Goal: Task Accomplishment & Management: Manage account settings

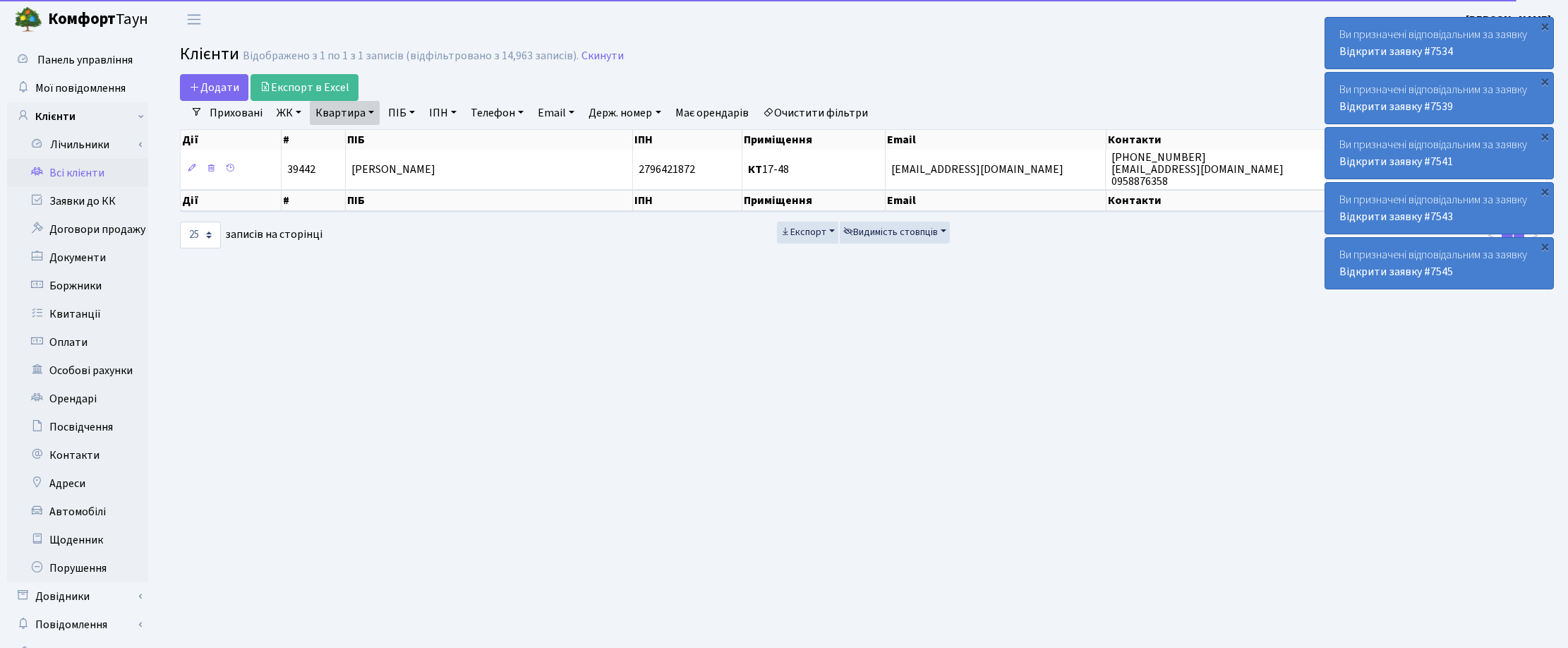
select select "25"
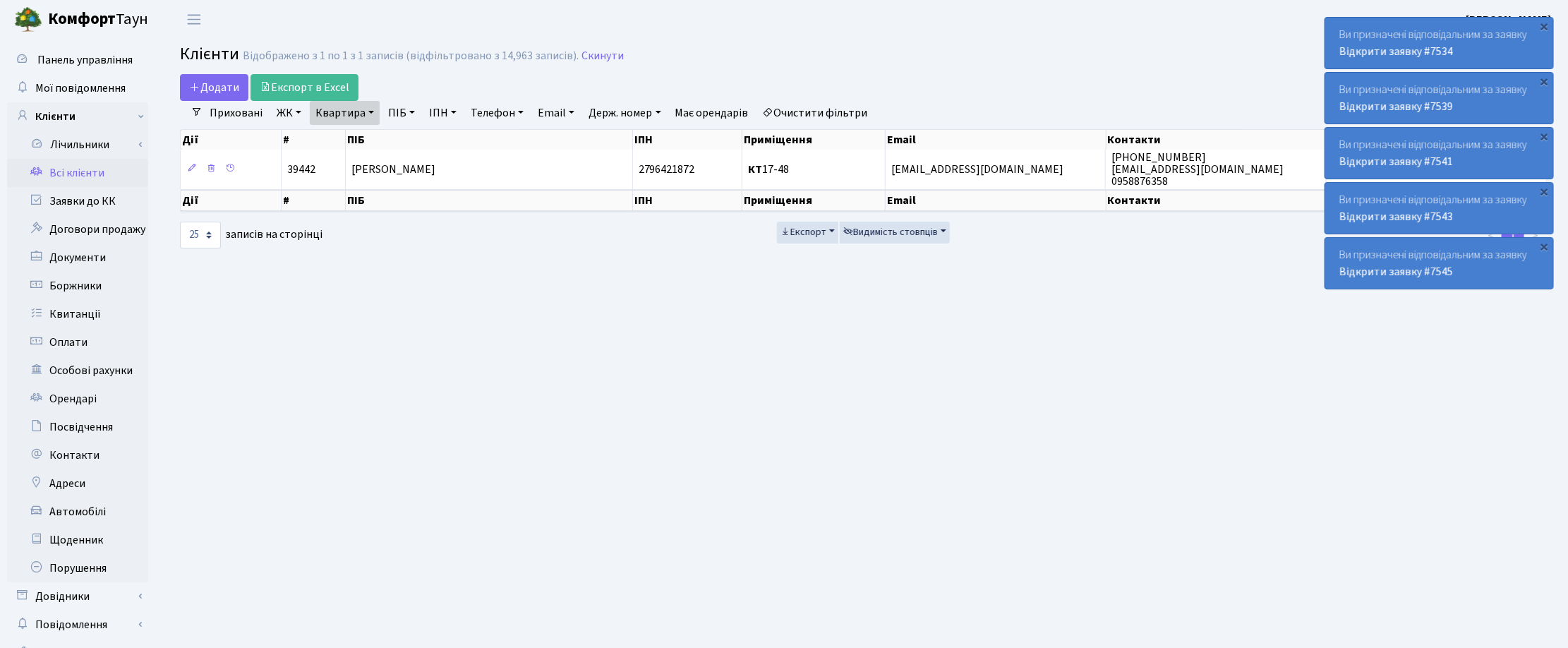
click at [371, 108] on link "Квартира" at bounding box center [345, 113] width 70 height 24
click at [357, 139] on input "17-48" at bounding box center [352, 140] width 83 height 27
drag, startPoint x: 352, startPoint y: 139, endPoint x: 318, endPoint y: 136, distance: 34.1
click at [318, 136] on input "17-48" at bounding box center [352, 140] width 83 height 27
type input "258"
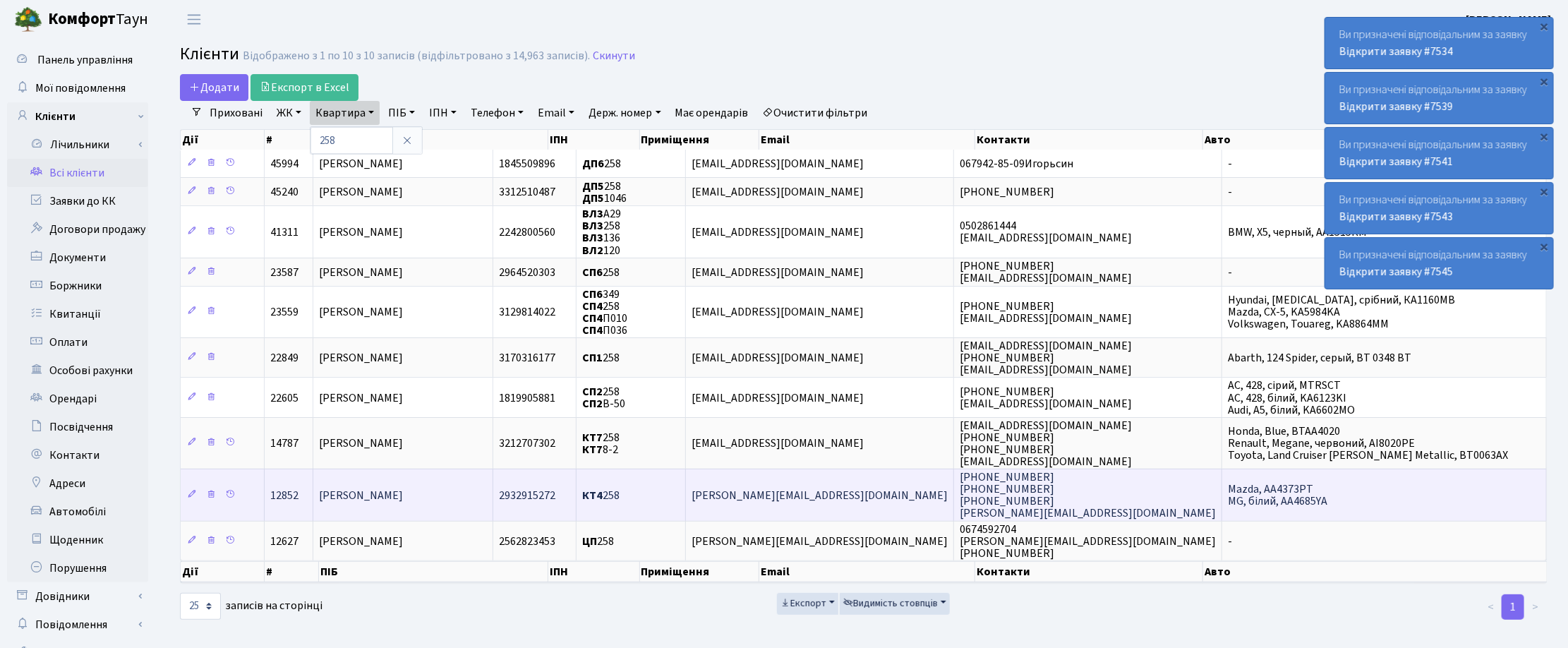
click at [386, 493] on span "[PERSON_NAME]" at bounding box center [361, 495] width 84 height 16
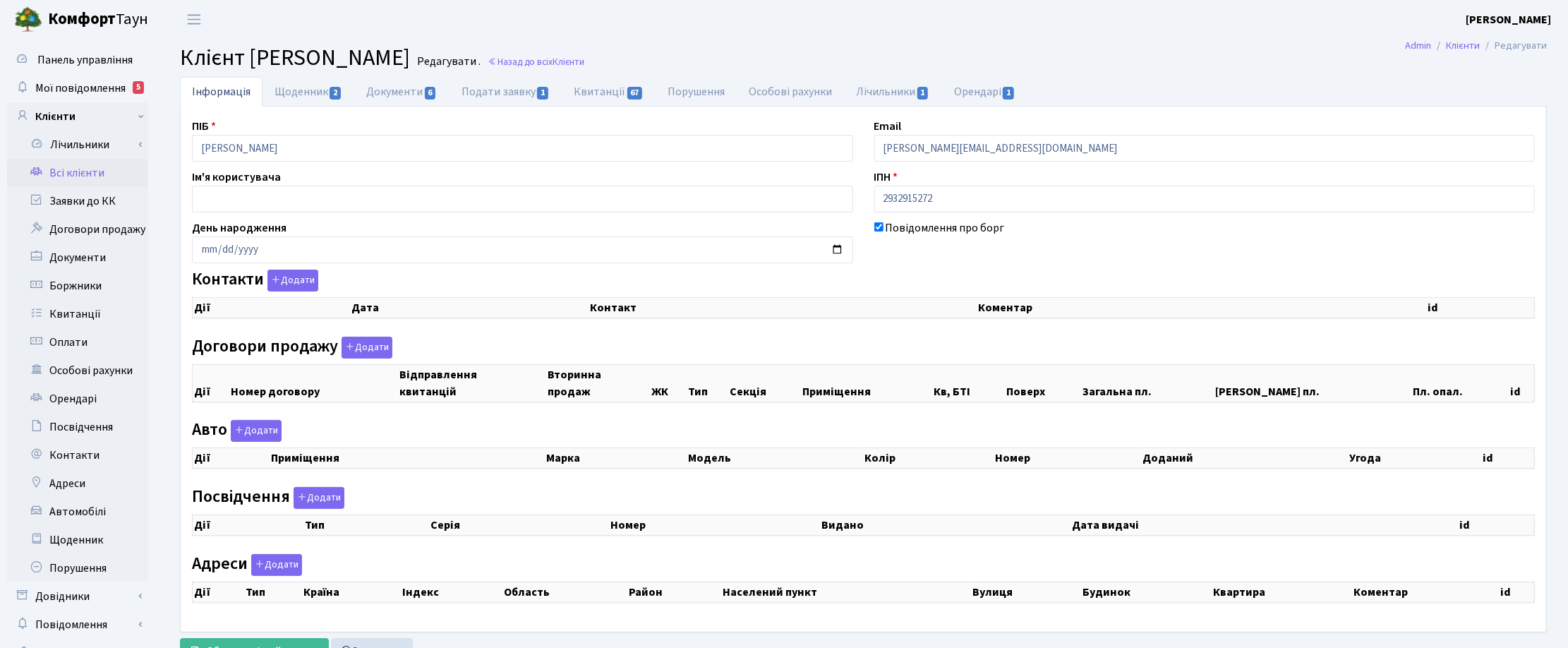
checkbox input "true"
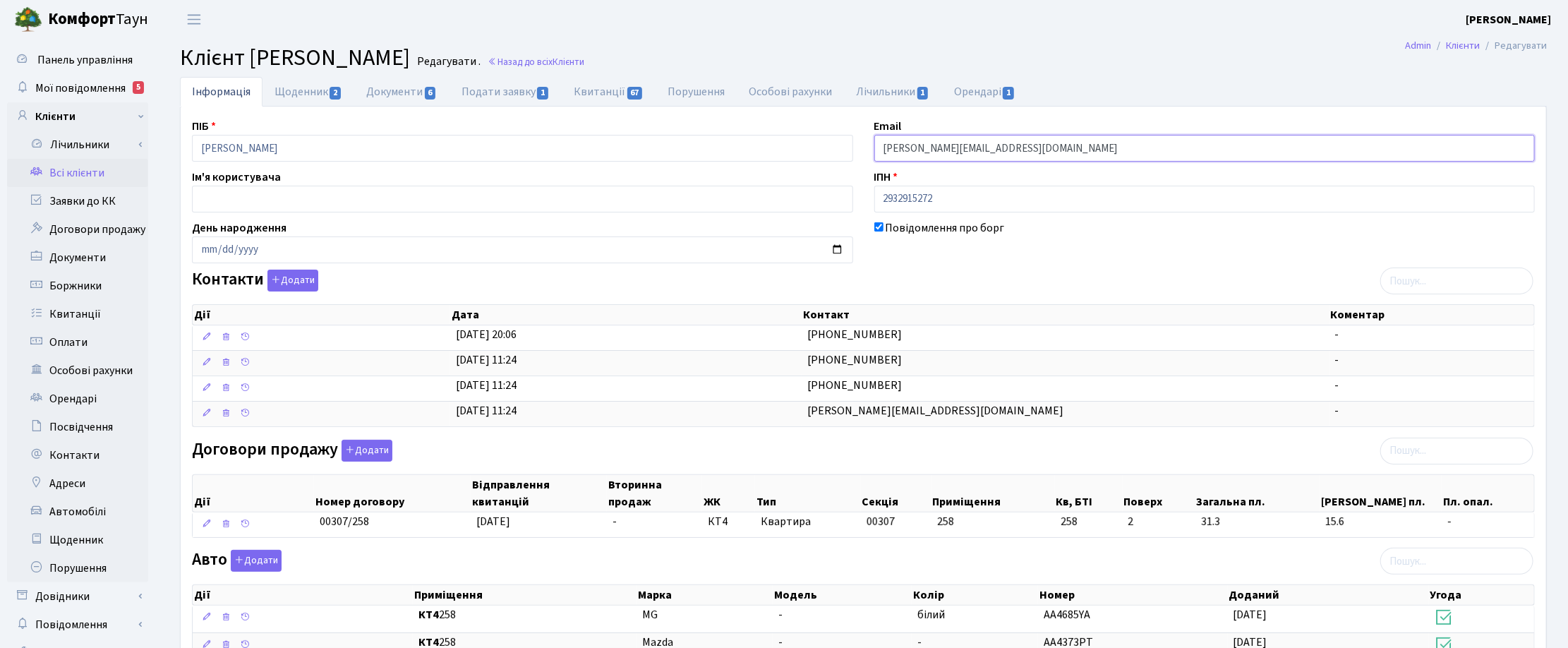
drag, startPoint x: 1018, startPoint y: 146, endPoint x: 866, endPoint y: 147, distance: 152.0
click at [866, 147] on div "Email marlen.ablaev@gmail.com" at bounding box center [1205, 139] width 683 height 43
click at [69, 174] on link "Всі клієнти" at bounding box center [77, 173] width 141 height 28
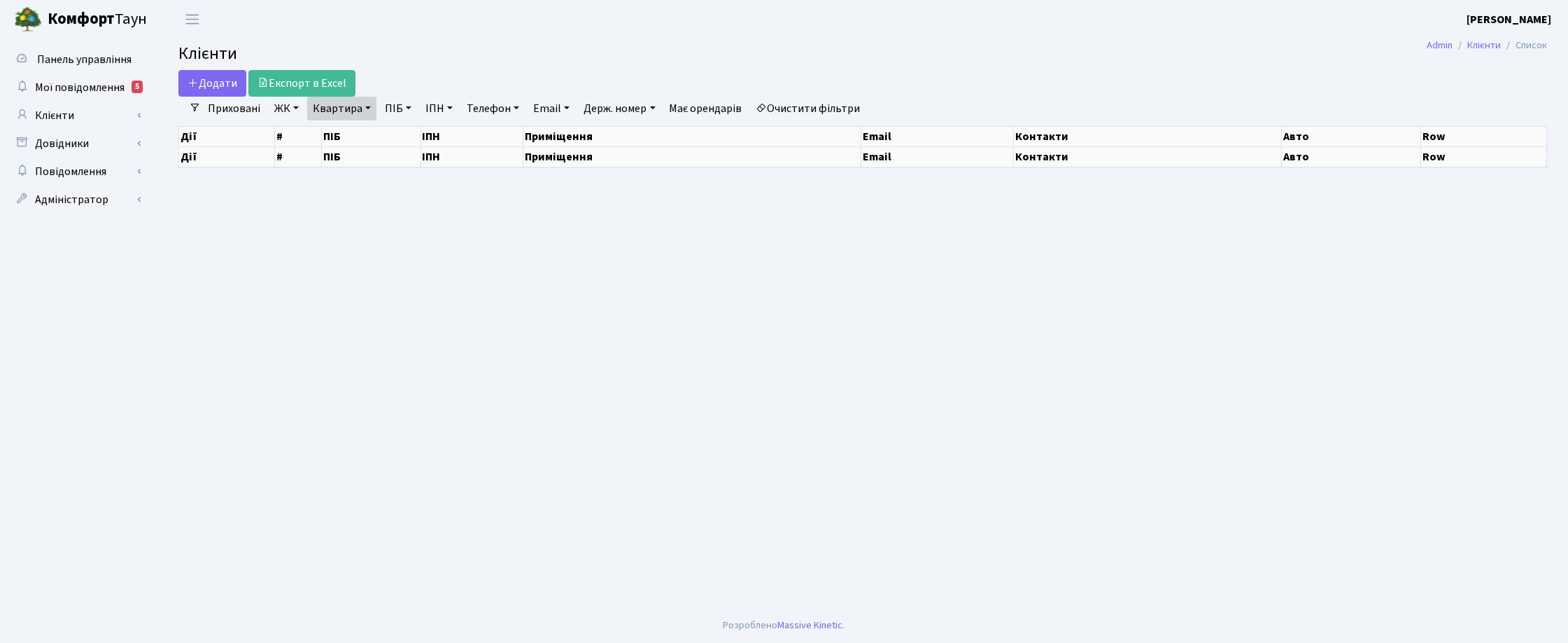
select select "25"
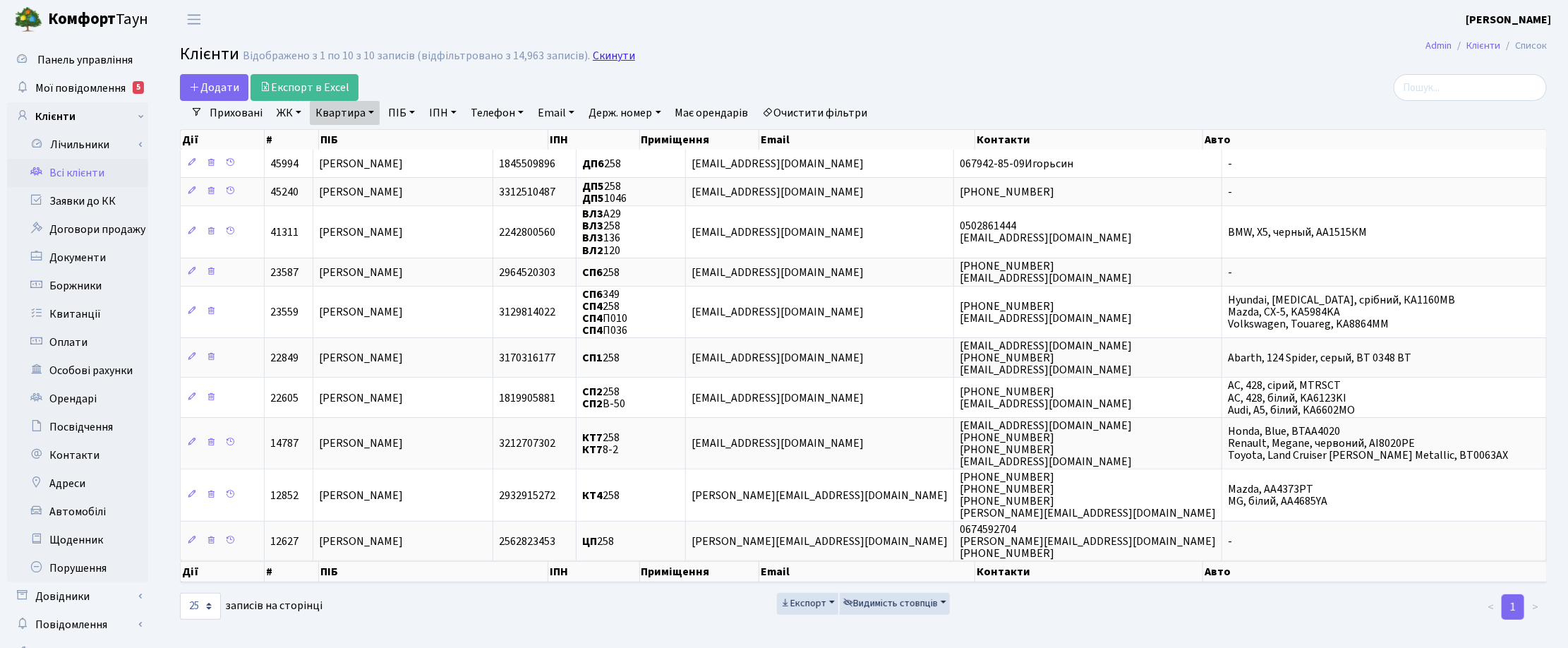
click at [602, 54] on link "Скинути" at bounding box center [614, 56] width 43 height 13
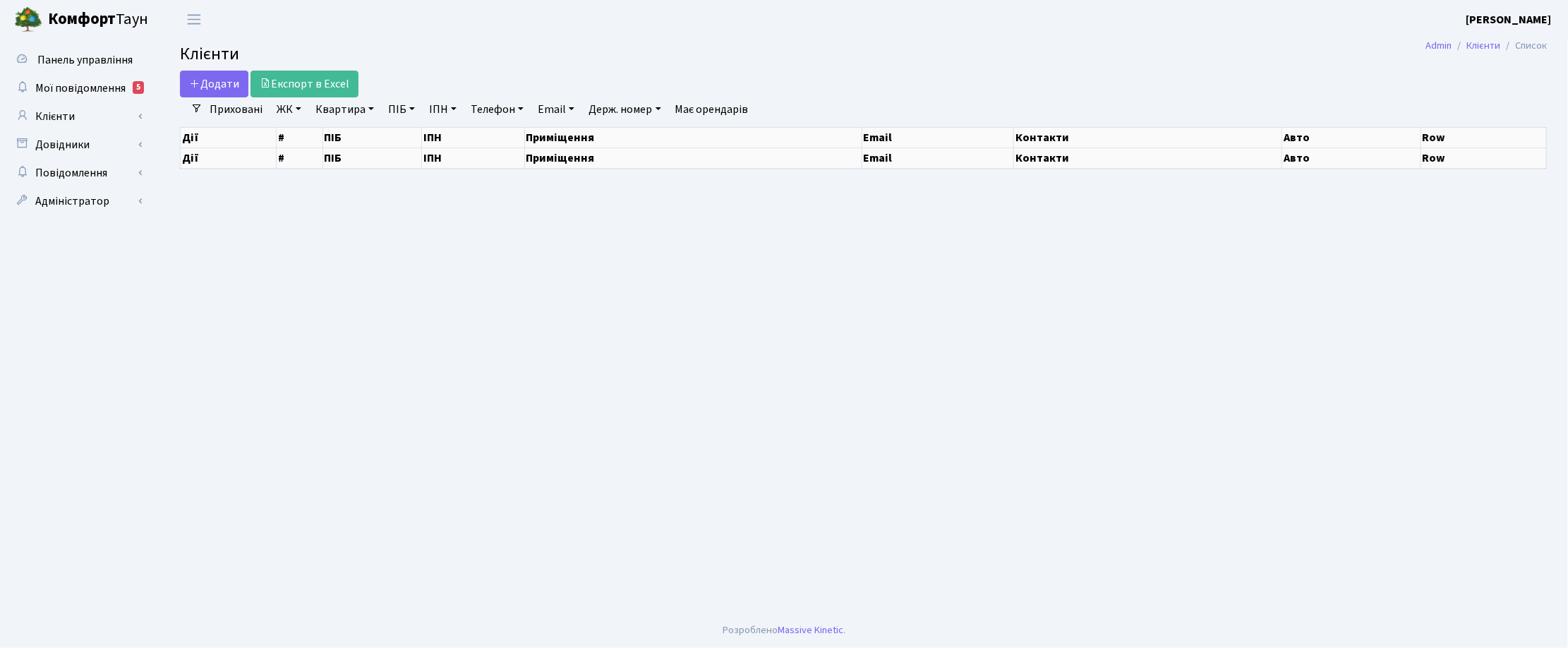
select select "25"
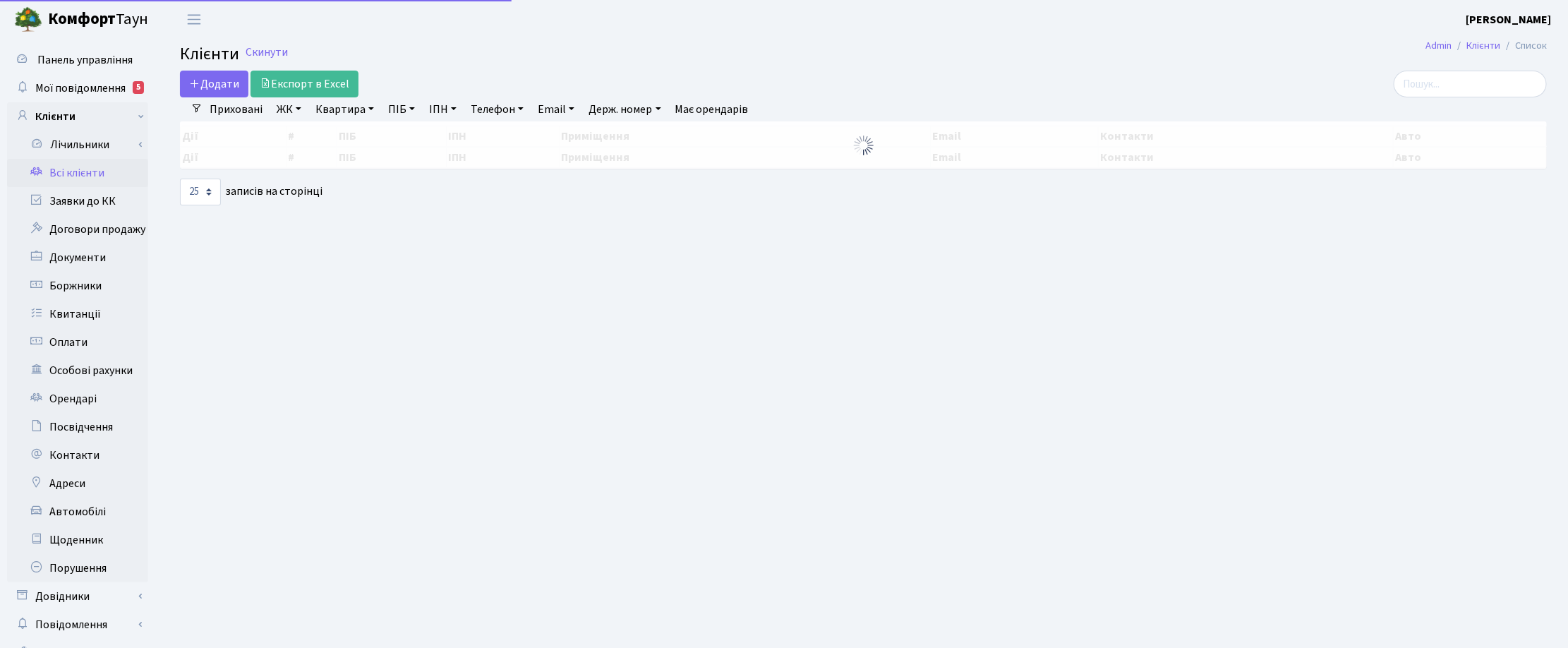
click at [508, 104] on link "Телефон" at bounding box center [497, 110] width 64 height 24
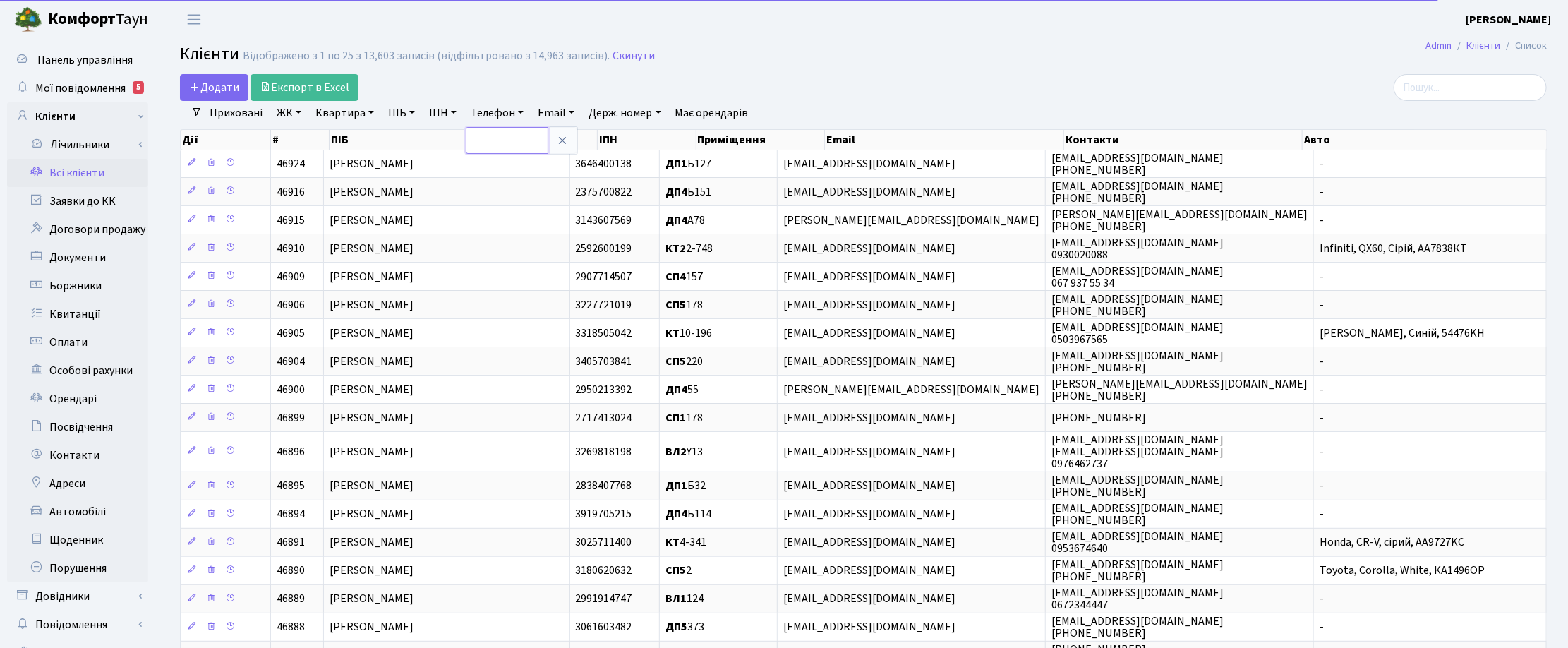
click at [512, 134] on input "text" at bounding box center [507, 140] width 83 height 27
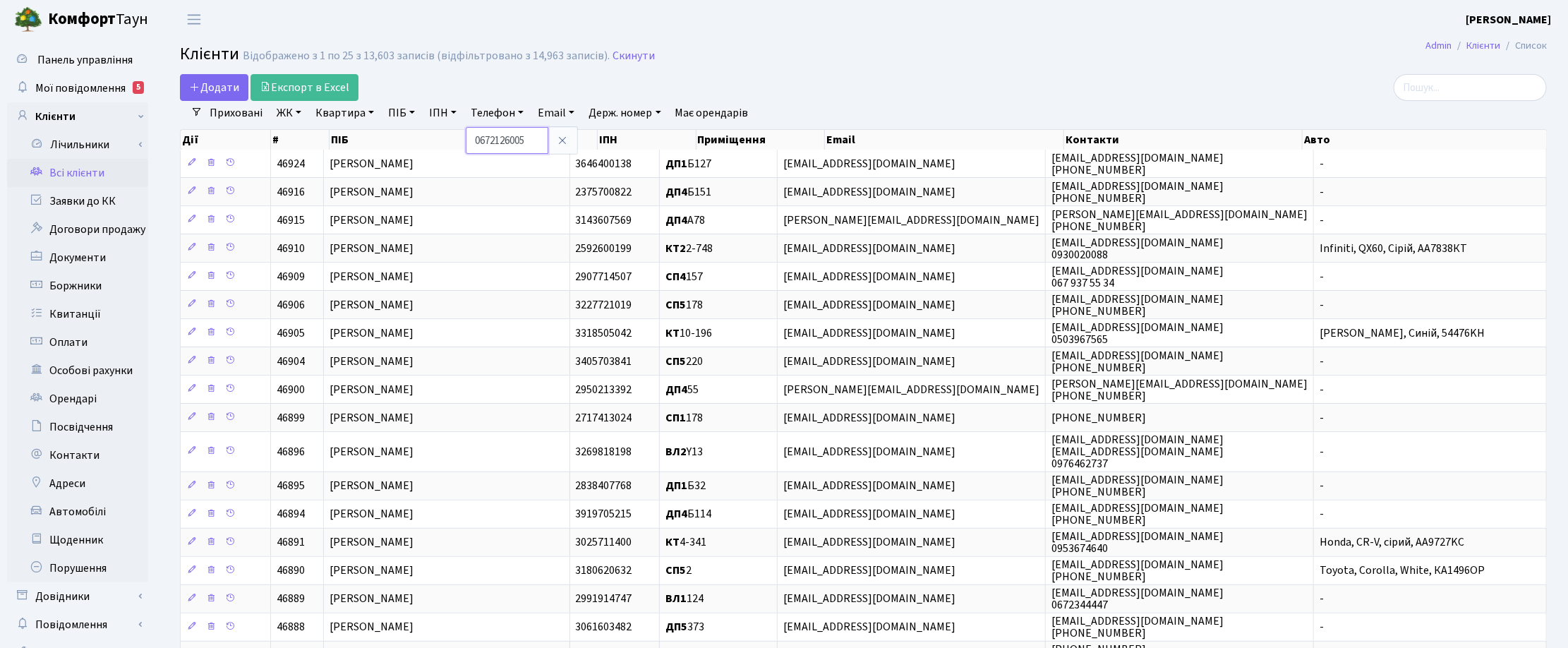
type input "0672126005"
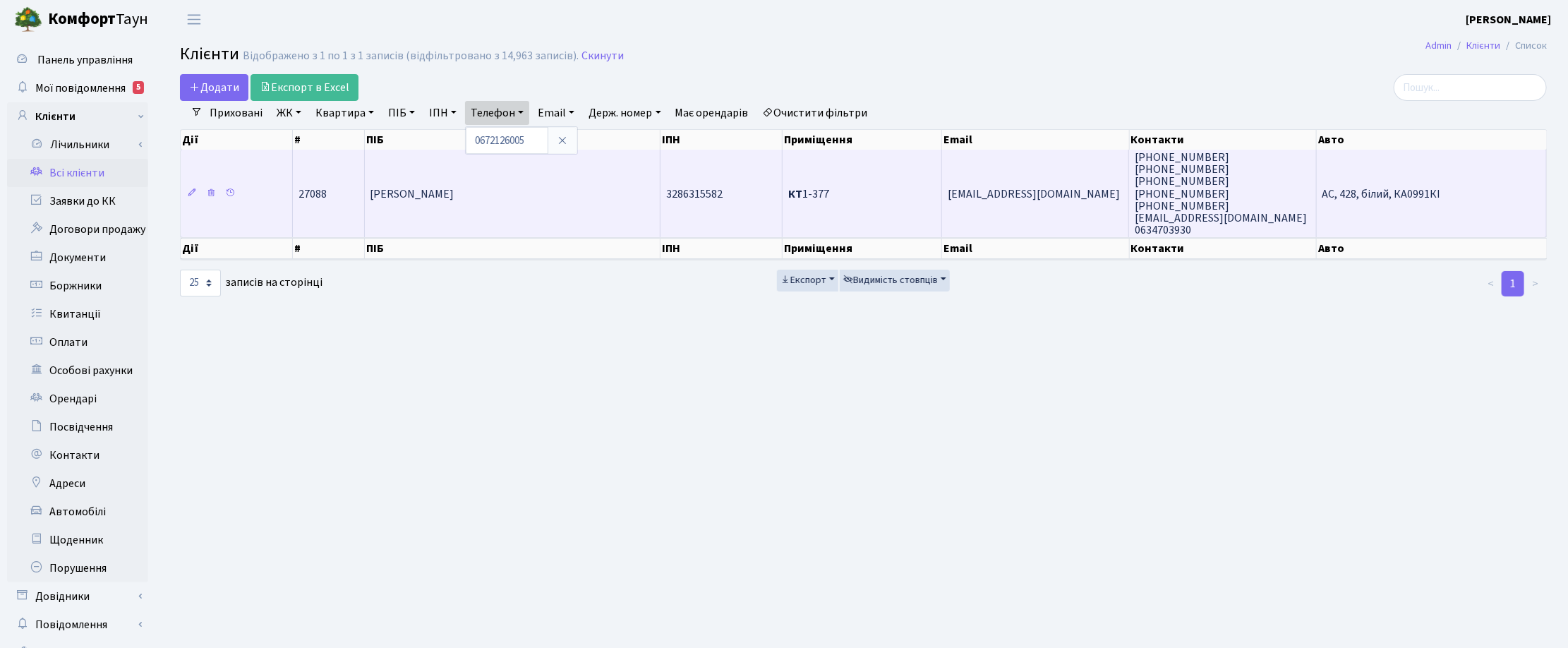
click at [460, 201] on td "[PERSON_NAME]" at bounding box center [513, 193] width 296 height 88
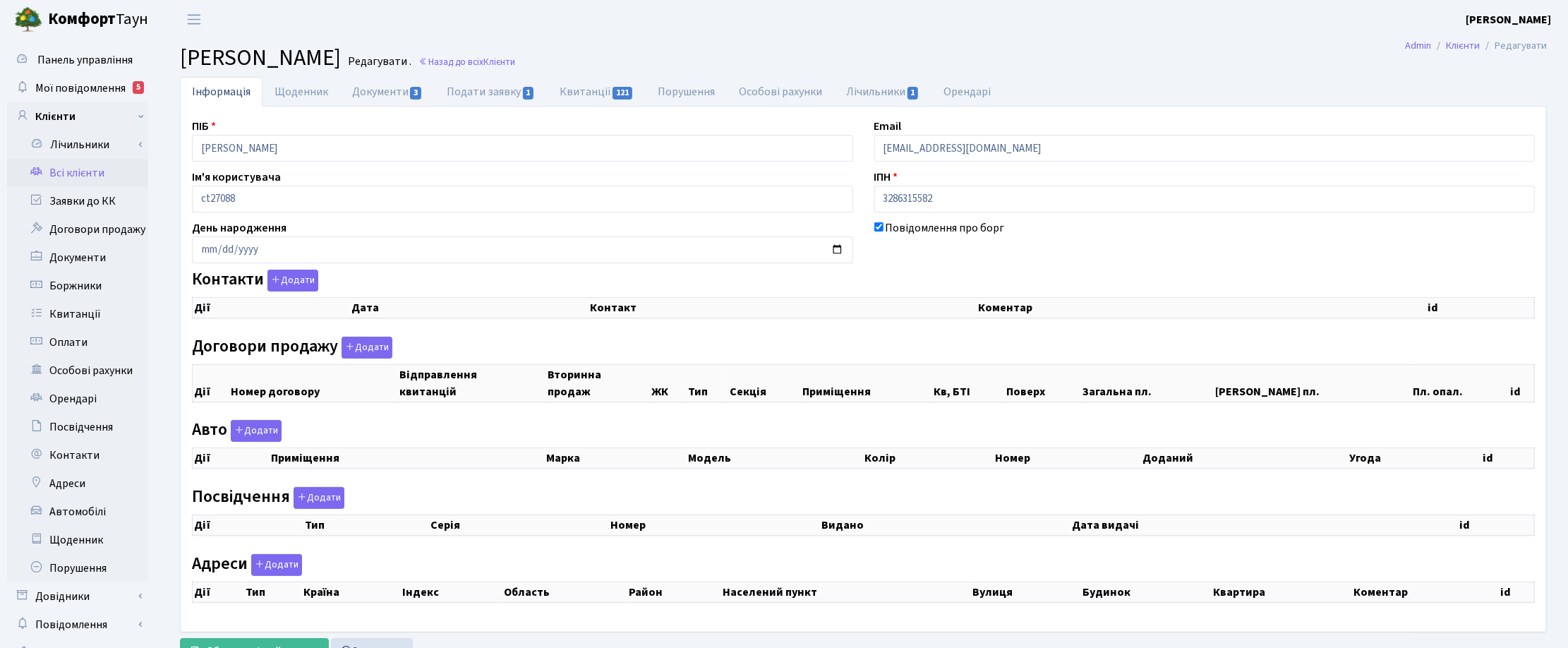
checkbox input "true"
select select "25"
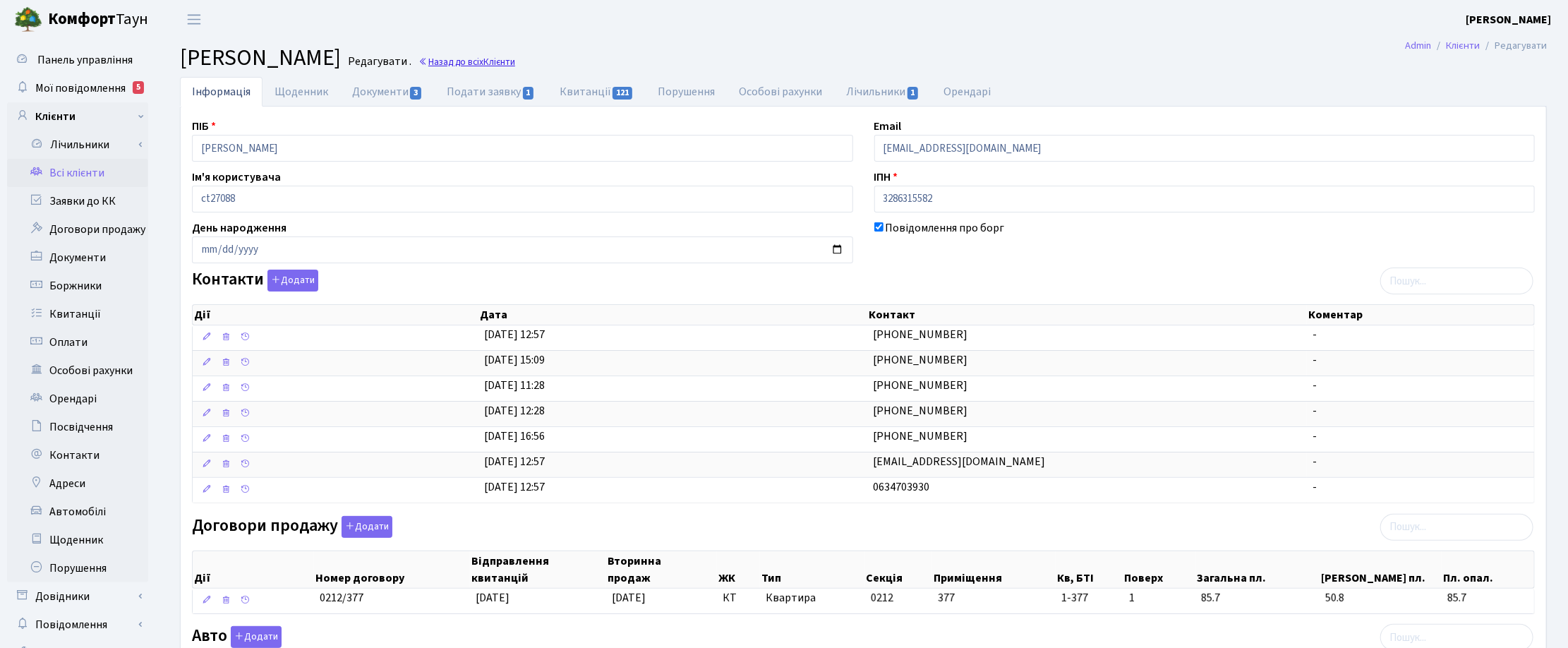
click at [515, 62] on link "Назад до всіх Клієнти" at bounding box center [467, 61] width 97 height 13
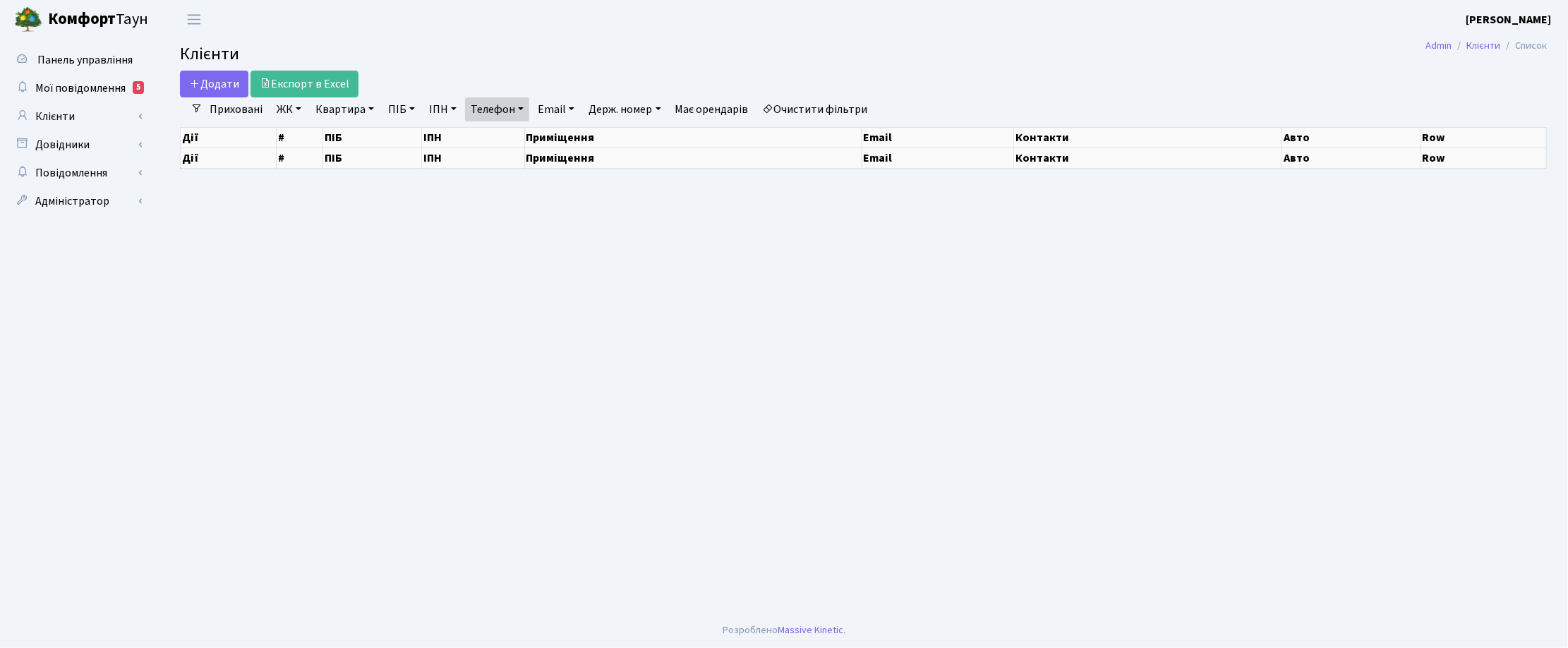
select select "25"
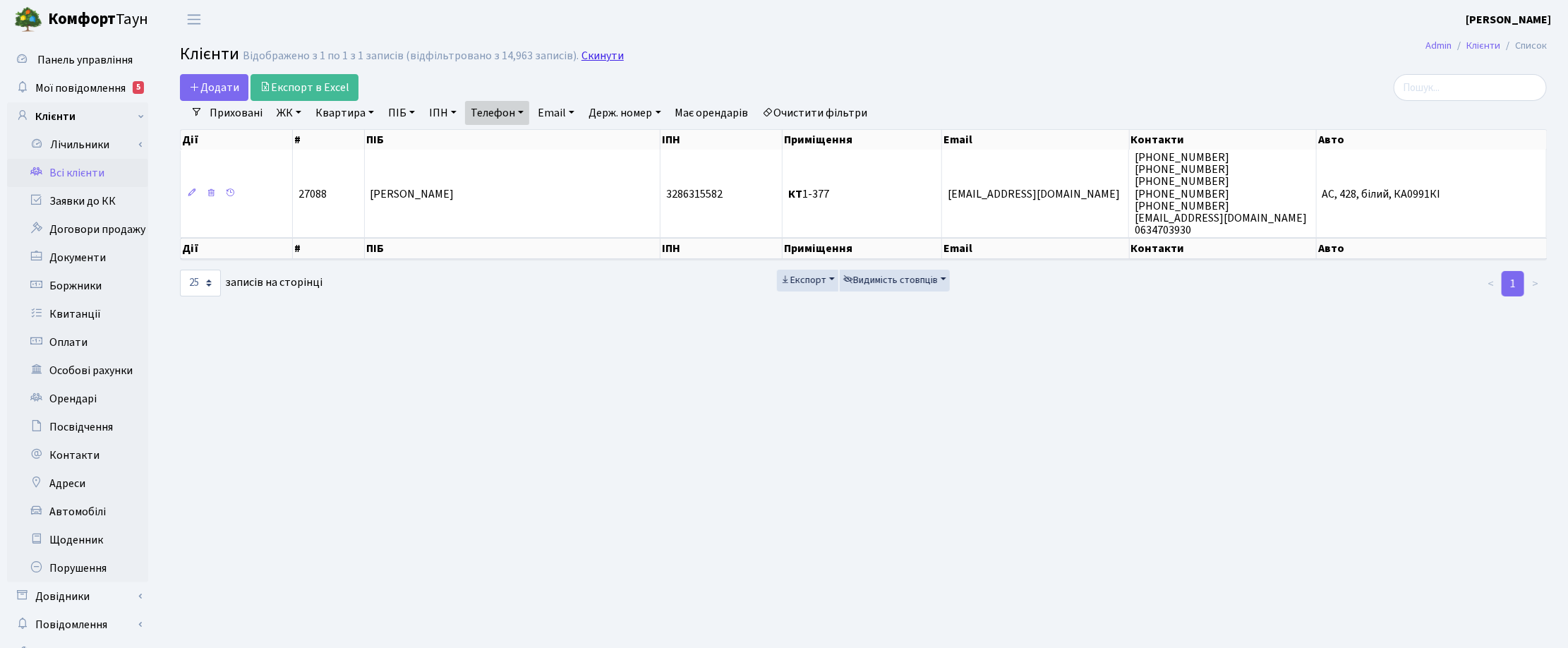
click at [586, 61] on link "Скинути" at bounding box center [603, 56] width 43 height 13
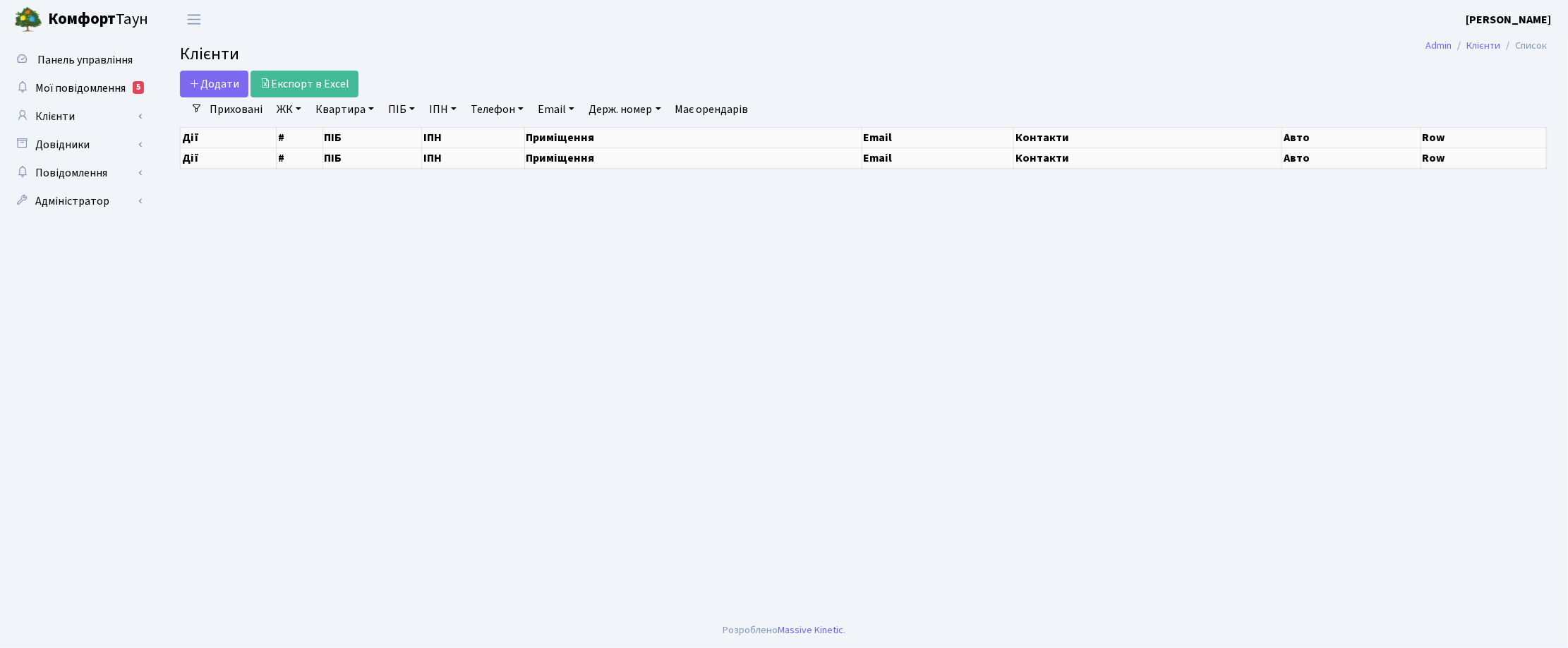
select select "25"
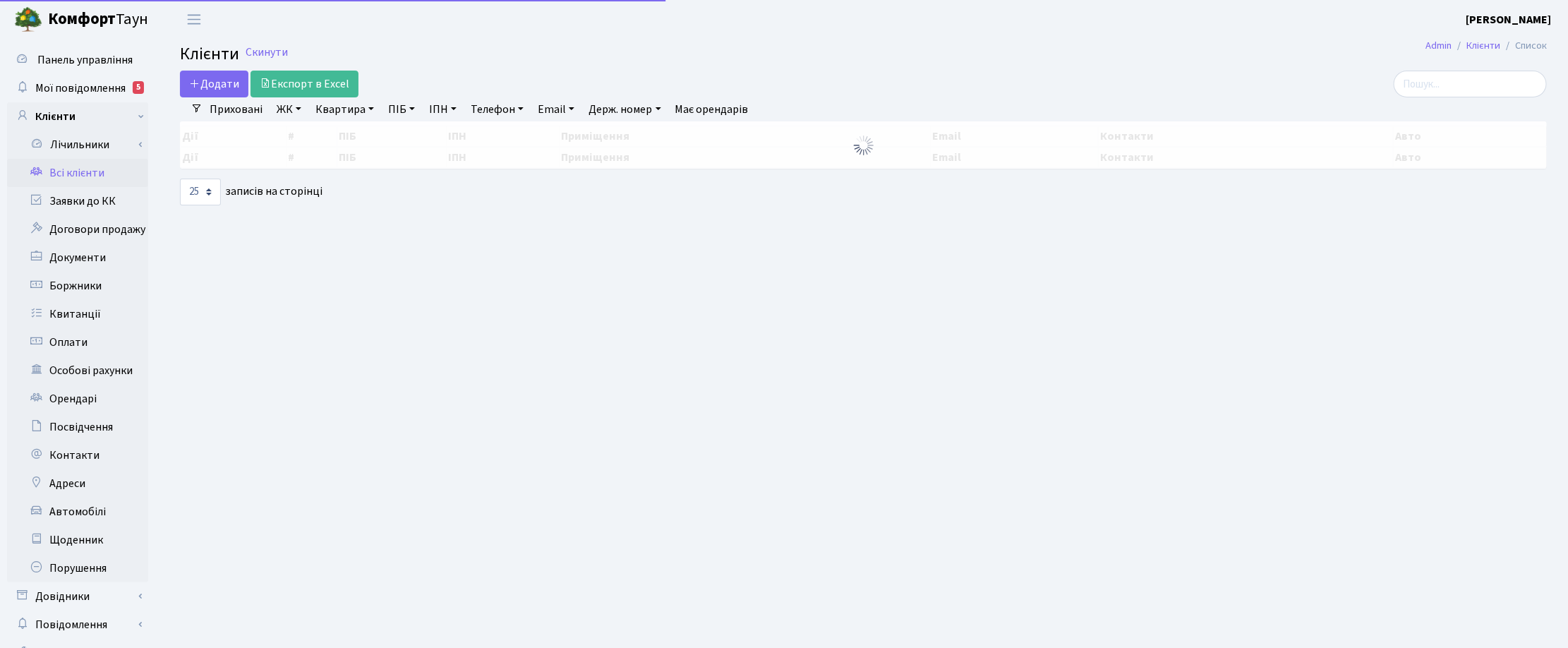
click at [351, 114] on link "Квартира" at bounding box center [345, 110] width 70 height 24
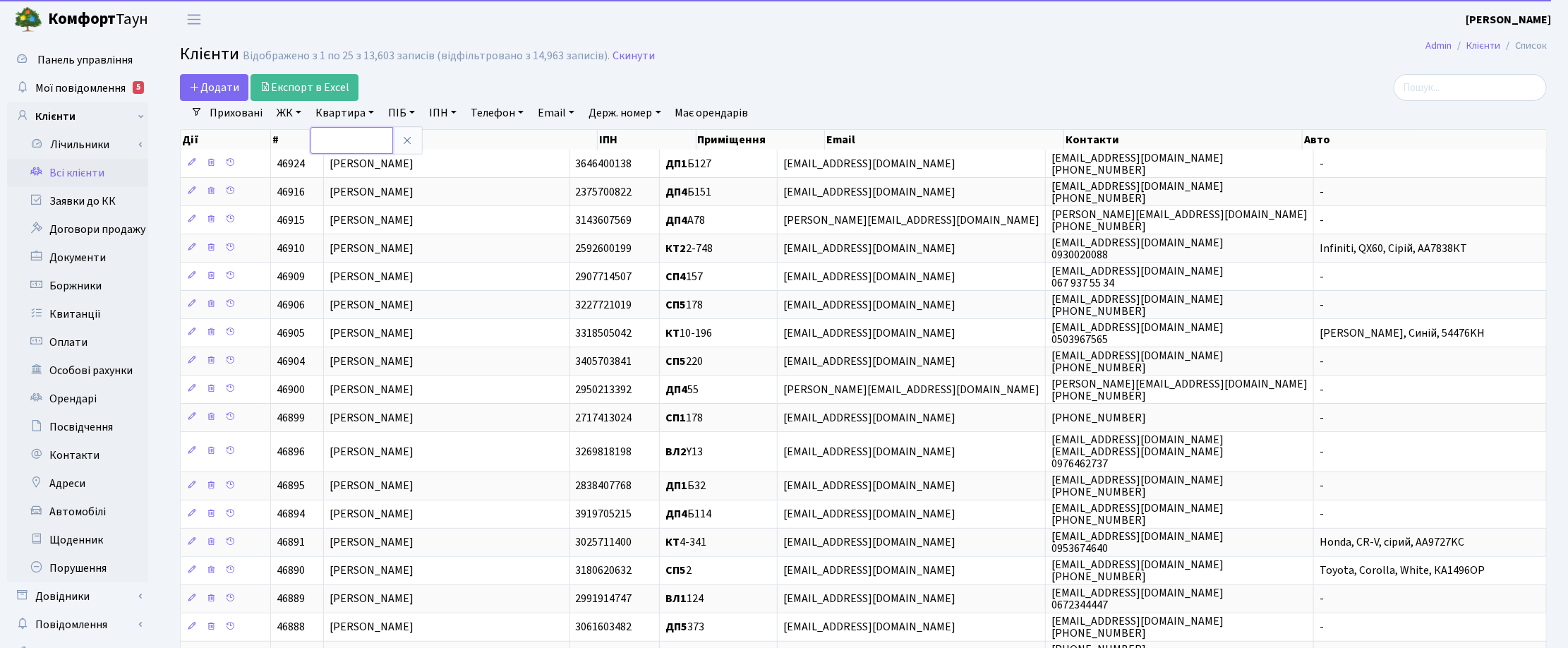
click at [353, 139] on input "text" at bounding box center [352, 140] width 83 height 27
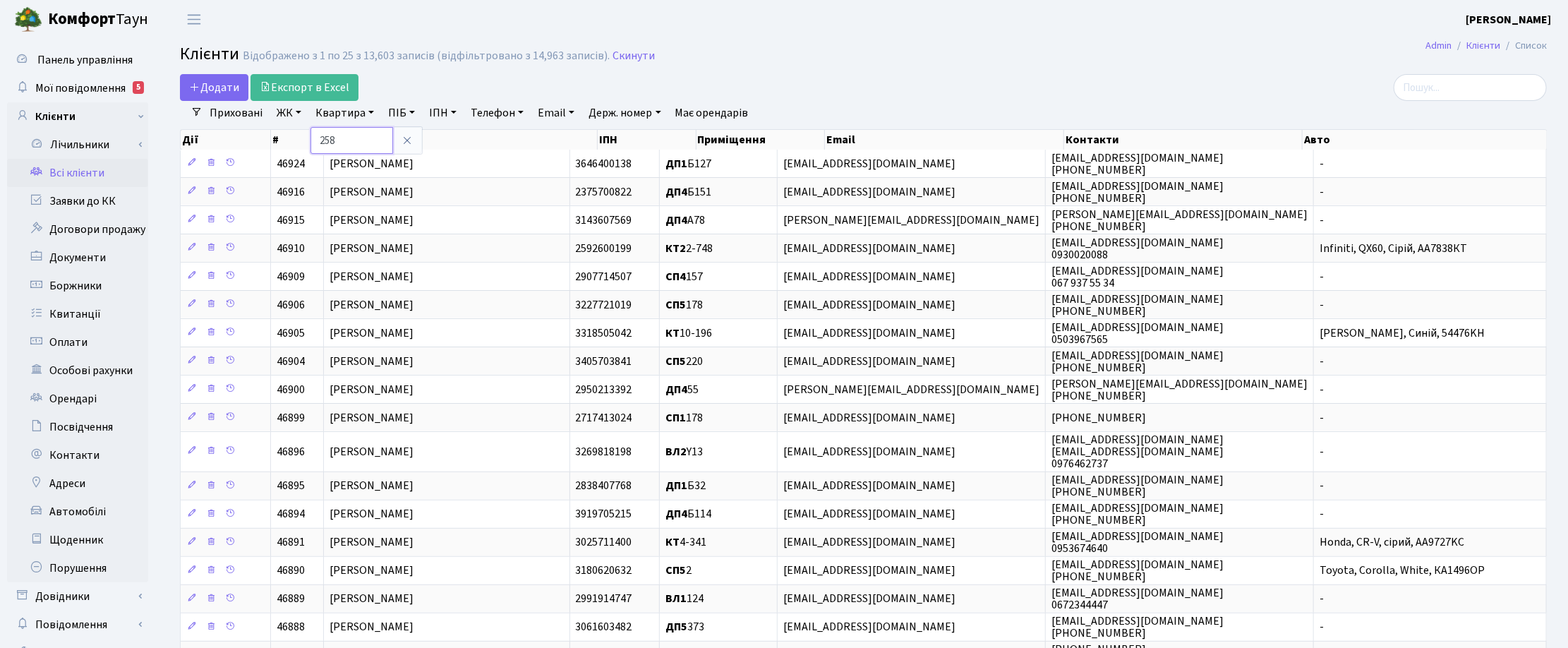
type input "258"
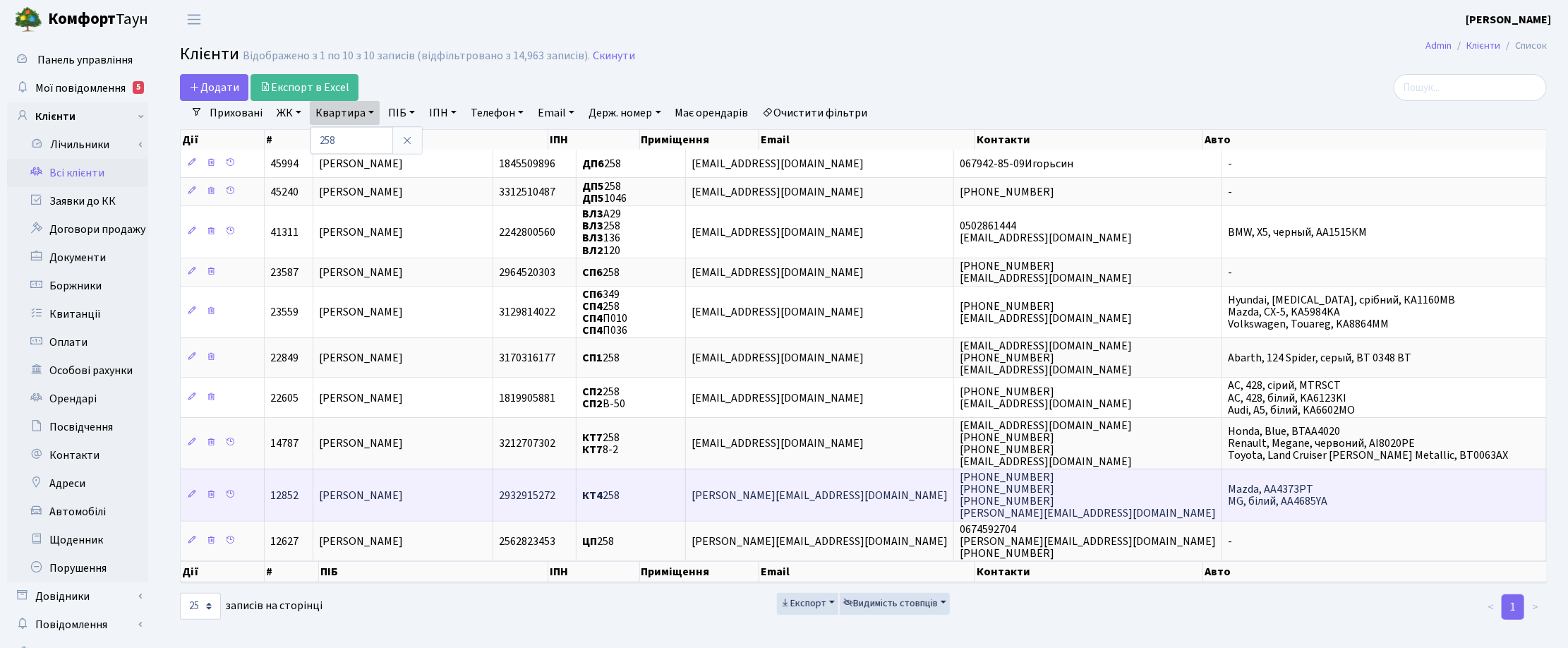
click at [403, 488] on span "[PERSON_NAME]" at bounding box center [361, 495] width 84 height 16
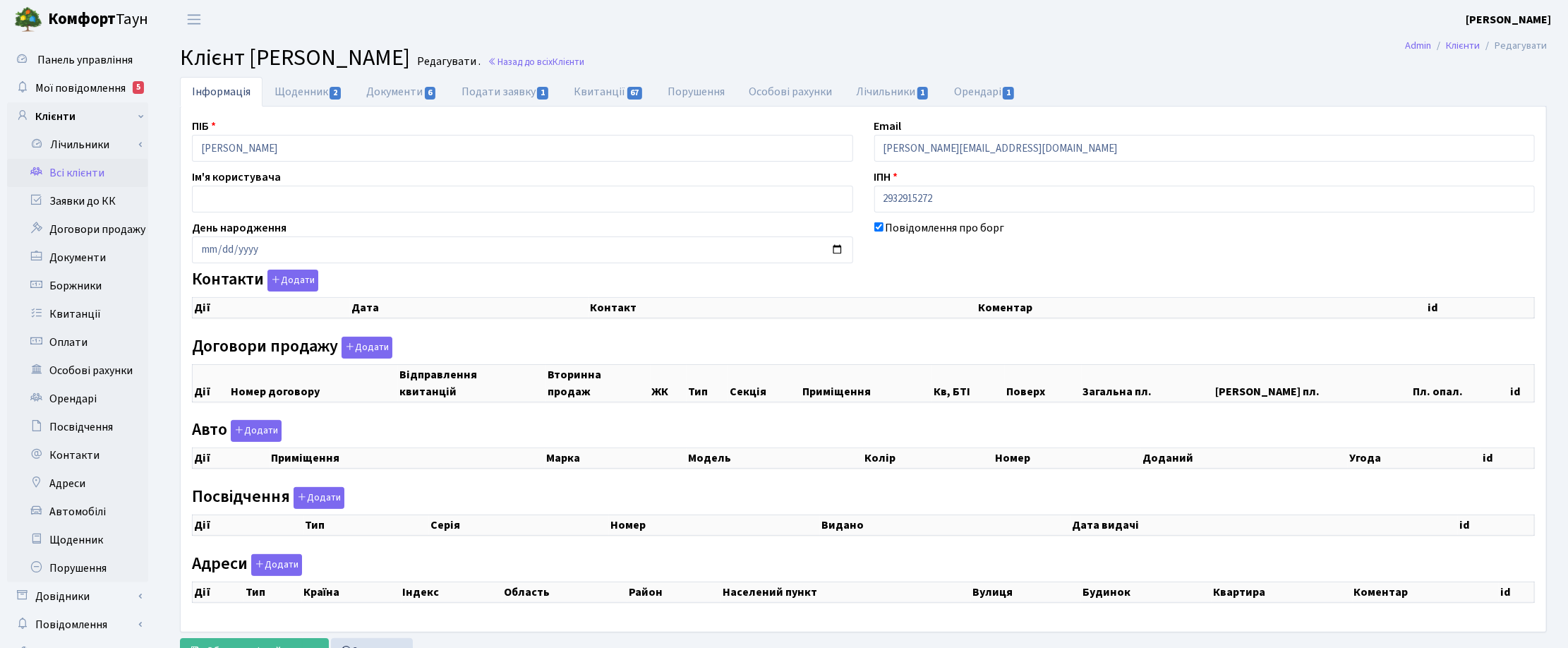
checkbox input "true"
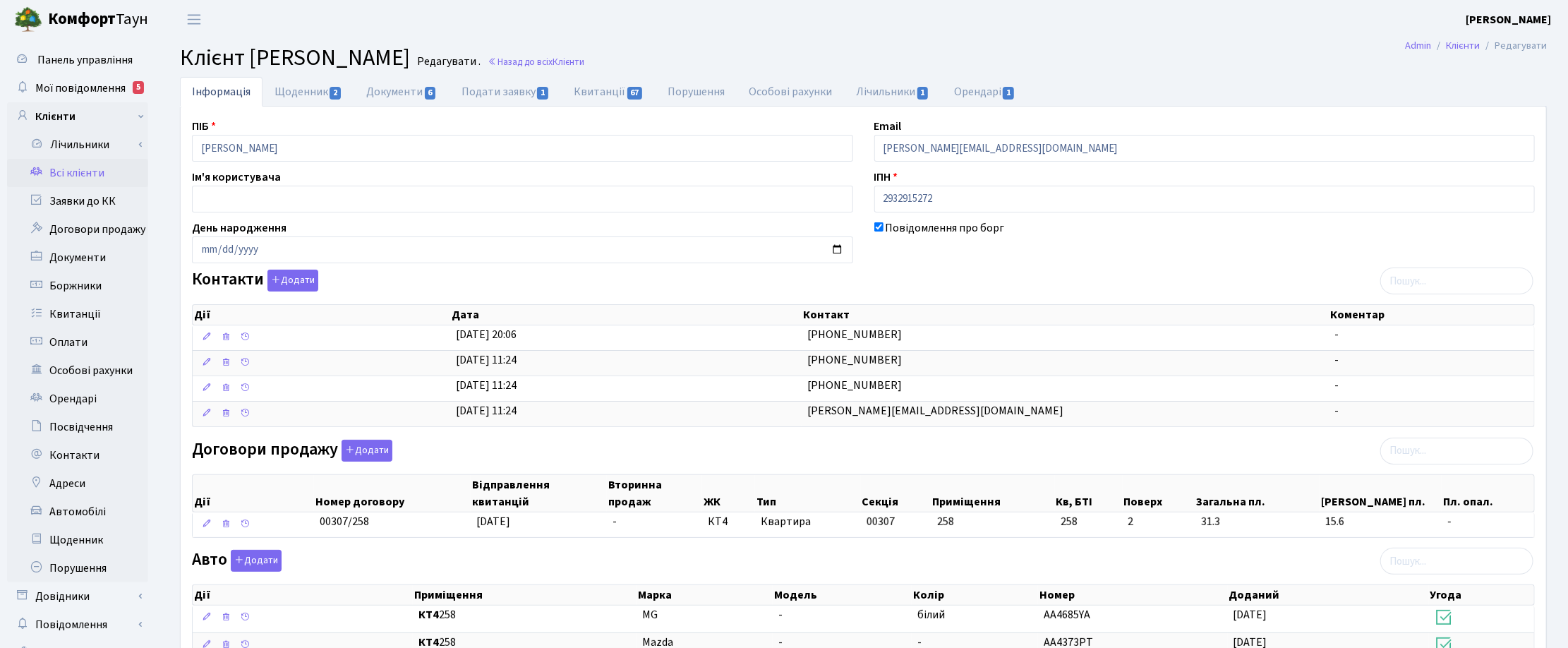
drag, startPoint x: 861, startPoint y: 47, endPoint x: 872, endPoint y: 28, distance: 22.0
click at [862, 47] on h2 "Клієнт Аблаєв Марлєн Садихович Редагувати . Назад до всіх Клієнти" at bounding box center [863, 58] width 1367 height 27
click at [635, 54] on h2 "Клієнт Аблаєв Марлєн Садихович Редагувати . Назад до всіх Клієнти" at bounding box center [863, 58] width 1367 height 27
click at [584, 58] on span "Клієнти" at bounding box center [568, 61] width 32 height 13
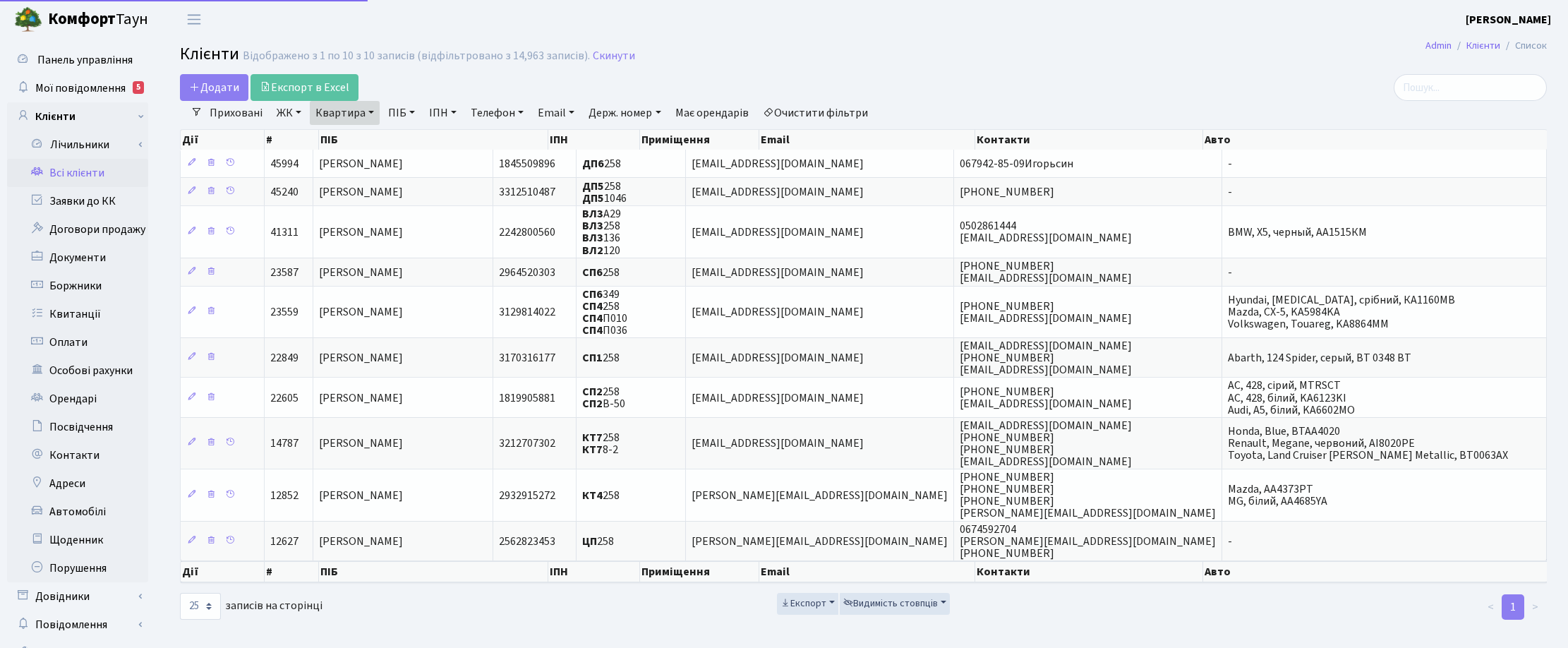
select select "25"
click at [371, 117] on link "Квартира" at bounding box center [345, 113] width 70 height 24
click at [355, 135] on input "258" at bounding box center [352, 140] width 83 height 27
type input "2"
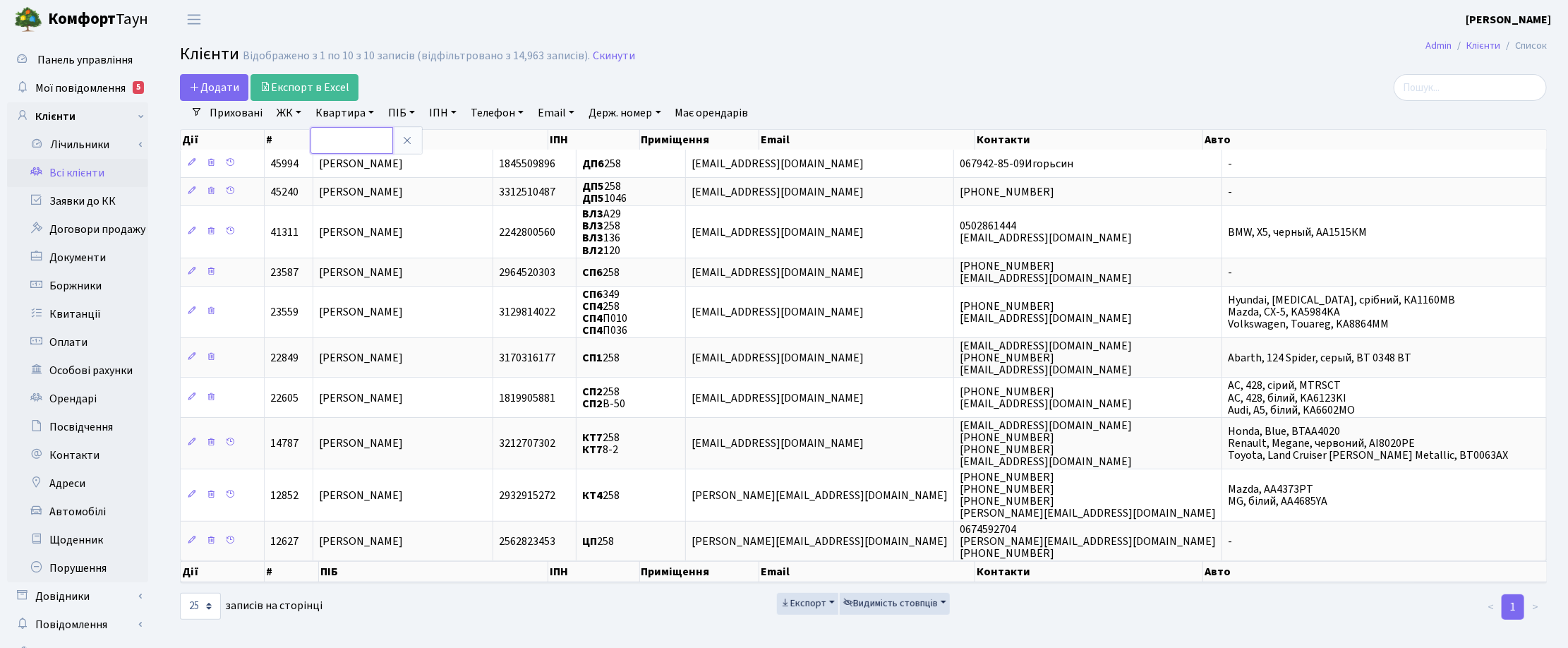
click at [345, 136] on input "text" at bounding box center [352, 140] width 83 height 27
type input "14-215"
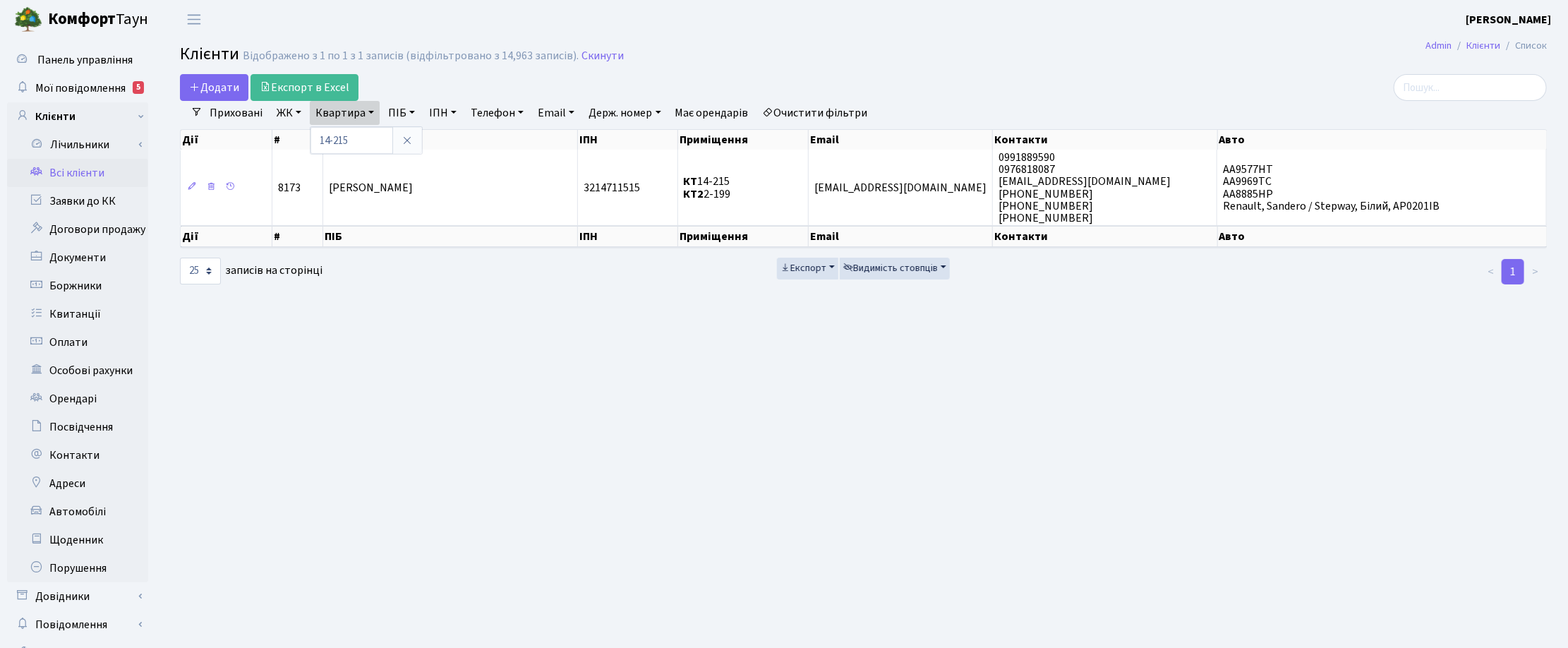
click at [926, 33] on header "Комфорт Таун Корчун І. С. Мій обліковий запис Вийти" at bounding box center [784, 19] width 1568 height 39
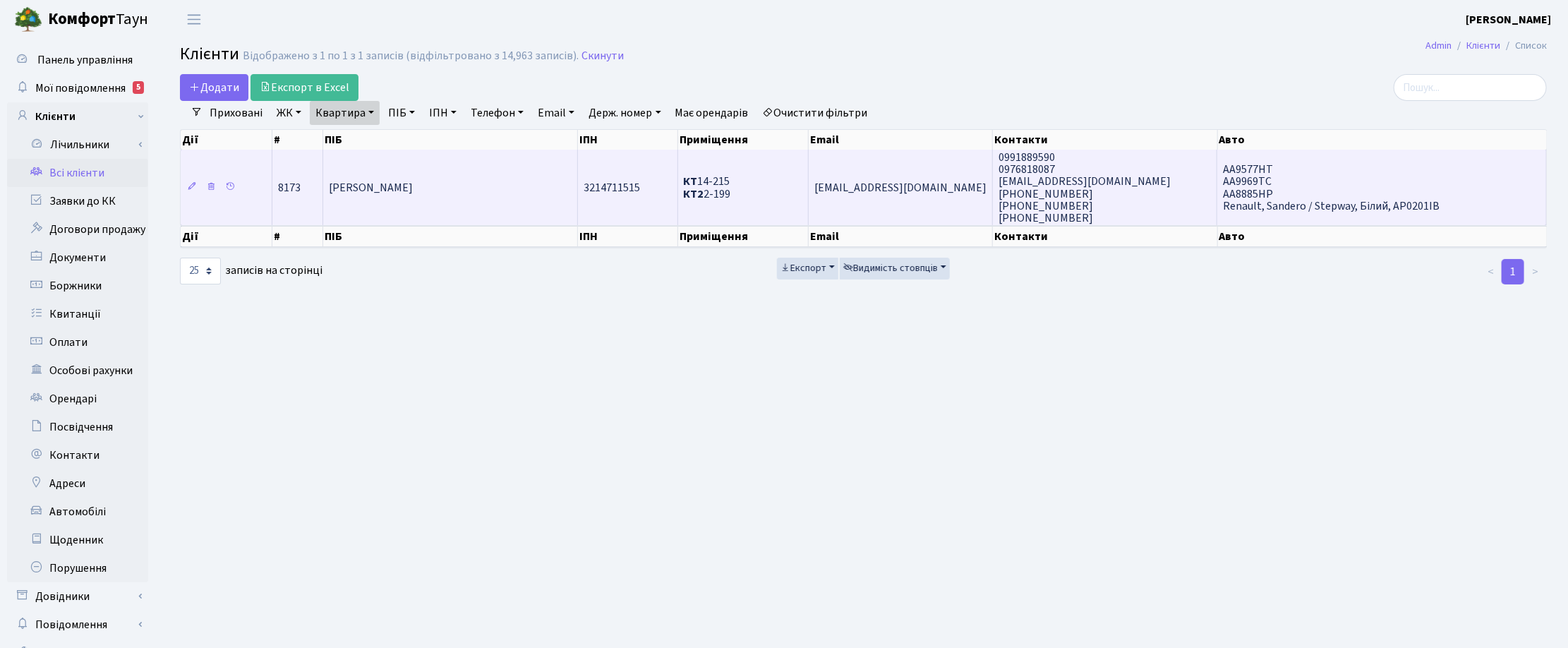
click at [366, 184] on span "[PERSON_NAME]" at bounding box center [371, 188] width 84 height 16
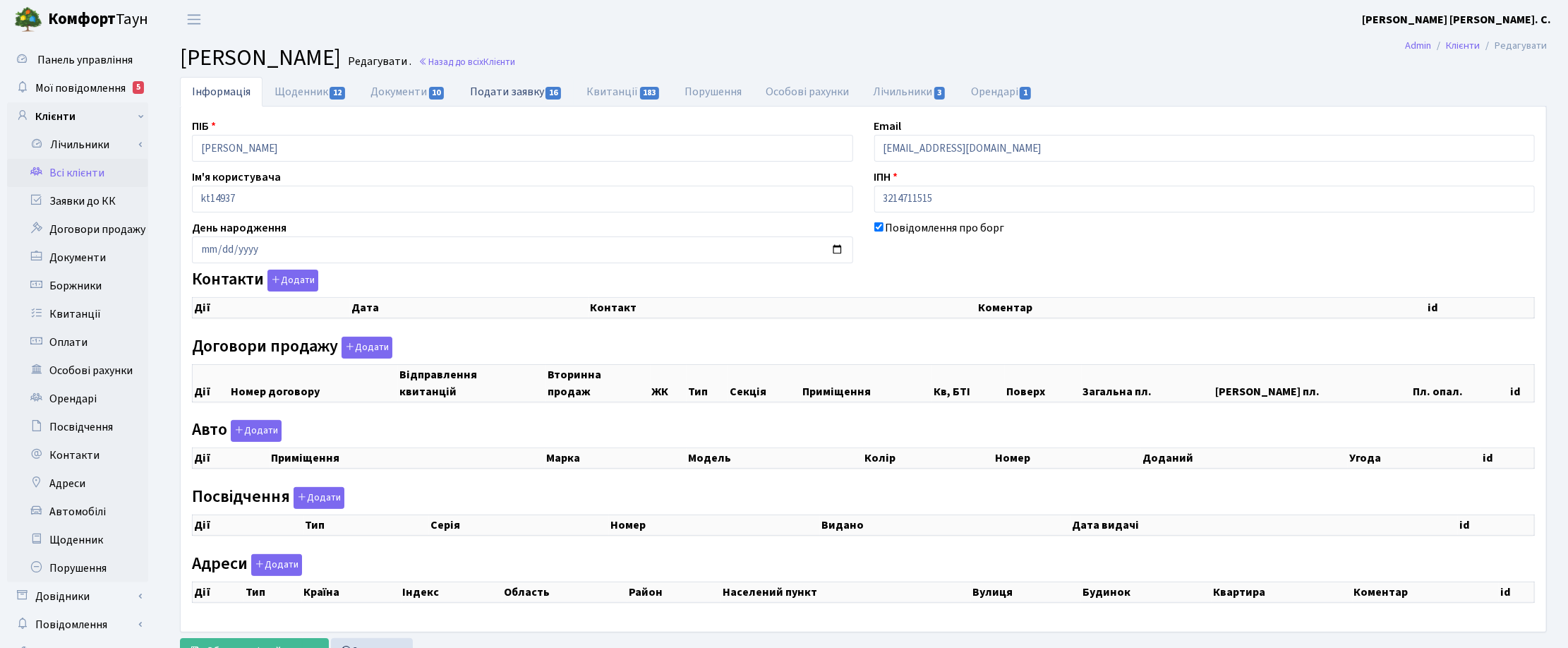
click at [520, 89] on link "Подати заявку 16" at bounding box center [516, 91] width 117 height 29
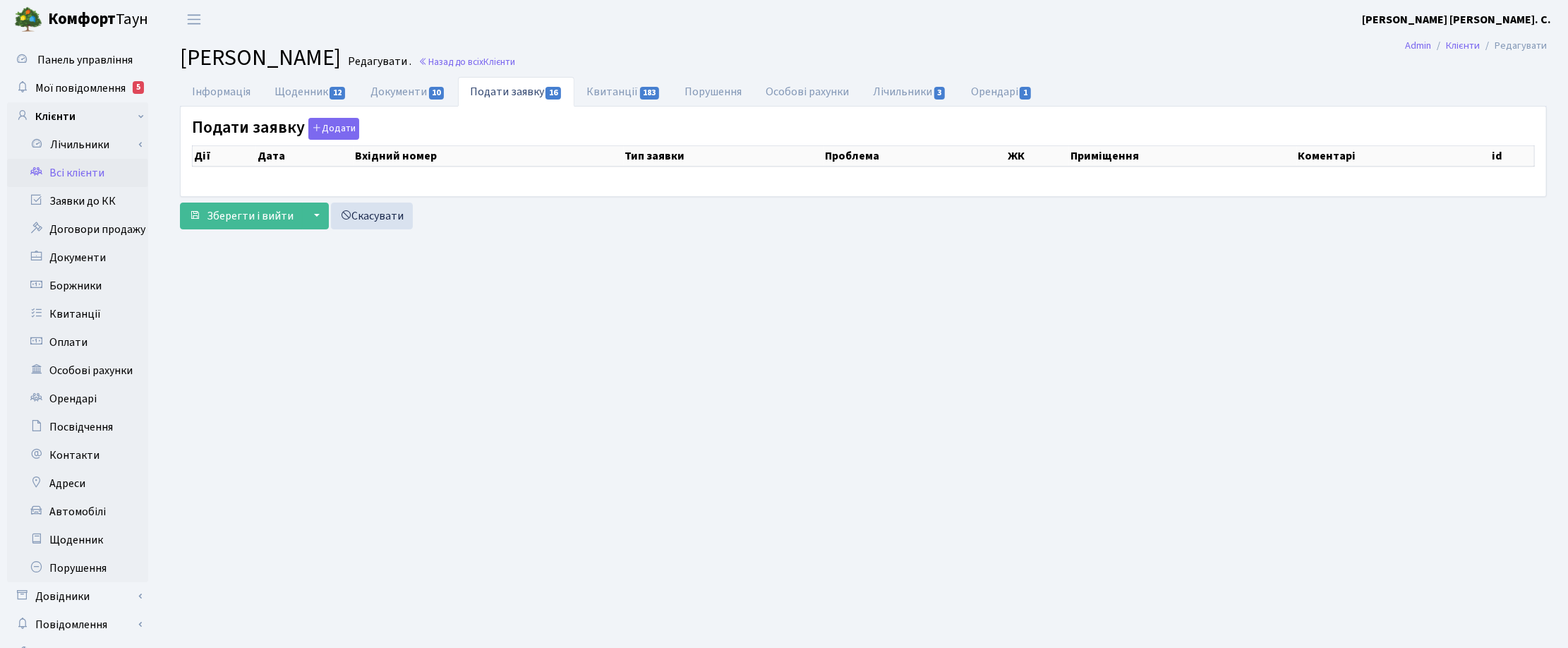
select select "25"
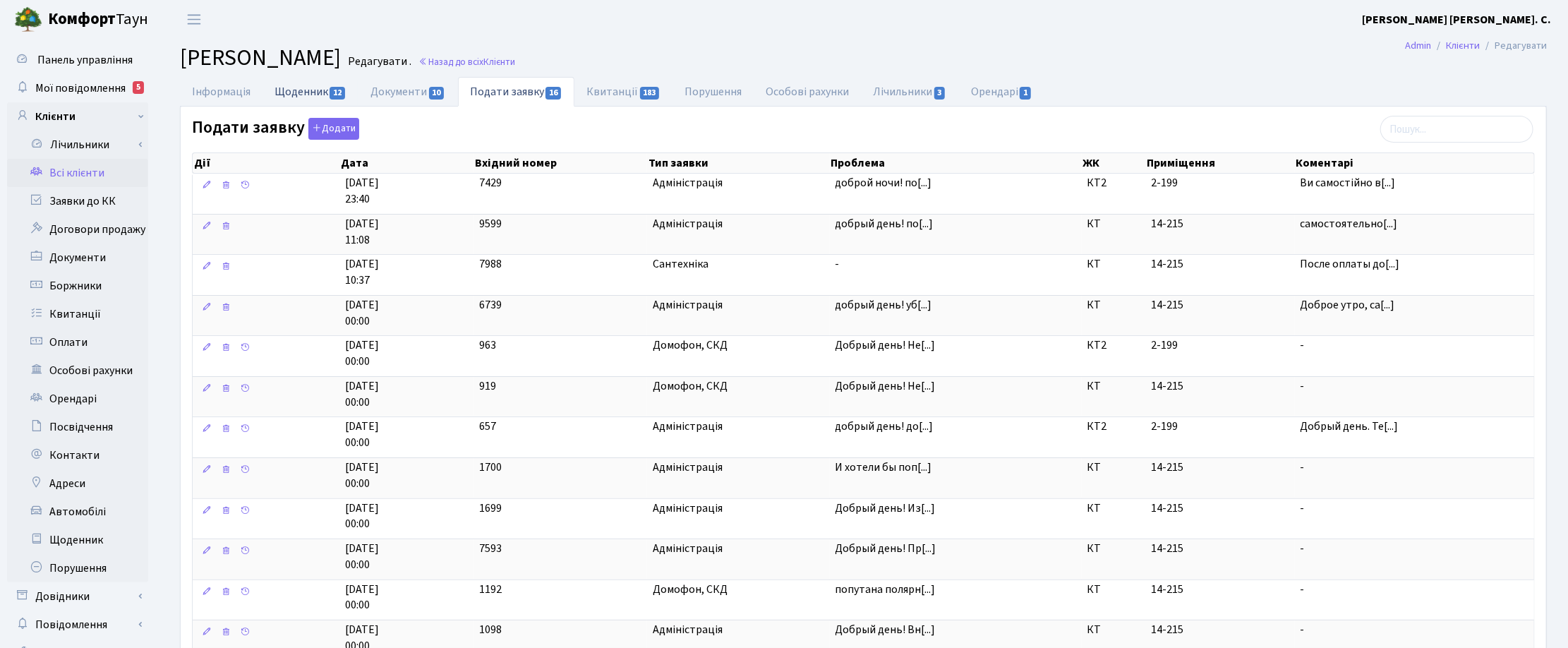
click at [319, 89] on link "Щоденник 12" at bounding box center [311, 91] width 96 height 29
select select "25"
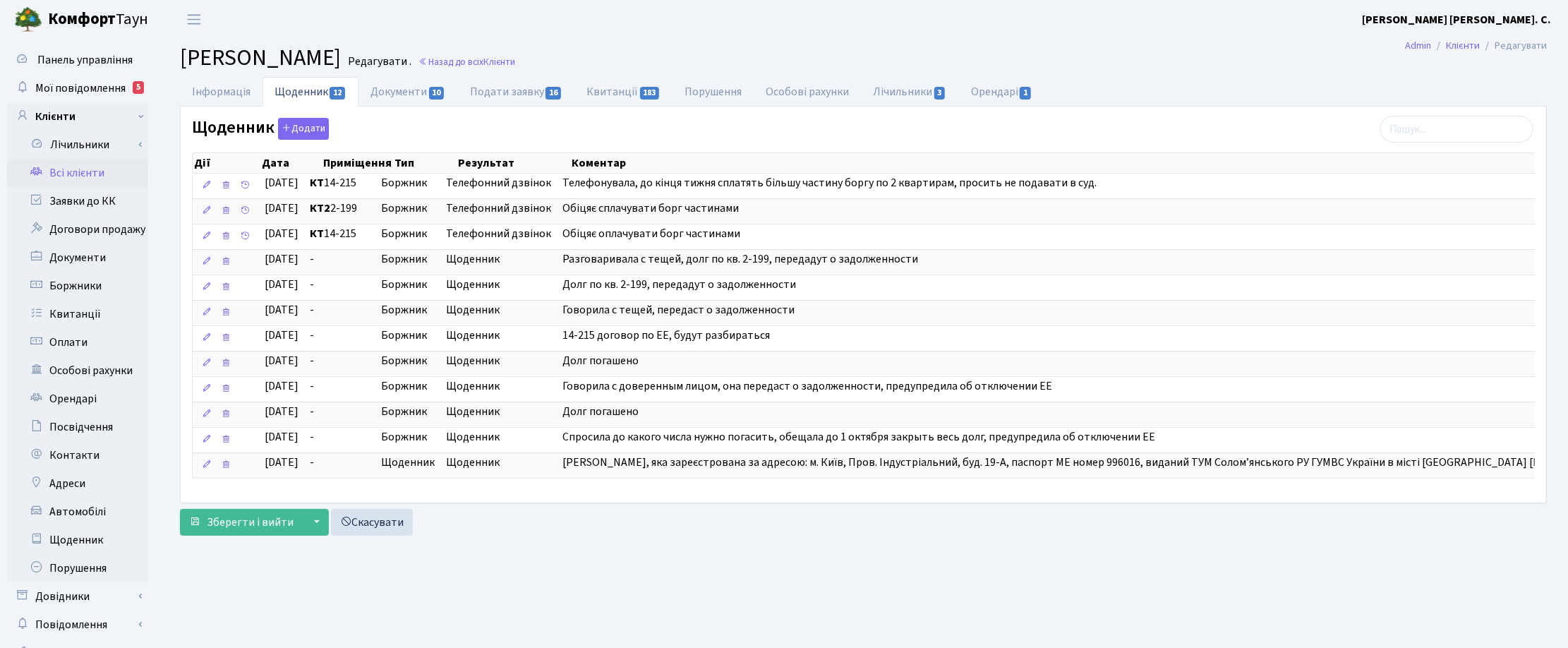
drag, startPoint x: 1126, startPoint y: 565, endPoint x: 1142, endPoint y: 565, distance: 16.0
click at [1126, 565] on main "Admin Клієнти Редагувати Клієнт Зайчук Олександр Миколайович Редагувати . Назад…" at bounding box center [862, 356] width 1409 height 635
click at [300, 127] on button "Додати" at bounding box center [304, 128] width 50 height 22
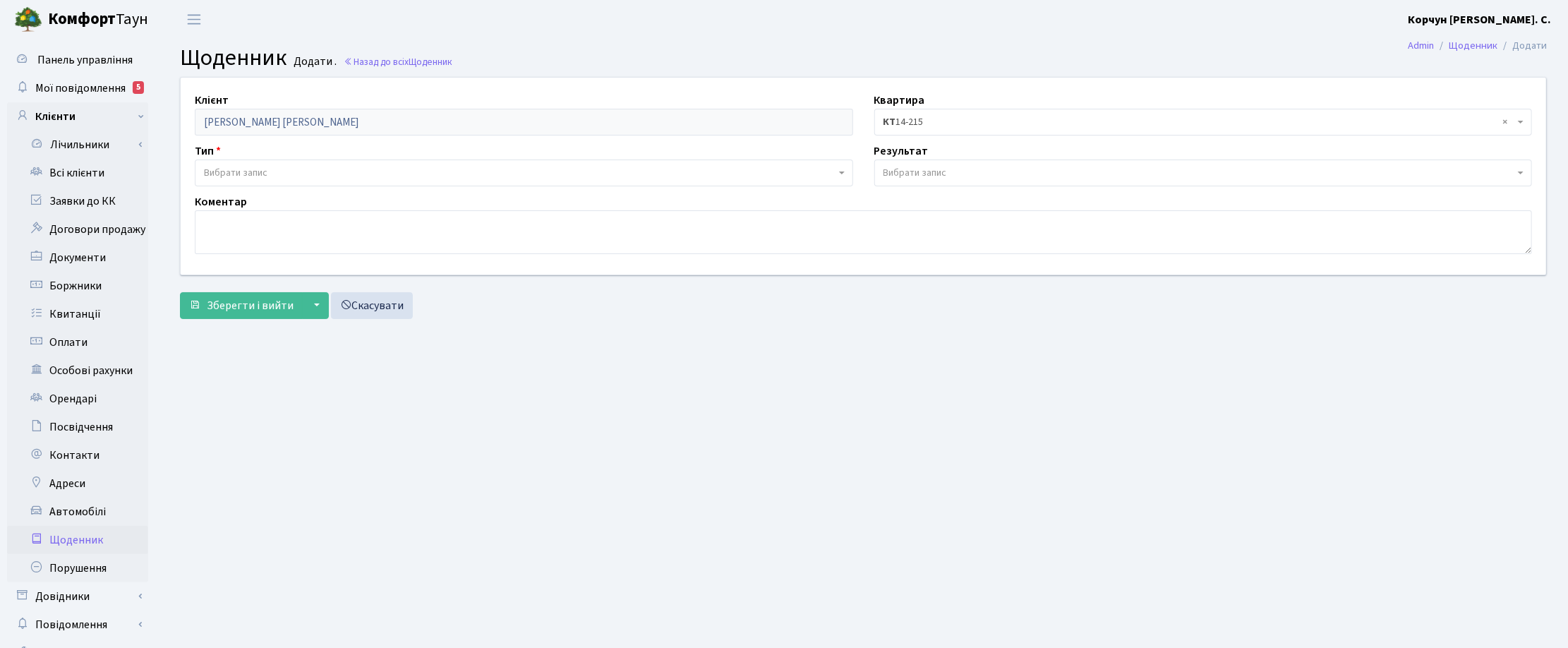
click at [237, 173] on span "Вибрати запис" at bounding box center [236, 173] width 64 height 14
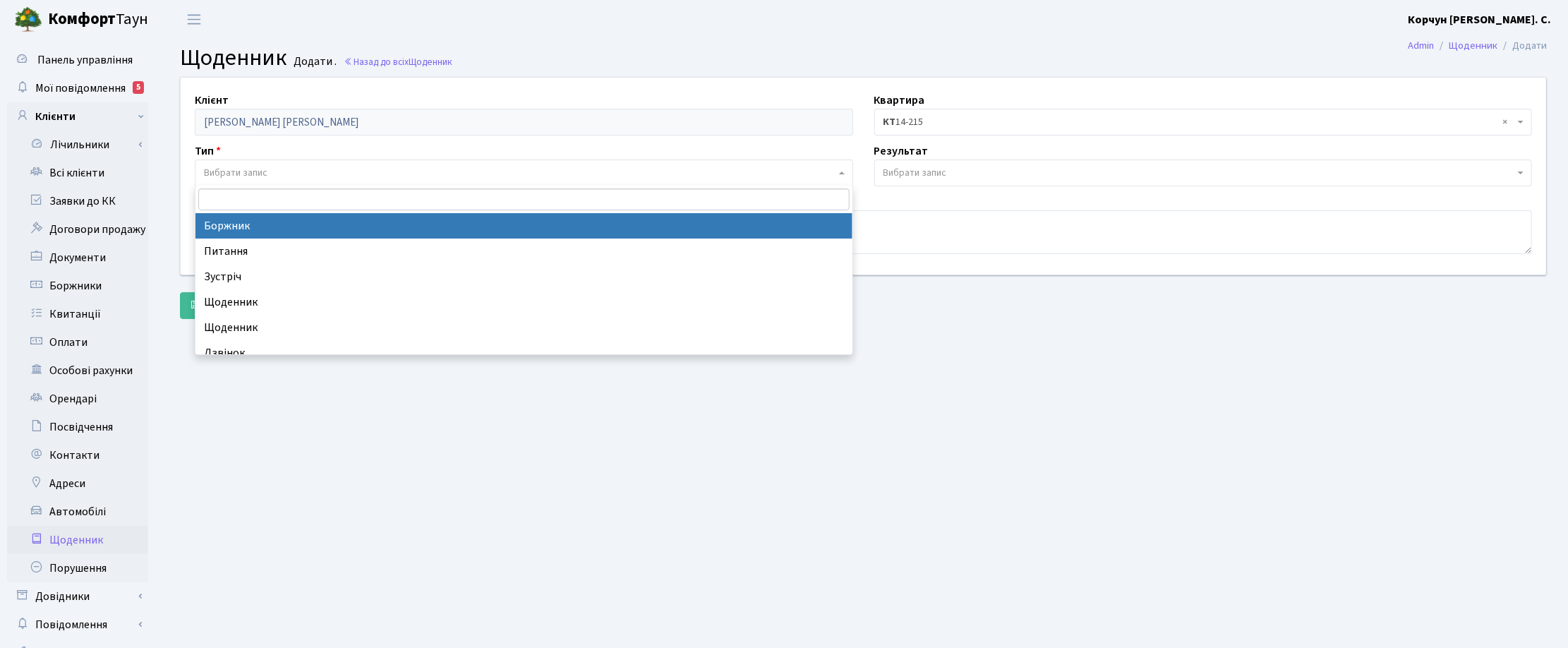
select select "189"
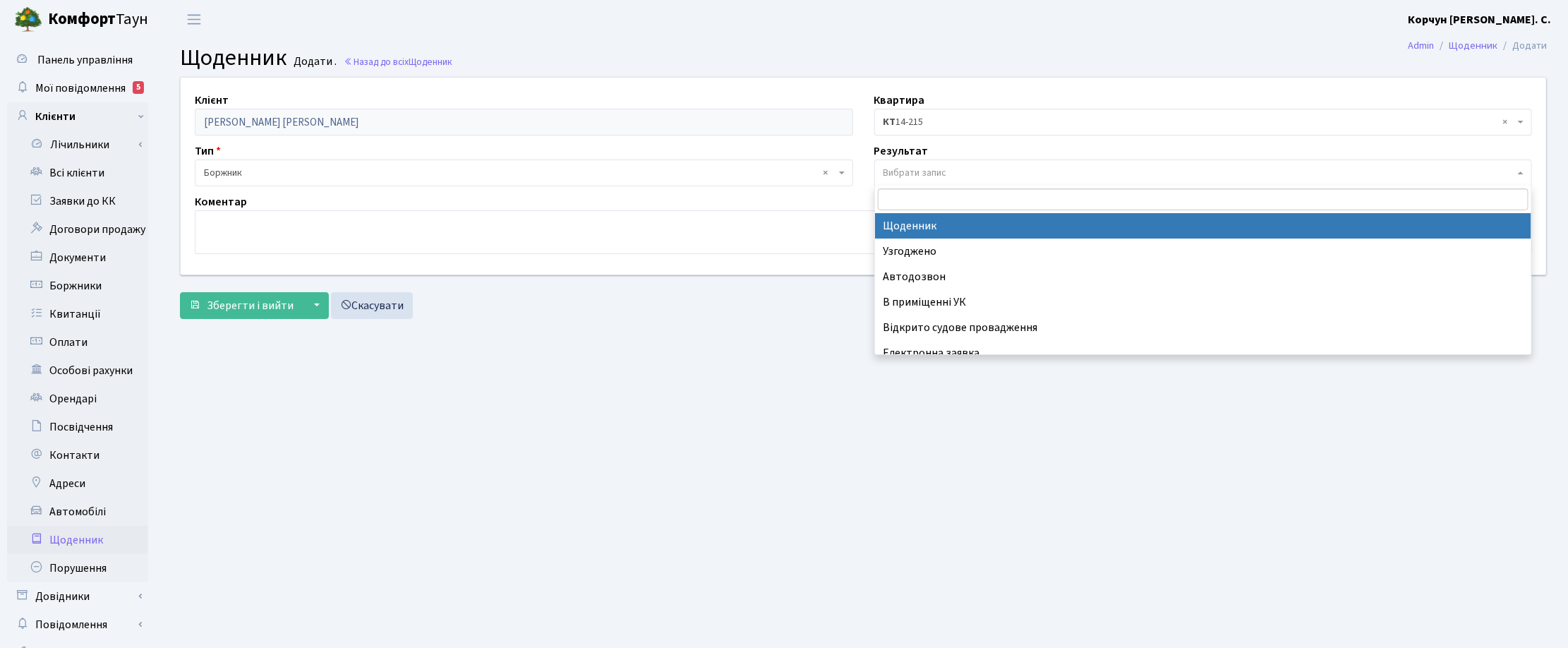
click at [891, 173] on span "Вибрати запис" at bounding box center [915, 173] width 64 height 14
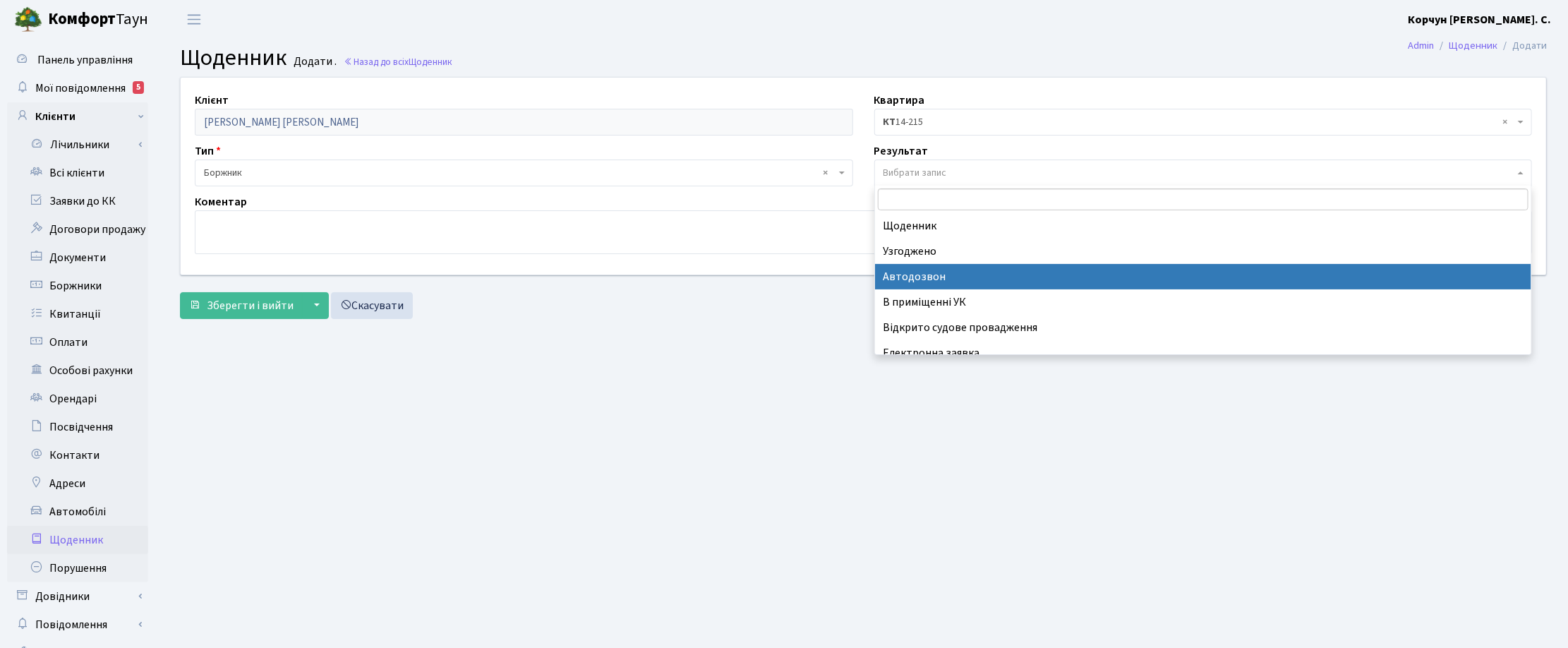
scroll to position [87, 0]
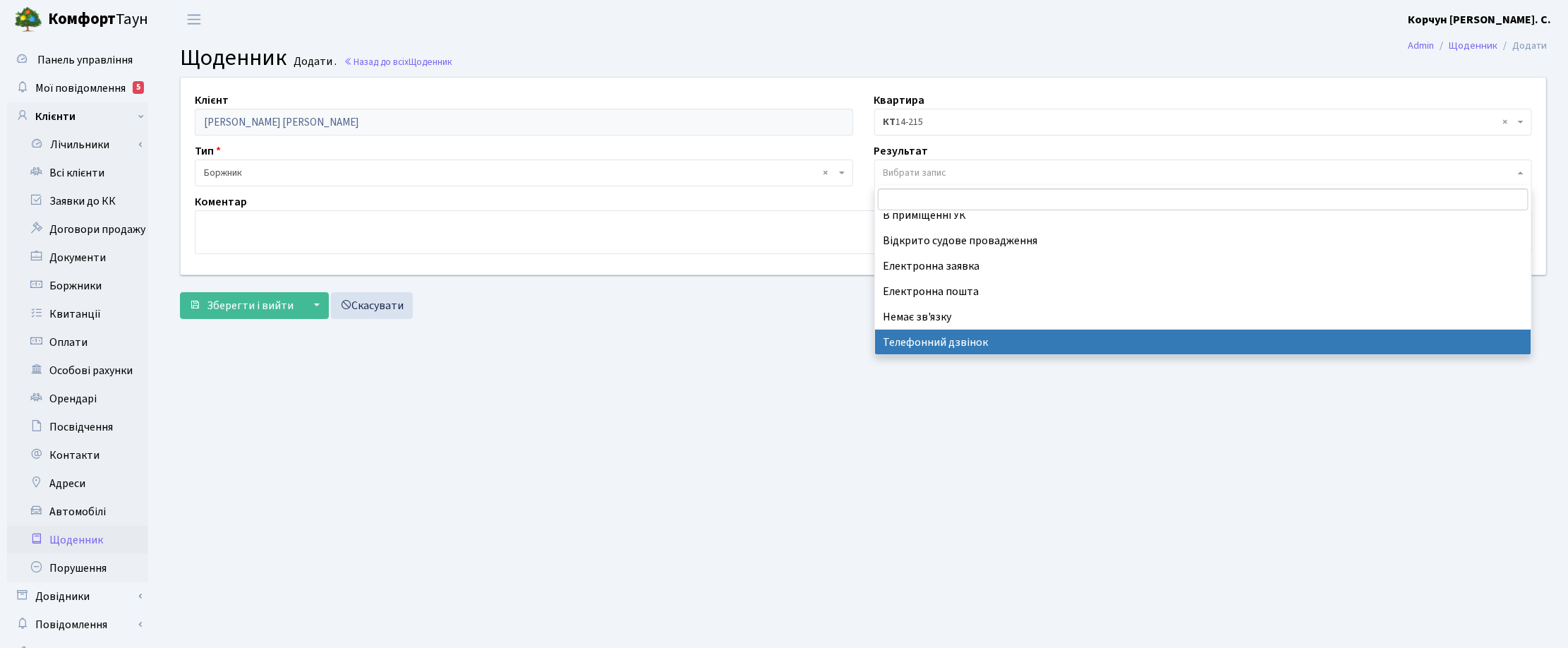
select select "196"
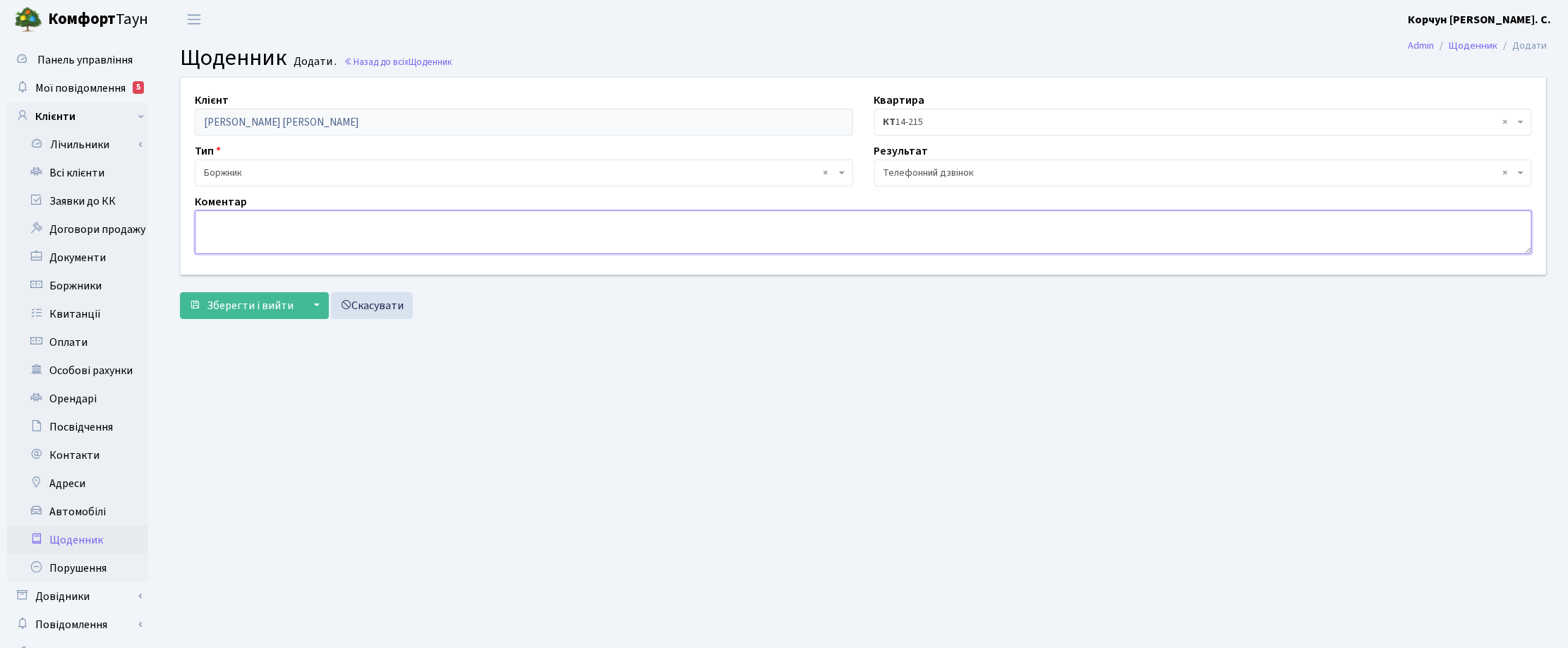
click at [252, 223] on textarea at bounding box center [863, 232] width 1337 height 43
type textarea "Опл. 13 т.грн по кв.14-215 та 6 т.грн. по кв.2-199"
click at [233, 302] on span "Зберегти і вийти" at bounding box center [250, 306] width 87 height 16
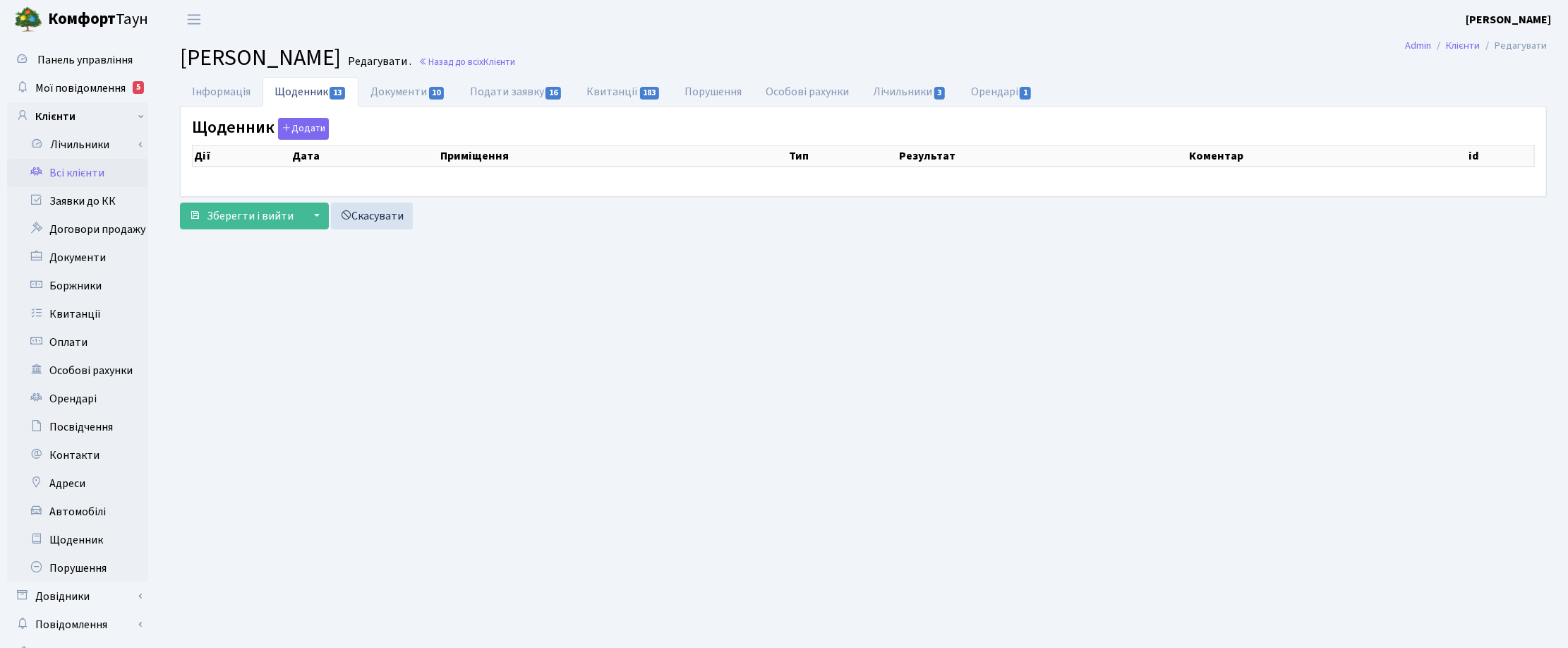
select select "25"
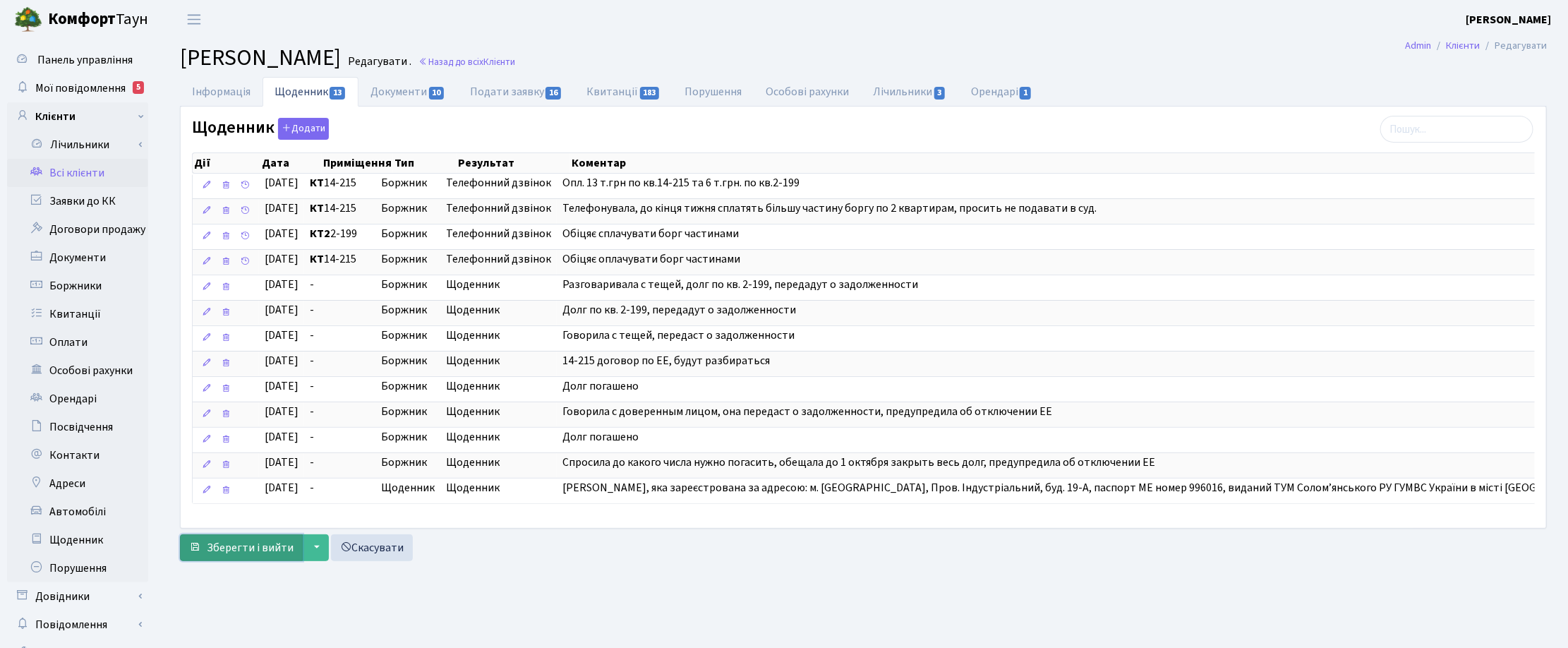
click at [230, 555] on span "Зберегти і вийти" at bounding box center [250, 548] width 87 height 16
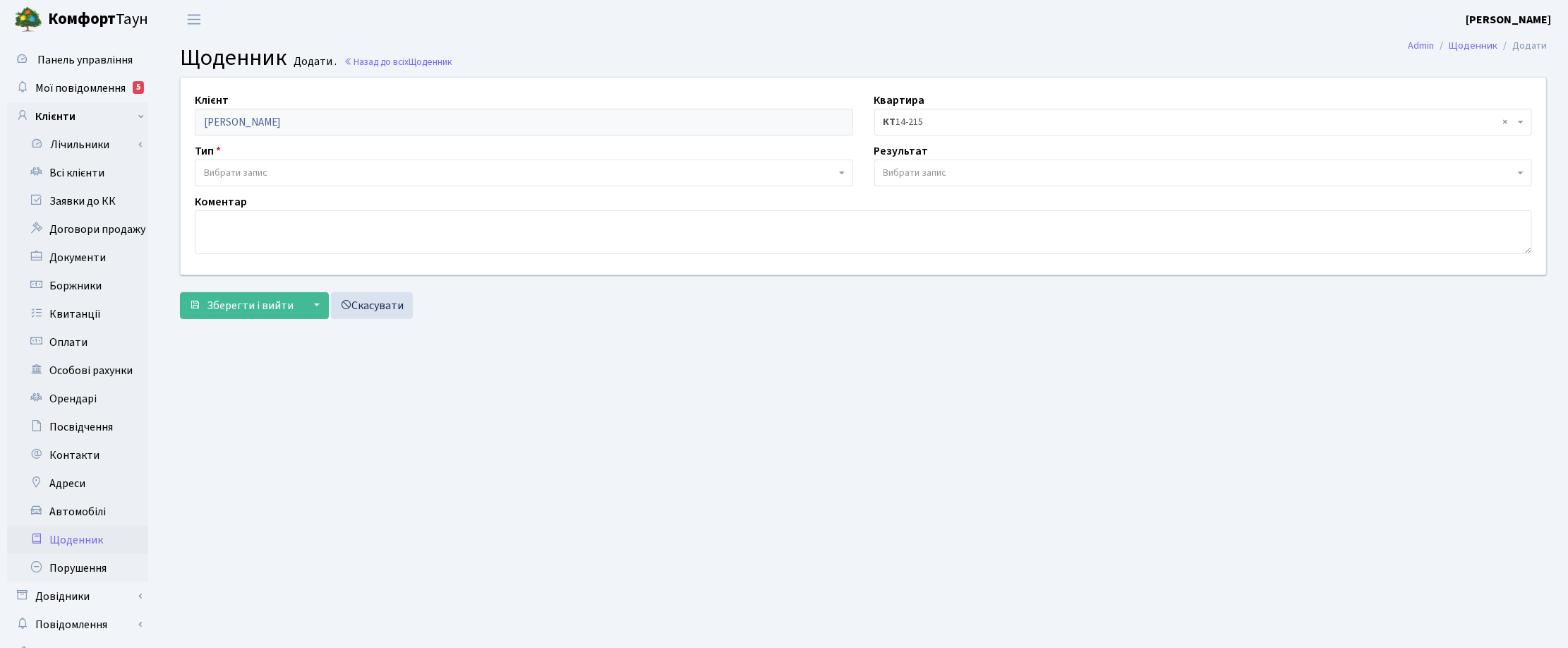
click at [878, 393] on main "Admin Щоденник Додати Щоденник Додати . Назад до всіх Щоденник Клієнт [PERSON_N…" at bounding box center [862, 356] width 1409 height 635
click at [104, 84] on span "Мої повідомлення" at bounding box center [80, 88] width 91 height 16
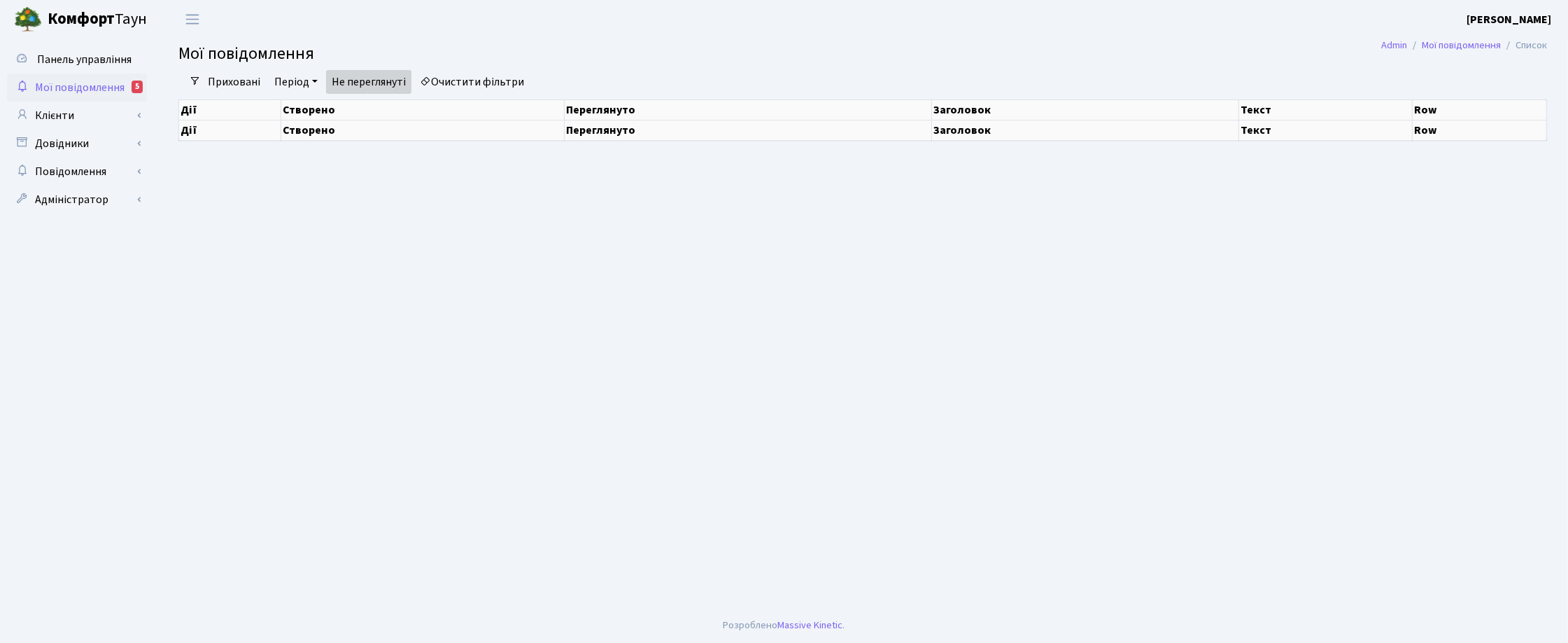
select select "25"
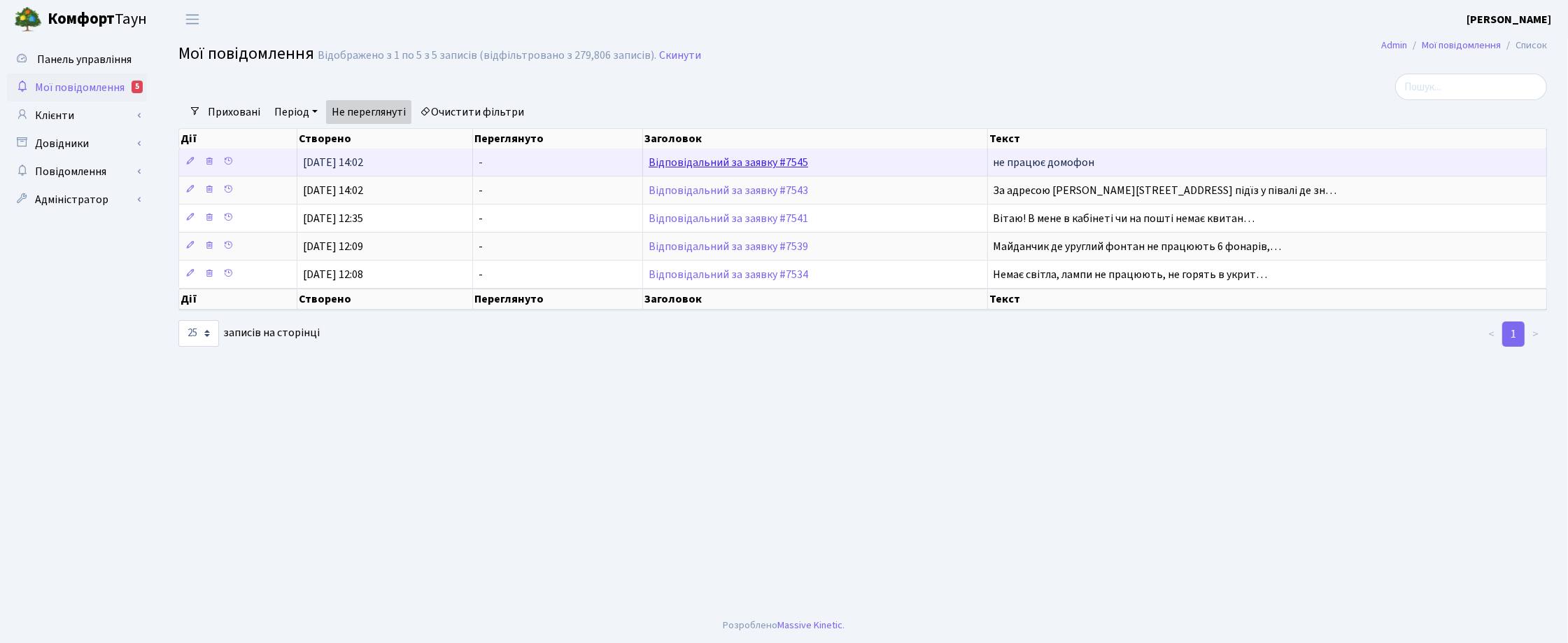
click at [723, 160] on link "Відповідальний за заявку #7545" at bounding box center [729, 163] width 159 height 16
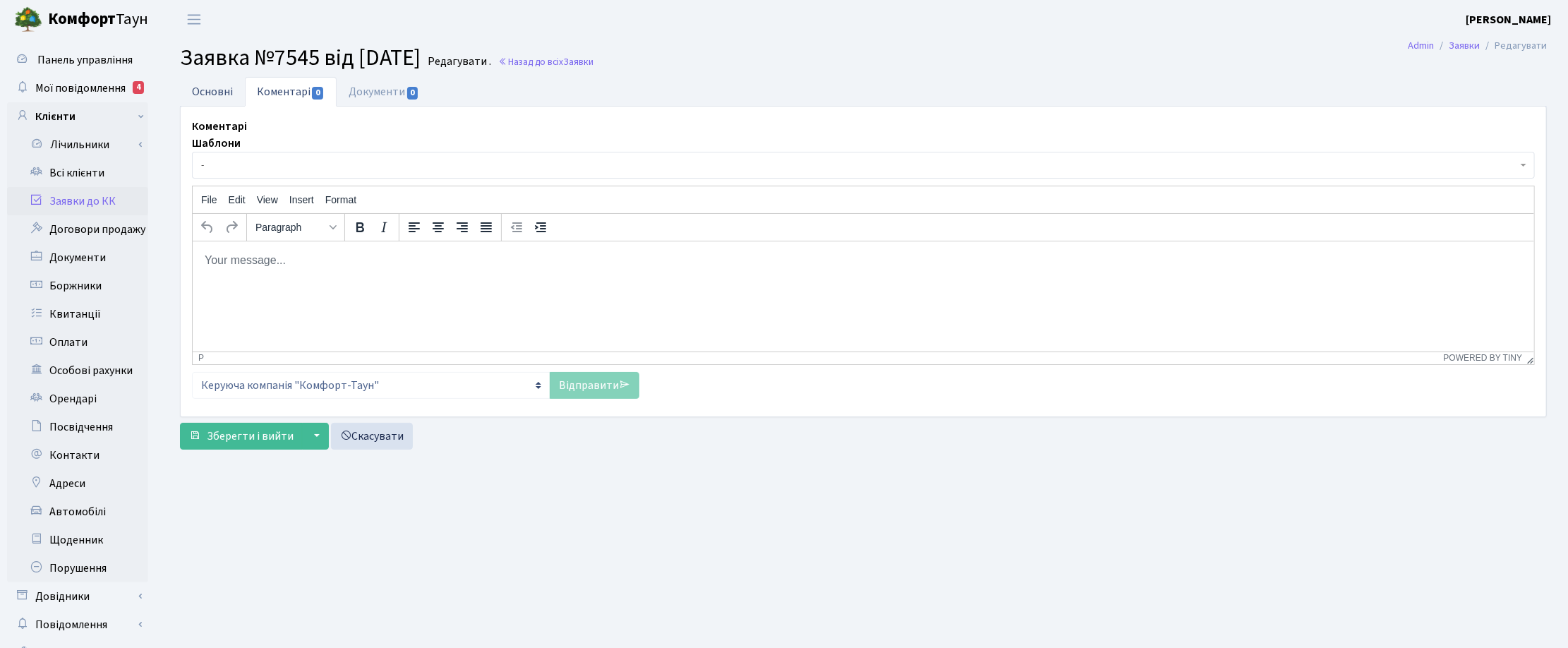
click at [206, 84] on link "Основні" at bounding box center [212, 91] width 65 height 29
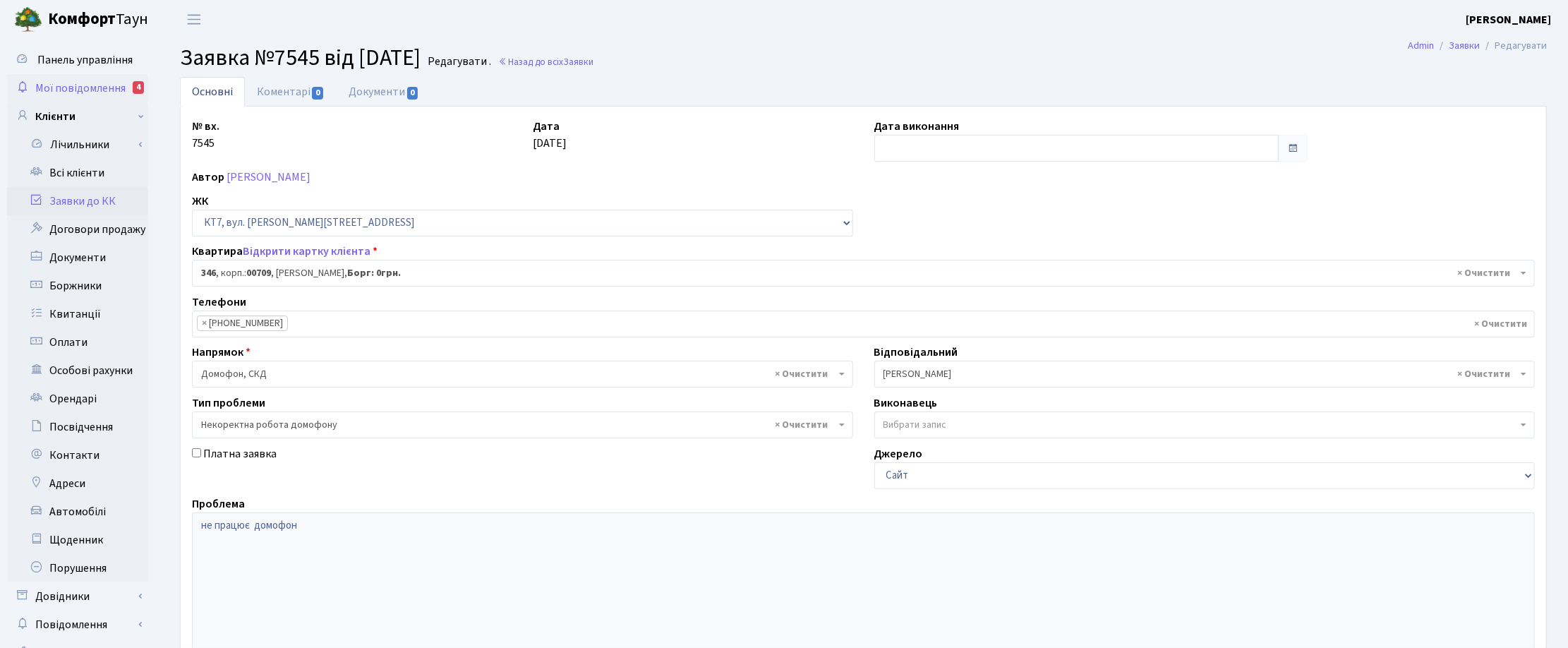
click at [88, 89] on span "Мої повідомлення" at bounding box center [80, 88] width 91 height 16
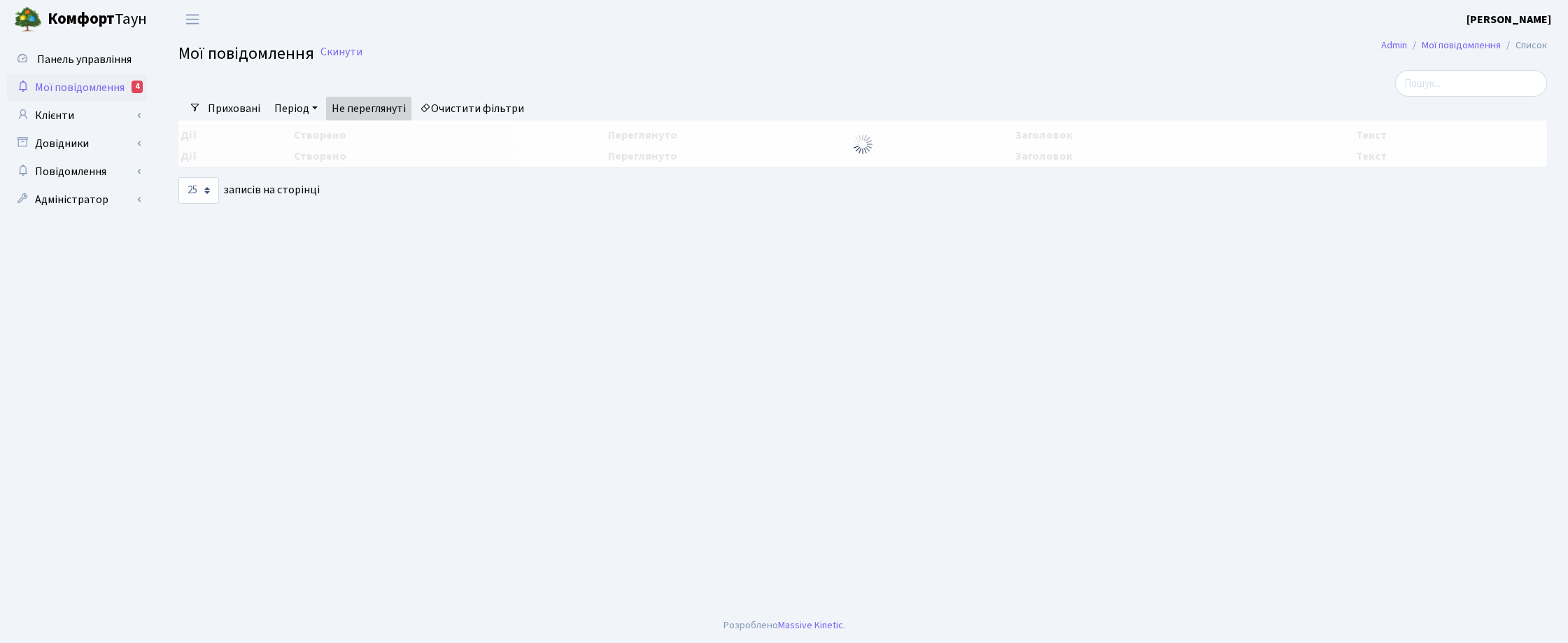
select select "25"
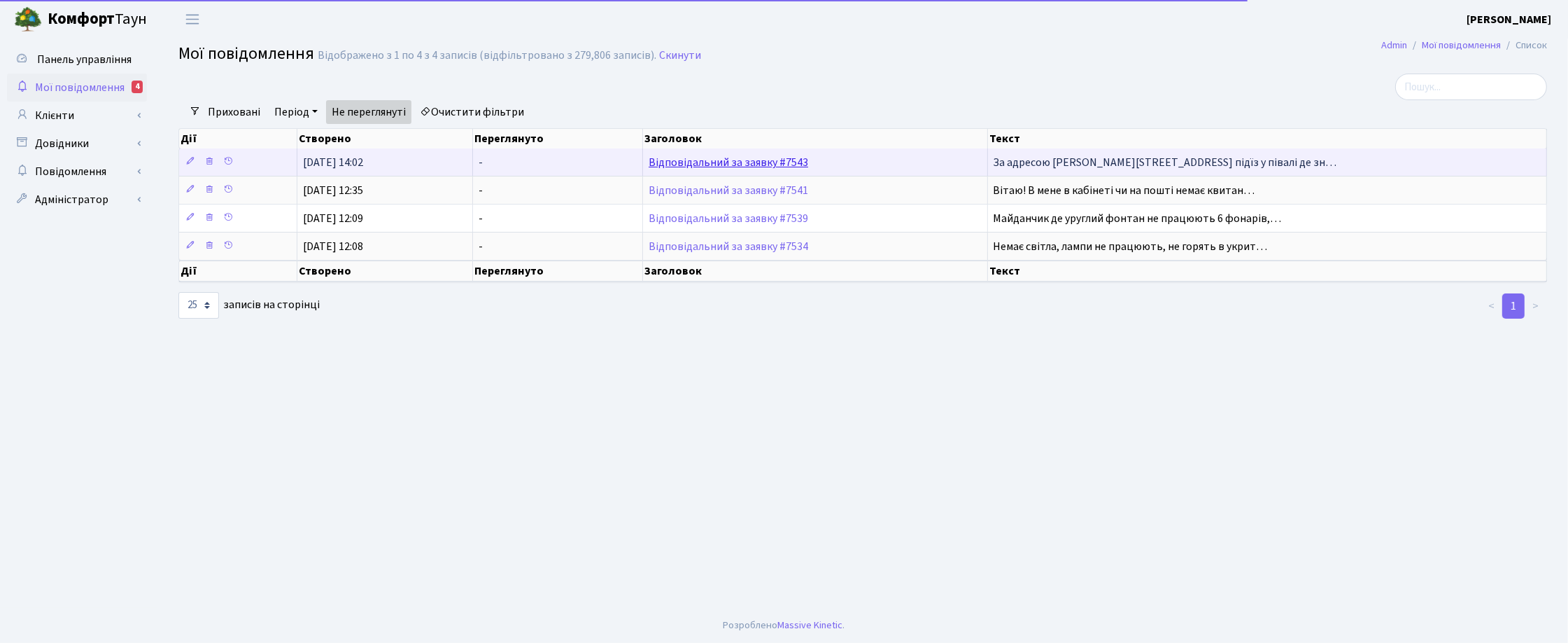
click at [742, 163] on link "Відповідальний за заявку #7543" at bounding box center [729, 163] width 159 height 16
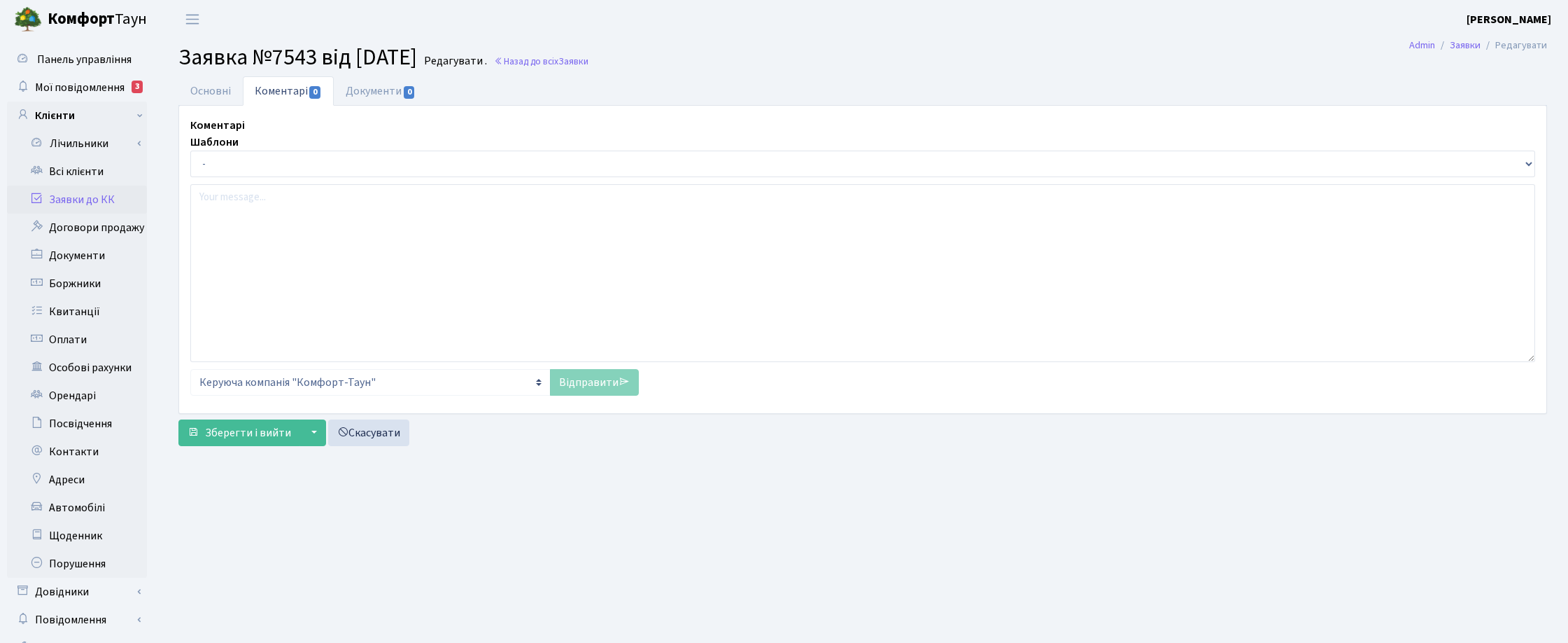
select select "16513"
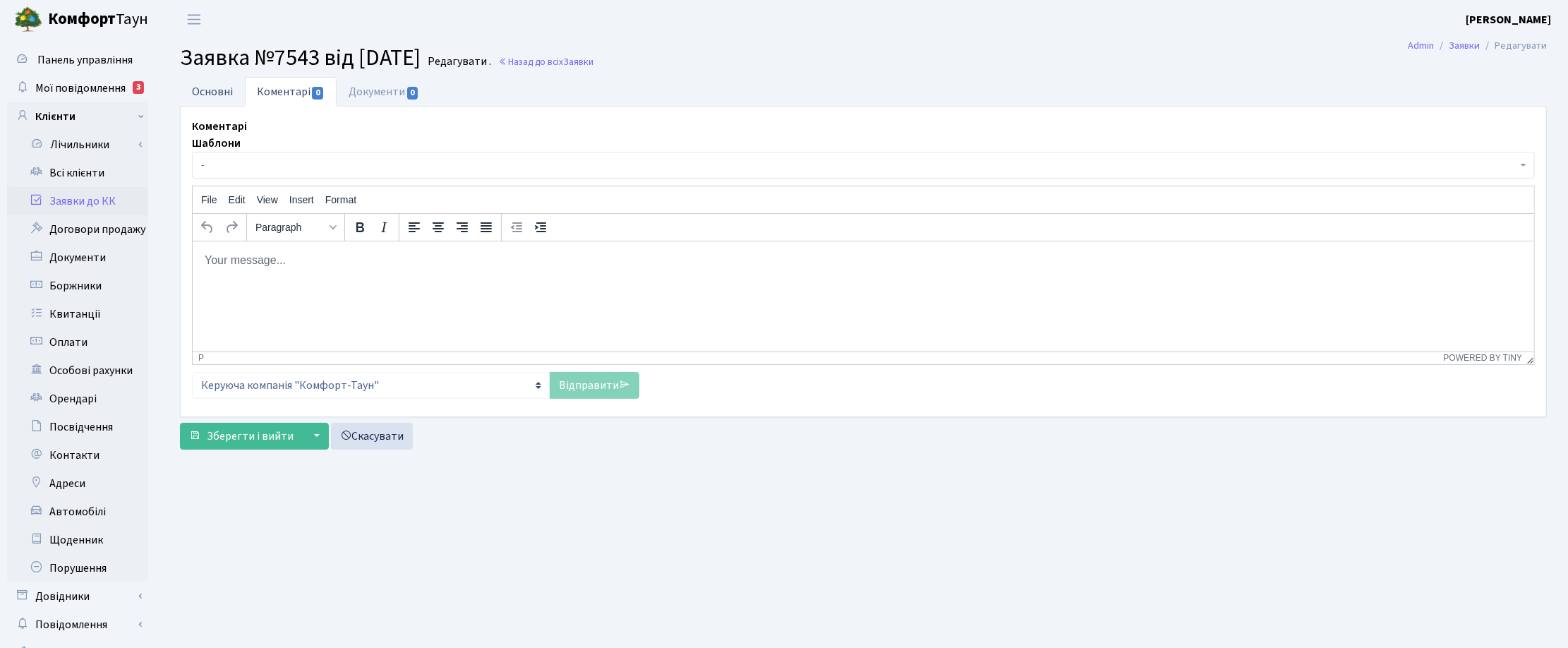
click at [202, 86] on link "Основні" at bounding box center [212, 91] width 65 height 29
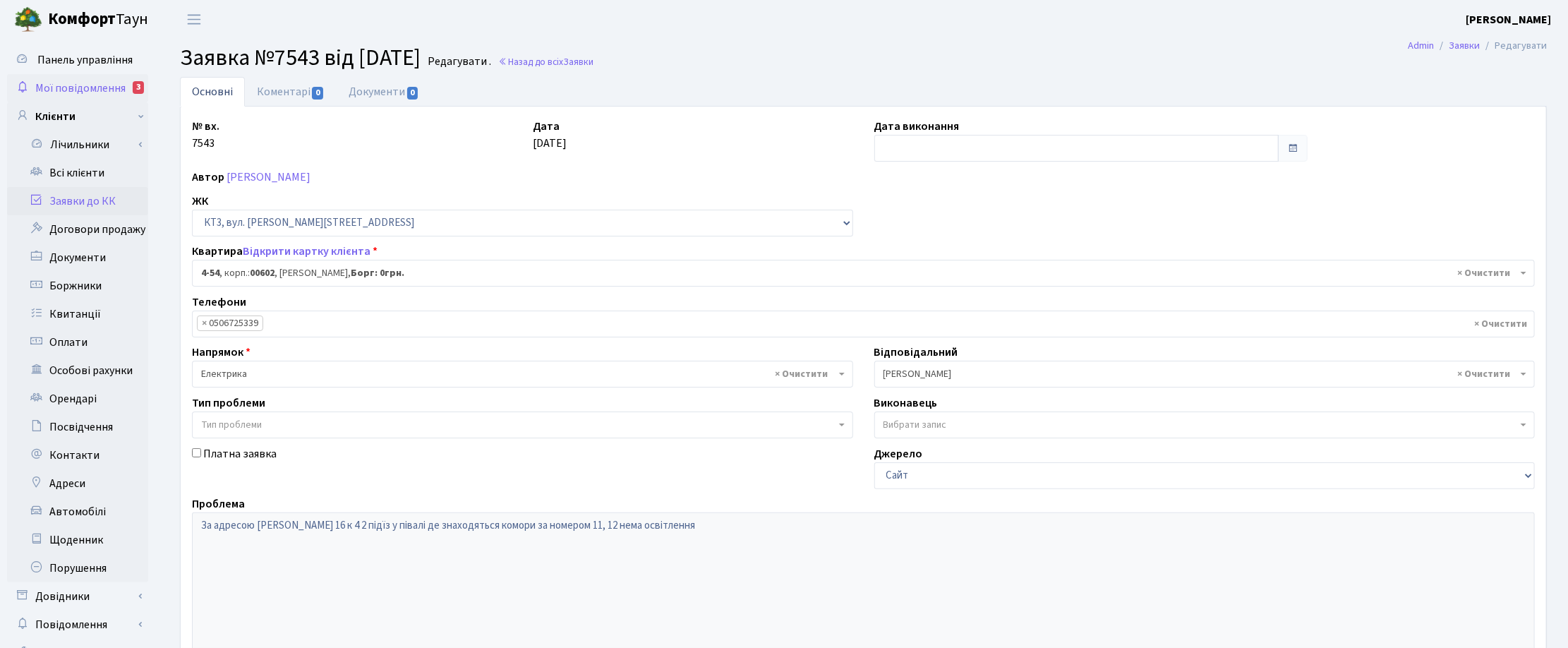
click at [96, 82] on span "Мої повідомлення" at bounding box center [80, 88] width 91 height 16
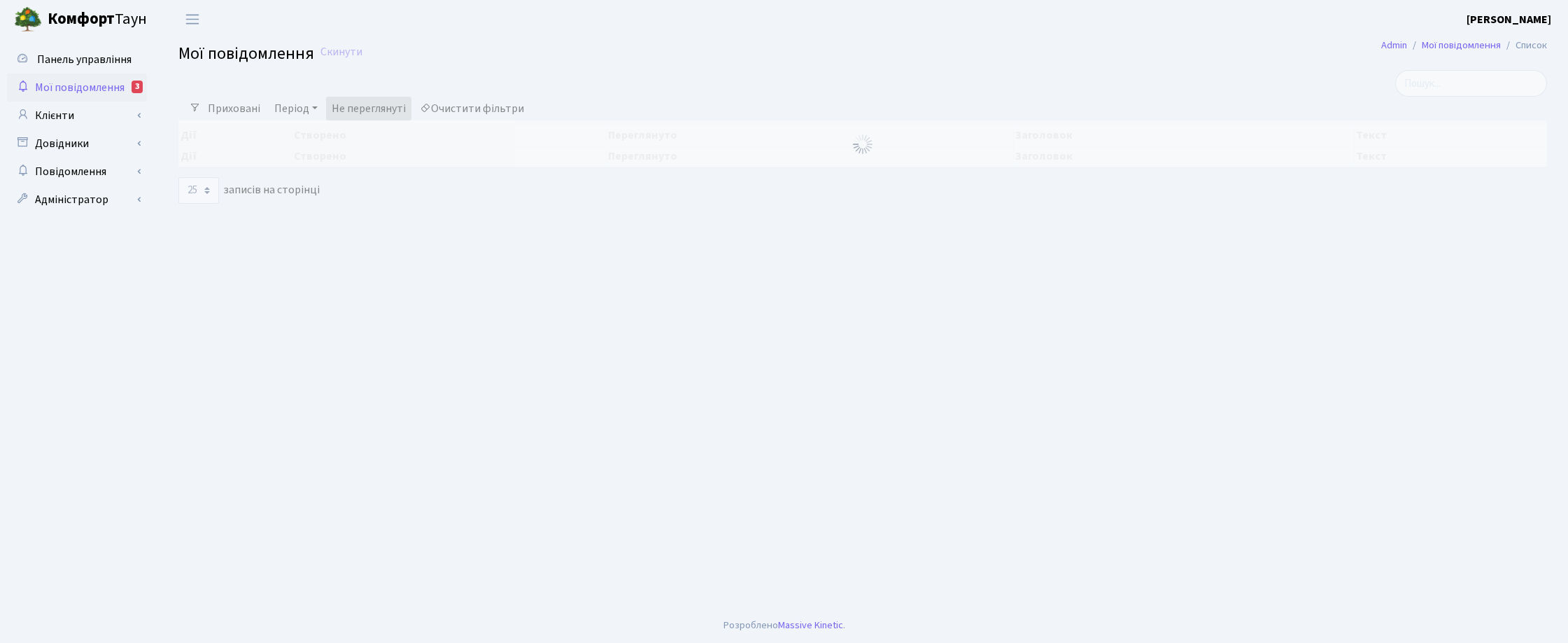
select select "25"
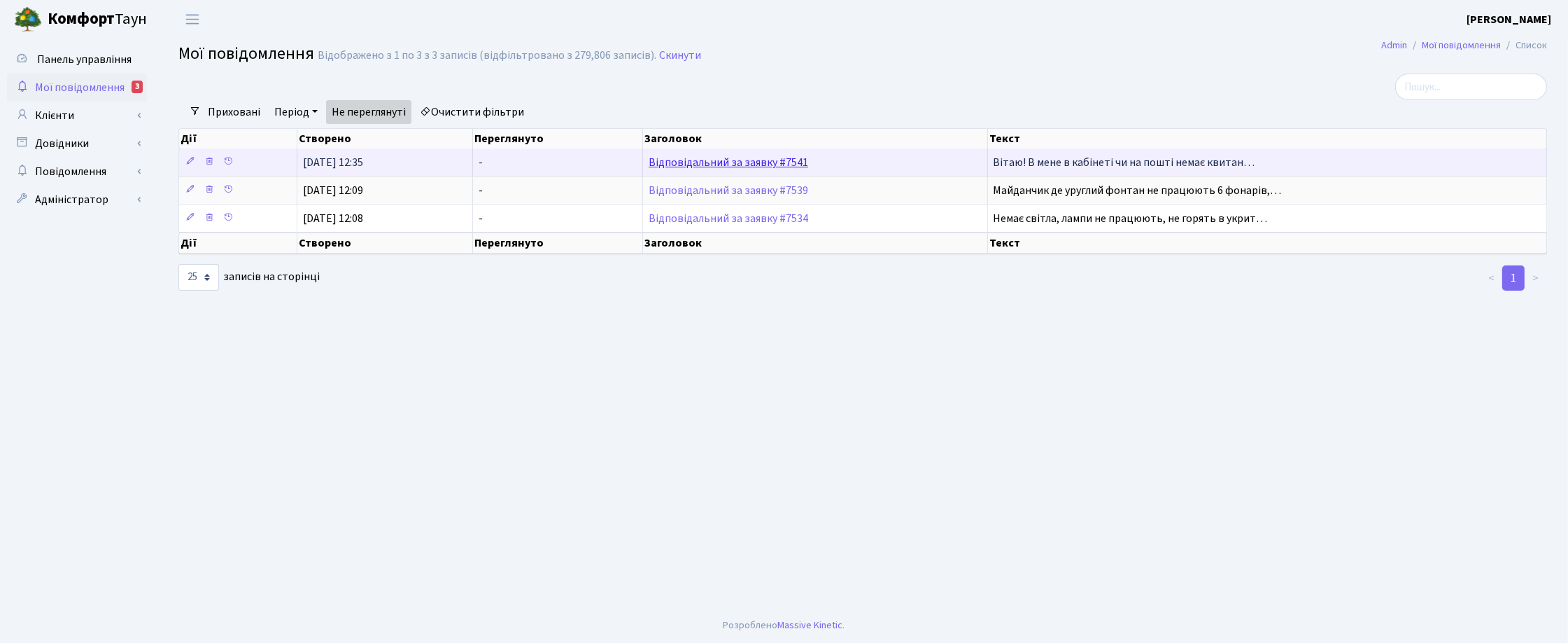
click at [693, 166] on link "Відповідальний за заявку #7541" at bounding box center [729, 163] width 159 height 16
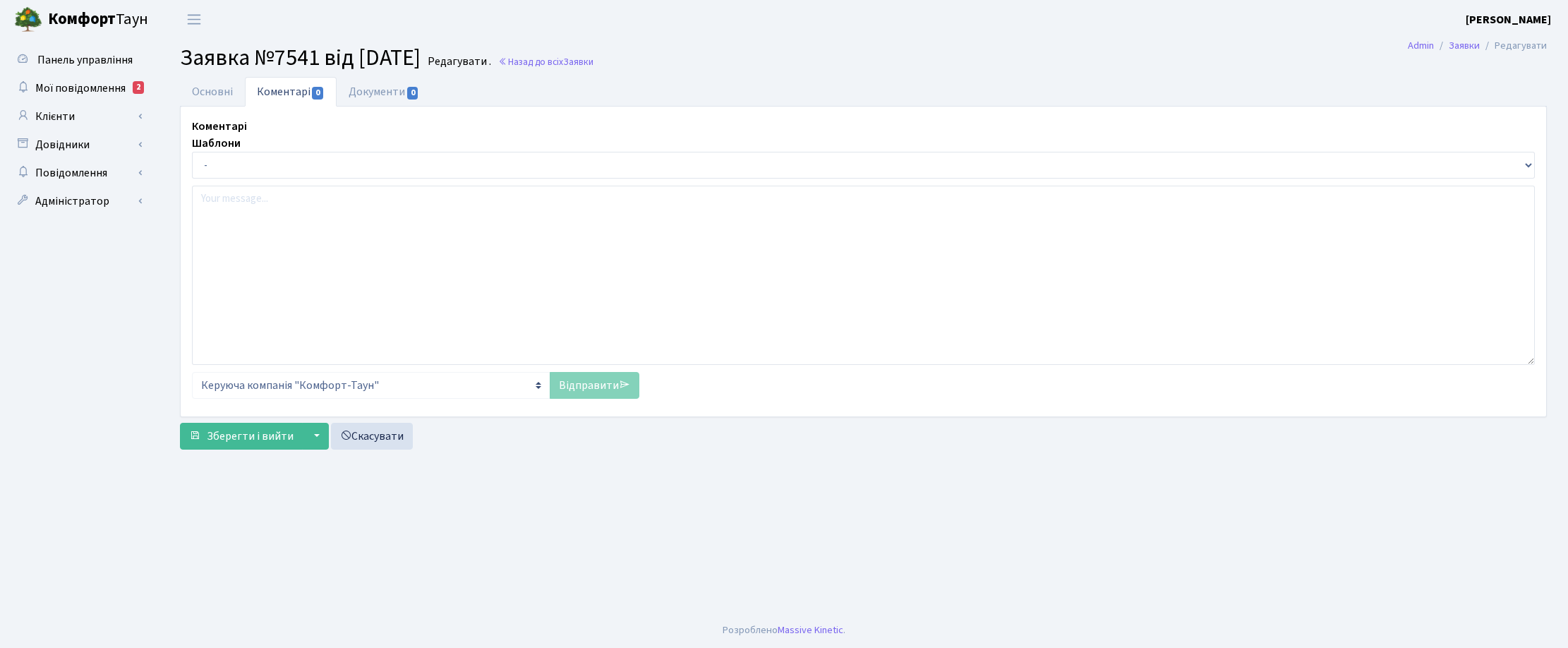
select select "22027"
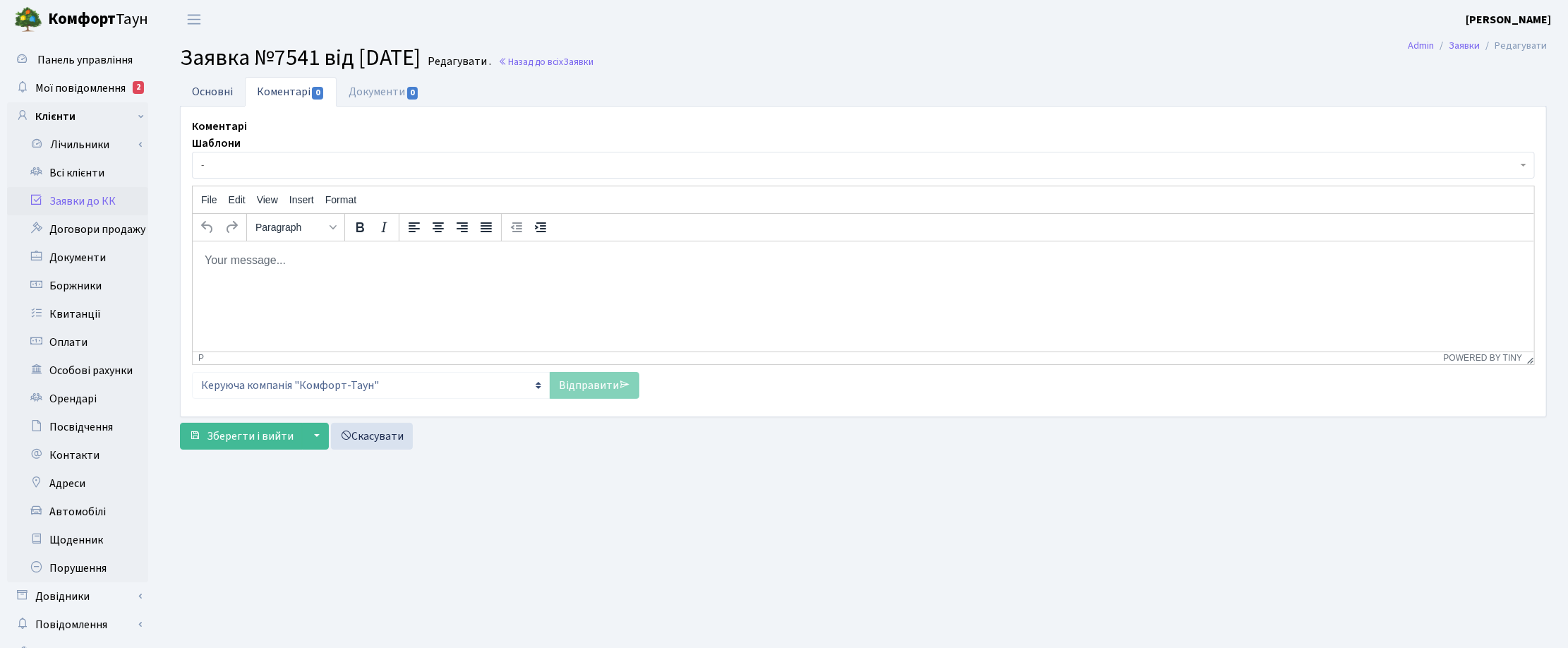
click at [217, 92] on link "Основні" at bounding box center [212, 91] width 65 height 29
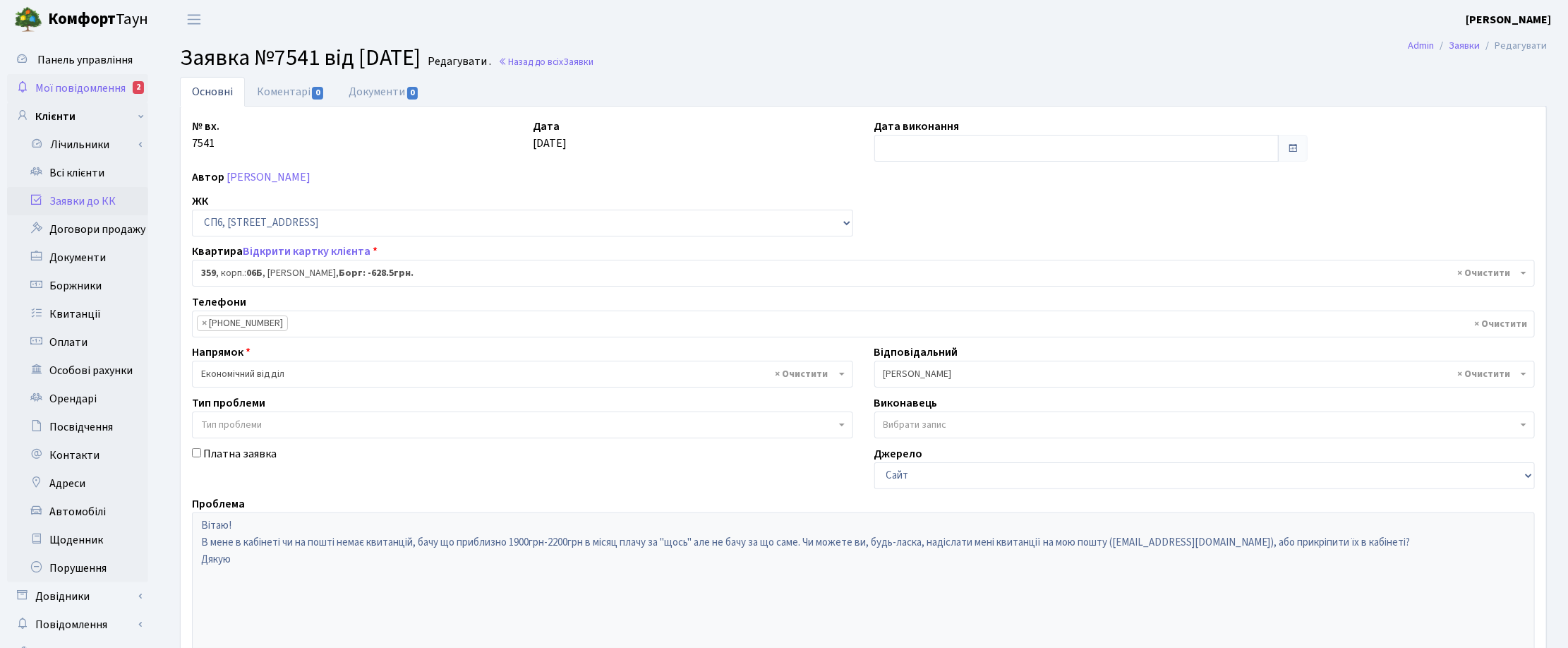
click at [65, 82] on span "Мої повідомлення" at bounding box center [80, 88] width 91 height 16
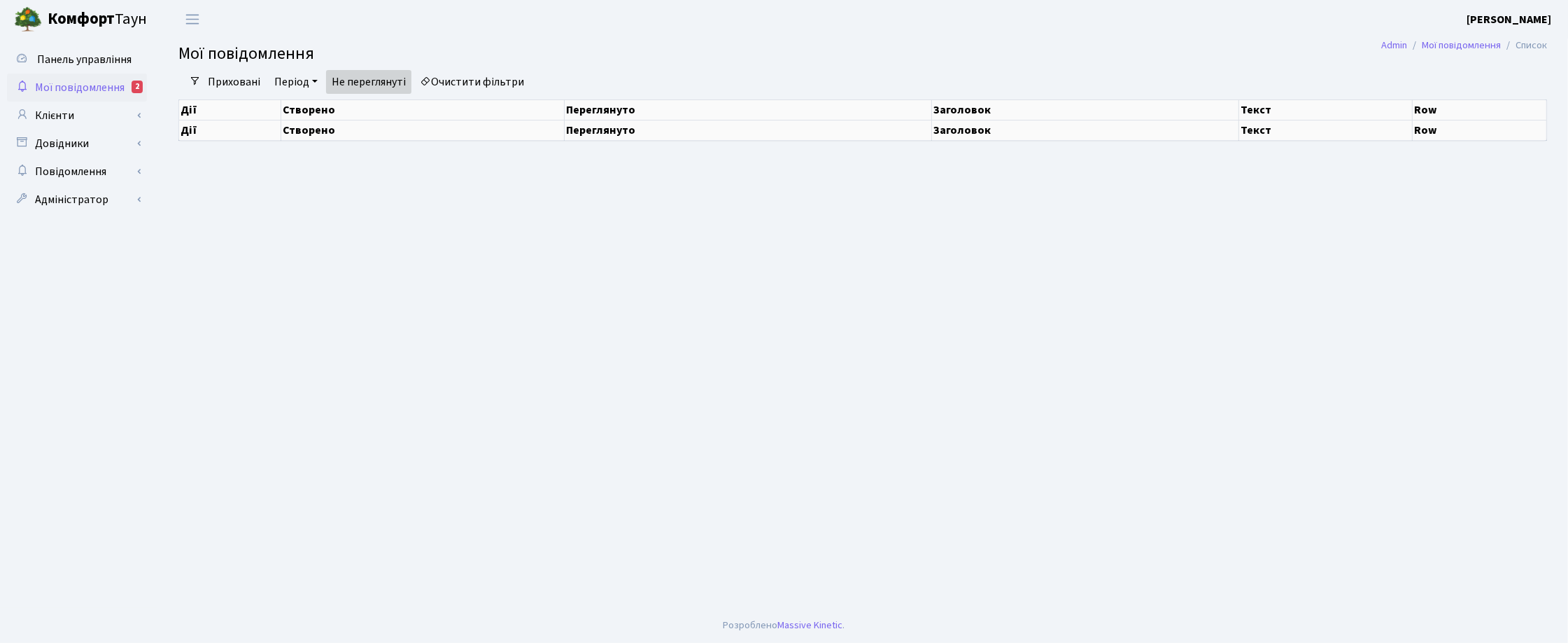
select select "25"
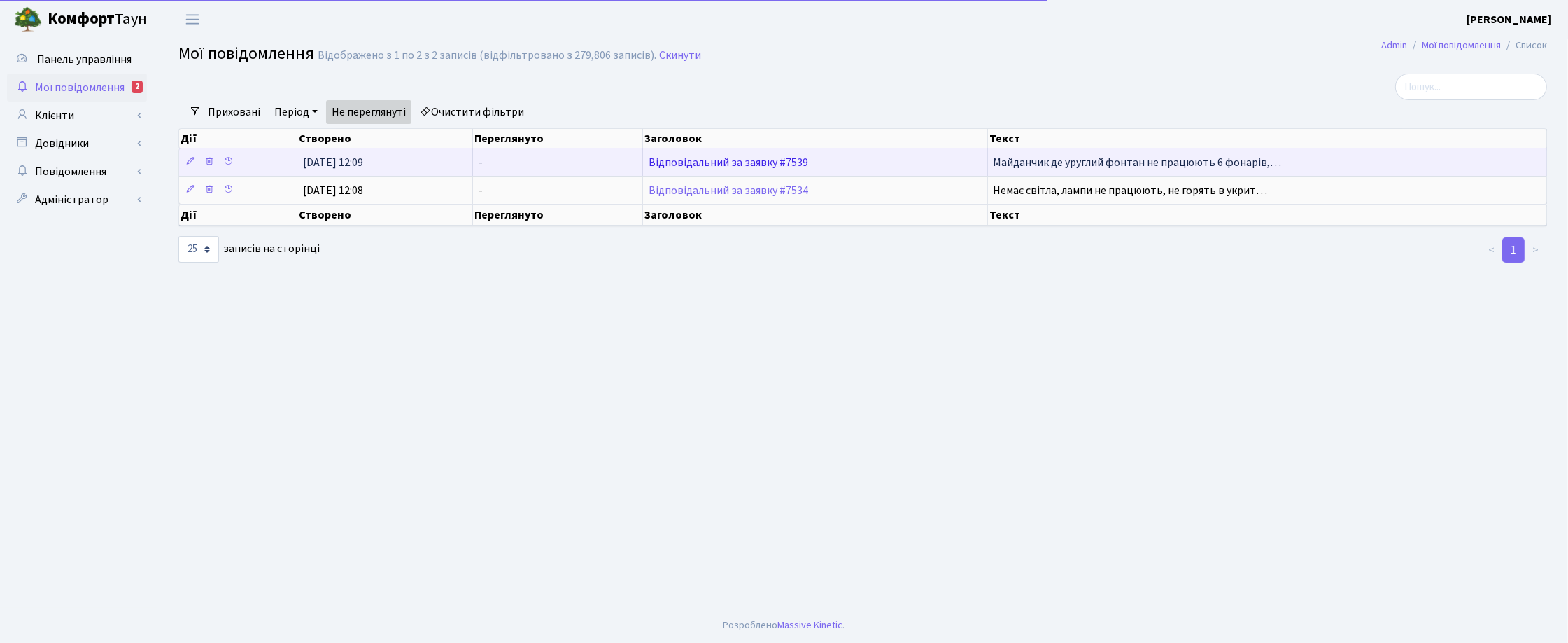
click at [680, 160] on link "Відповідальний за заявку #7539" at bounding box center [729, 163] width 159 height 16
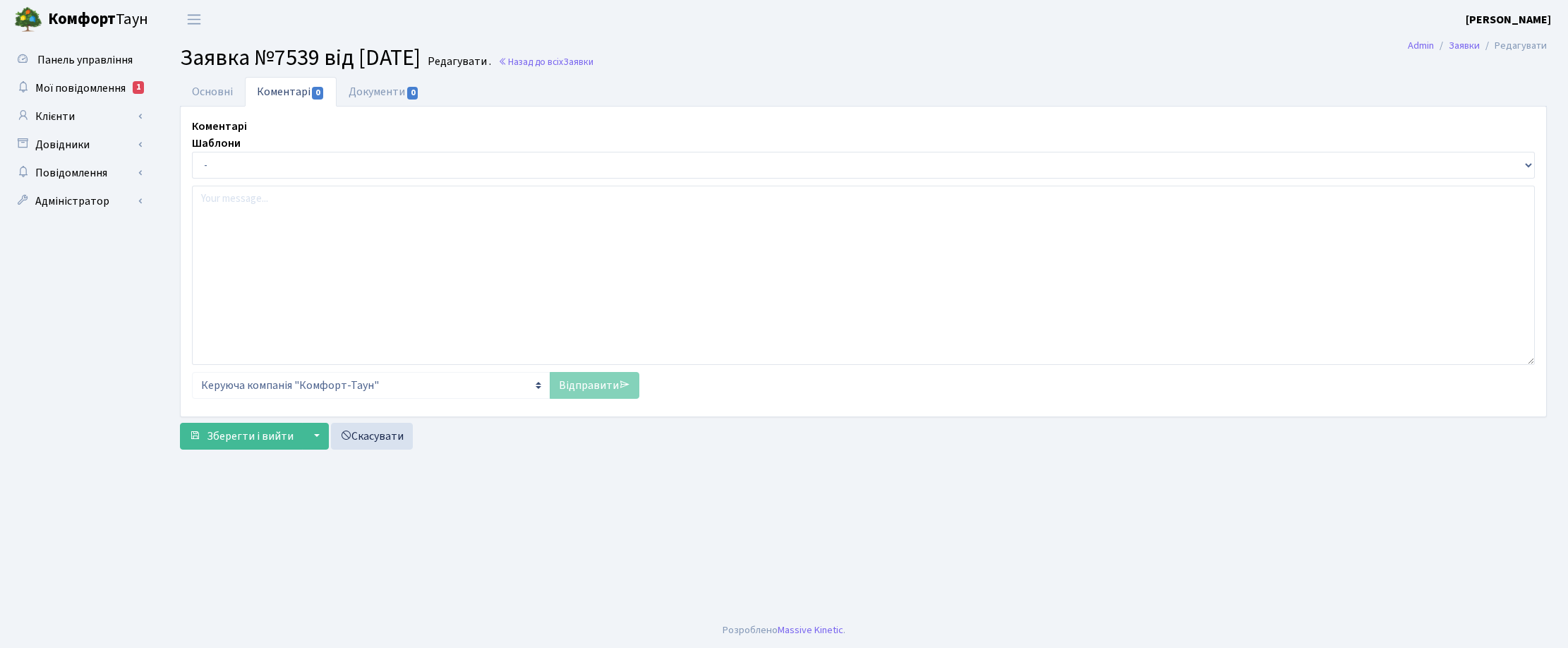
select select "1110"
select select "40"
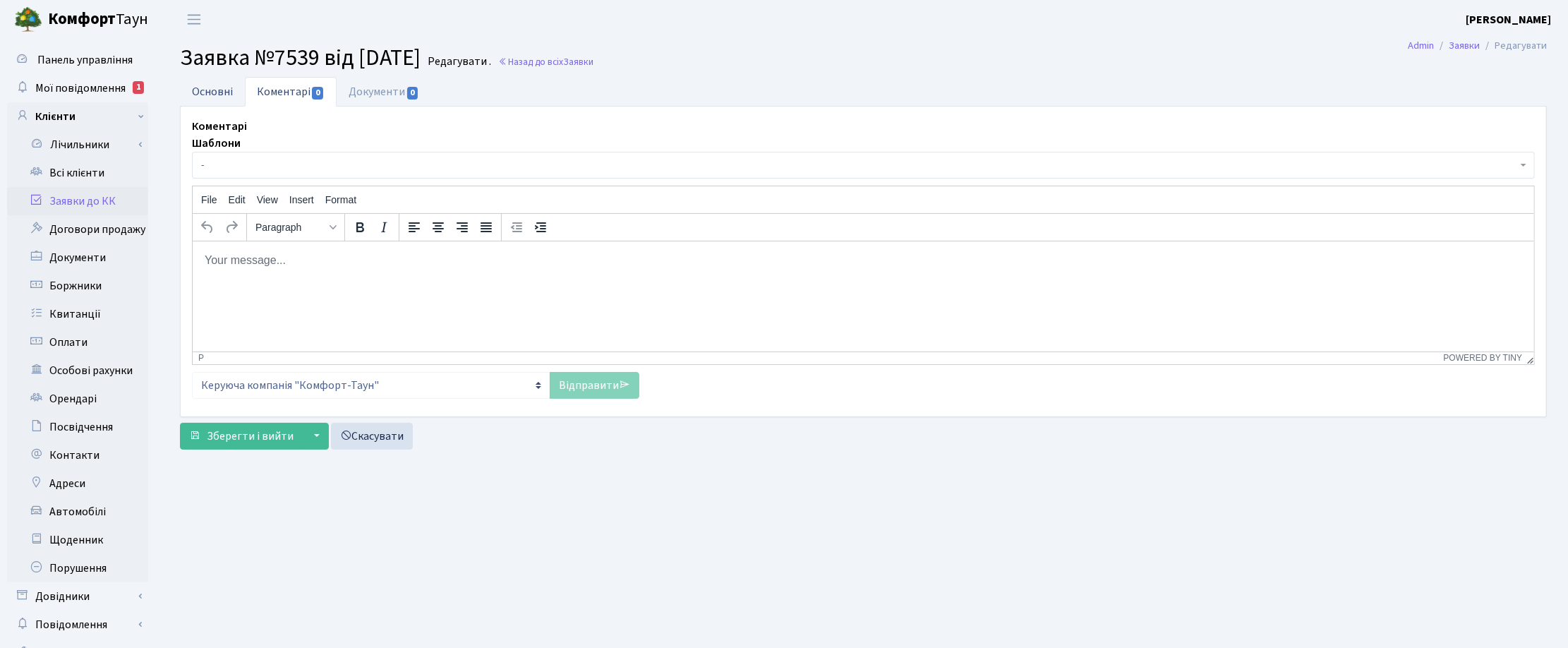
click at [210, 87] on link "Основні" at bounding box center [212, 91] width 65 height 29
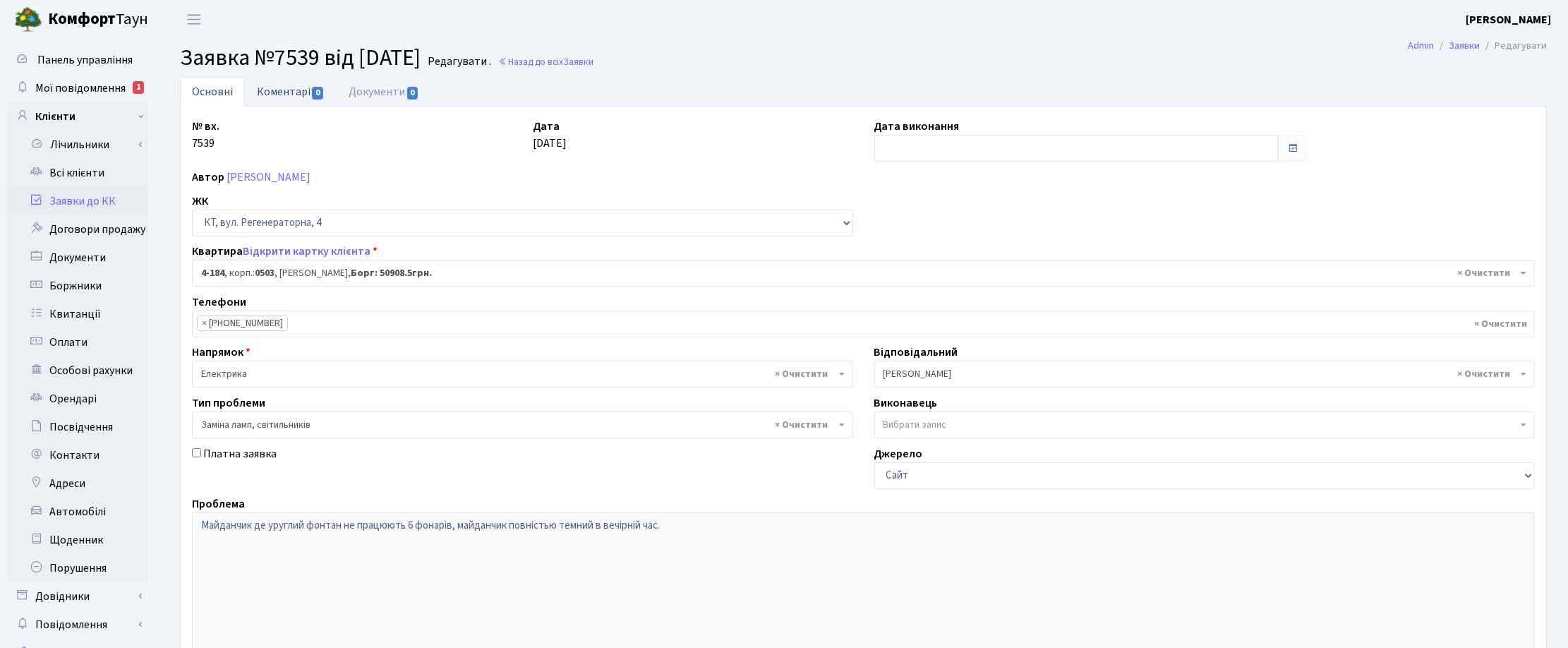
click at [291, 87] on link "Коментарі 0" at bounding box center [291, 91] width 91 height 29
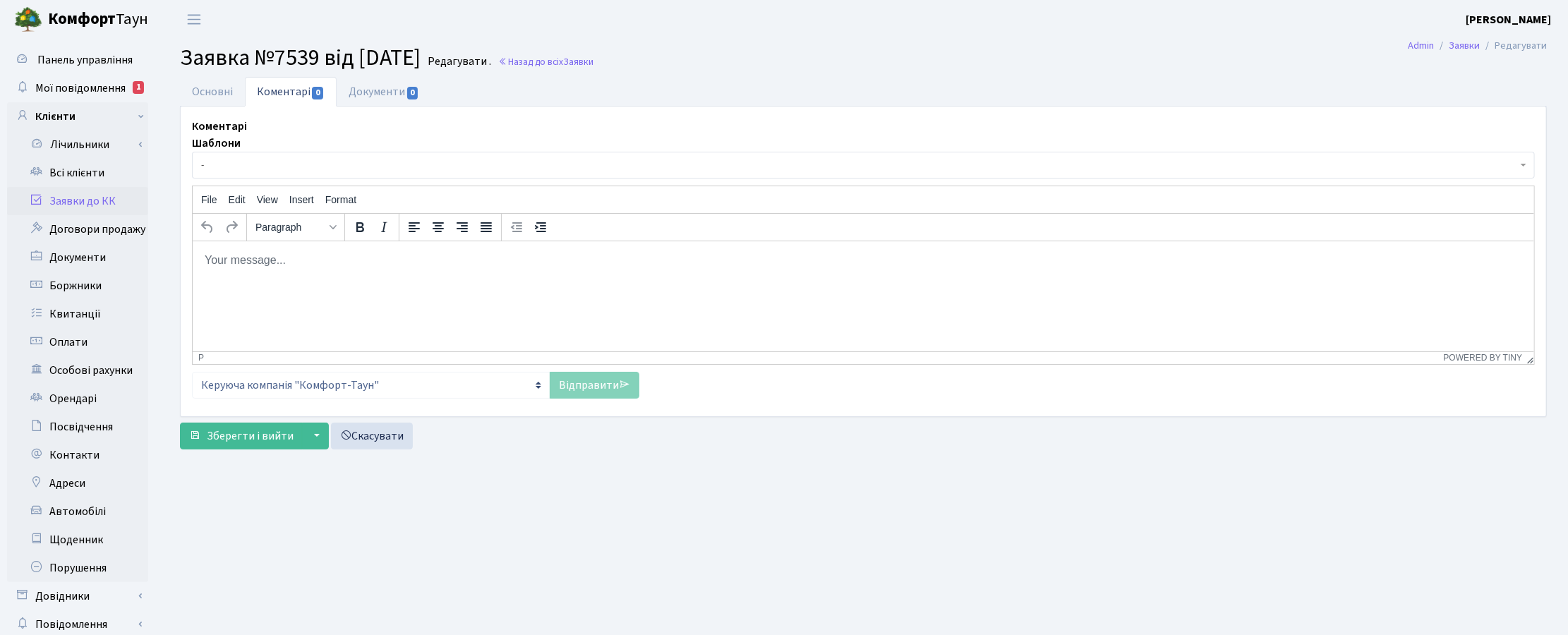
click at [277, 163] on span "-" at bounding box center [858, 165] width 1316 height 14
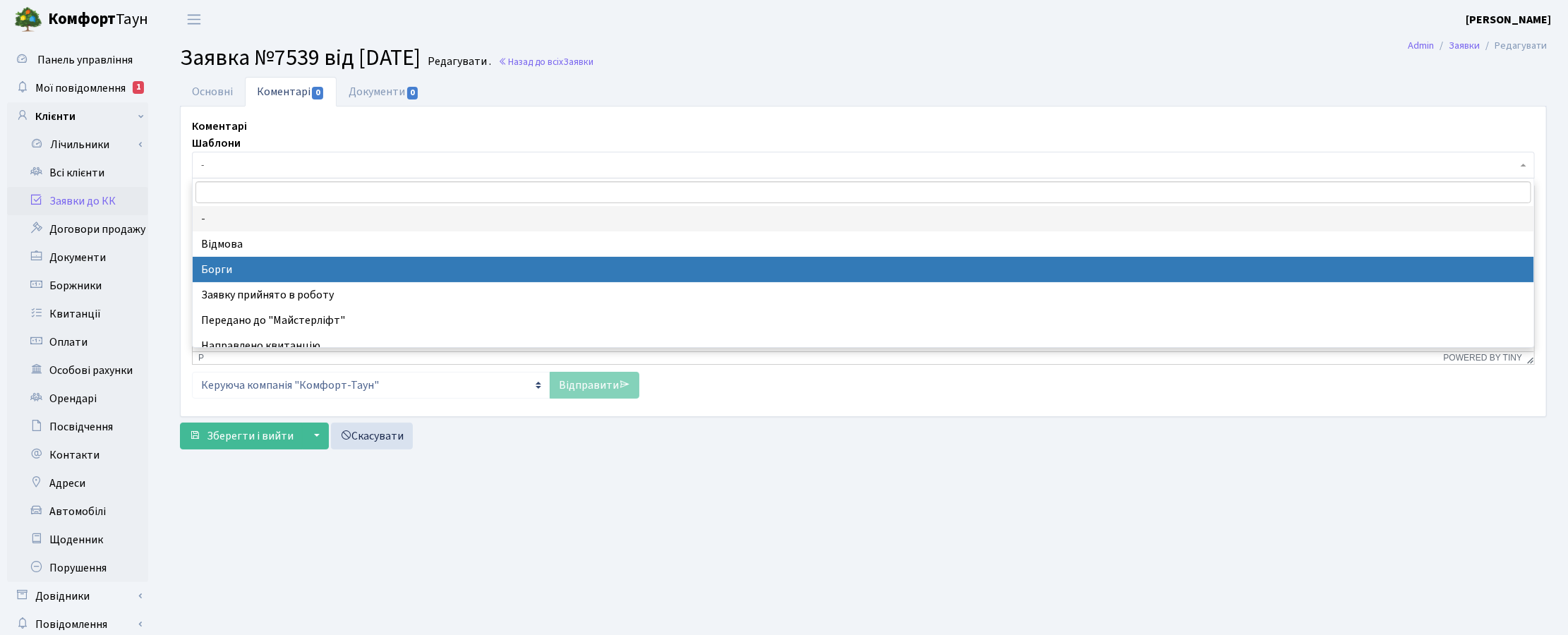
select select "3"
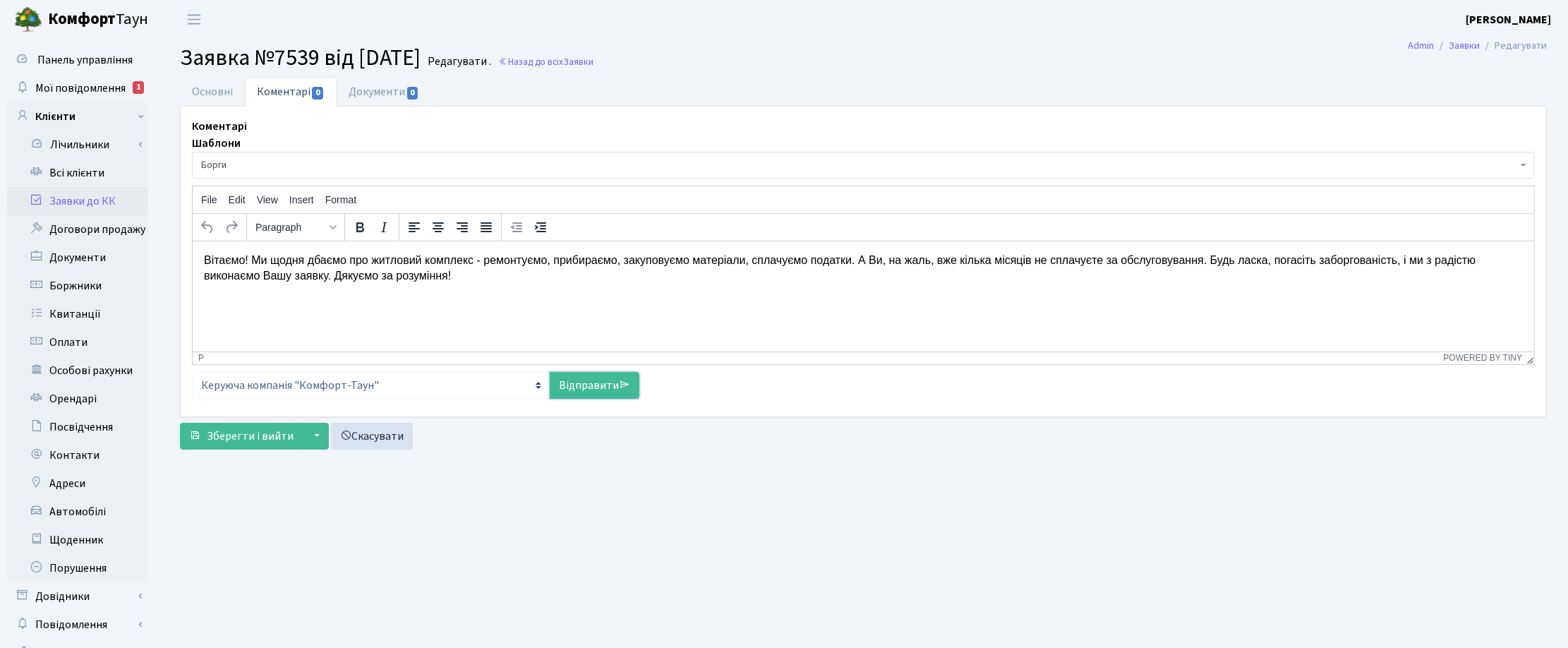
click at [579, 385] on link "Відправити" at bounding box center [594, 385] width 90 height 27
select select
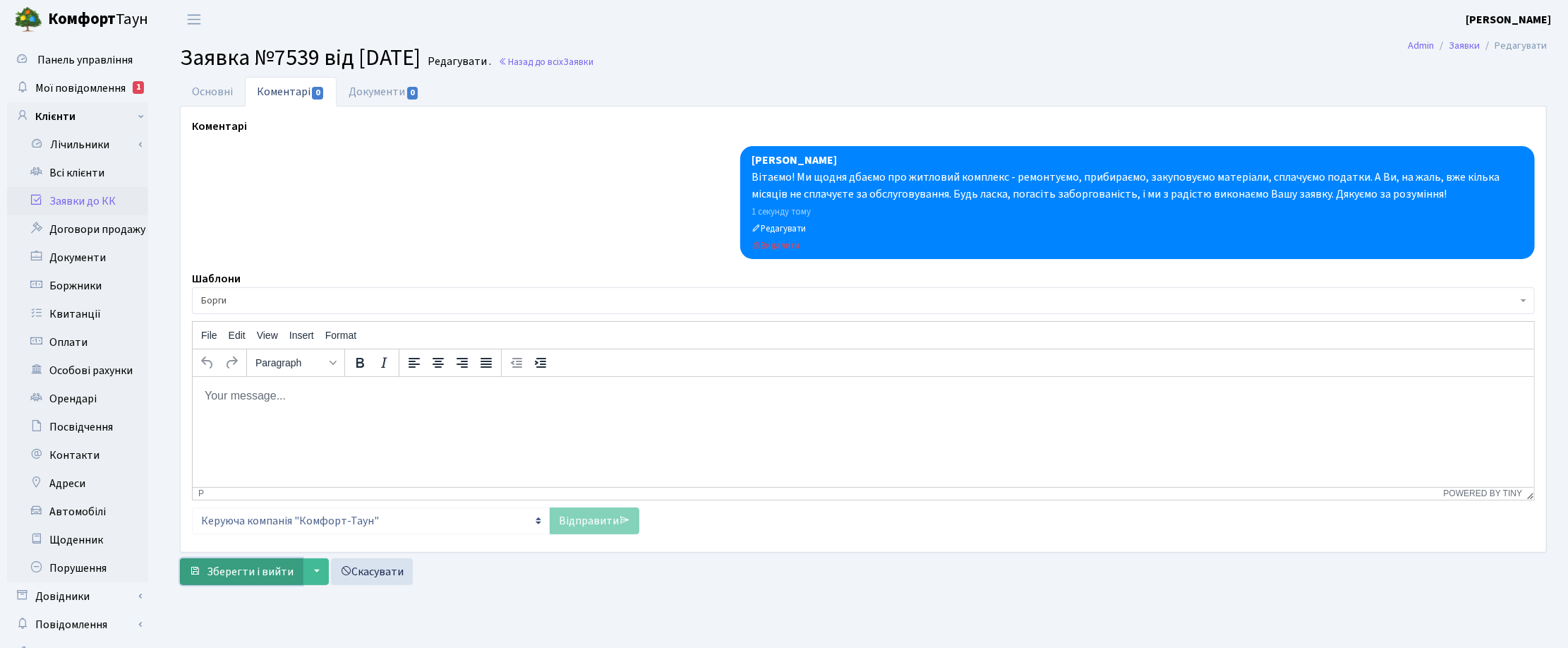
click at [240, 570] on span "Зберегти і вийти" at bounding box center [250, 572] width 87 height 16
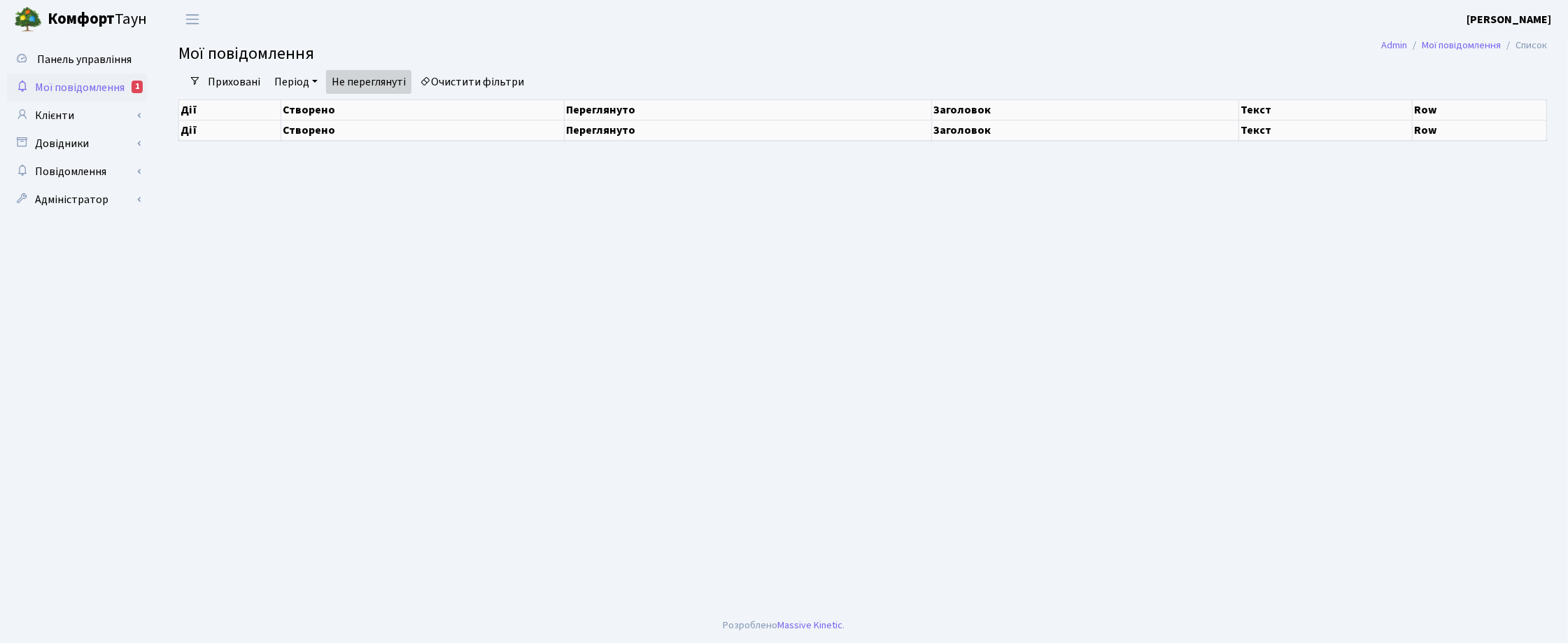
select select "25"
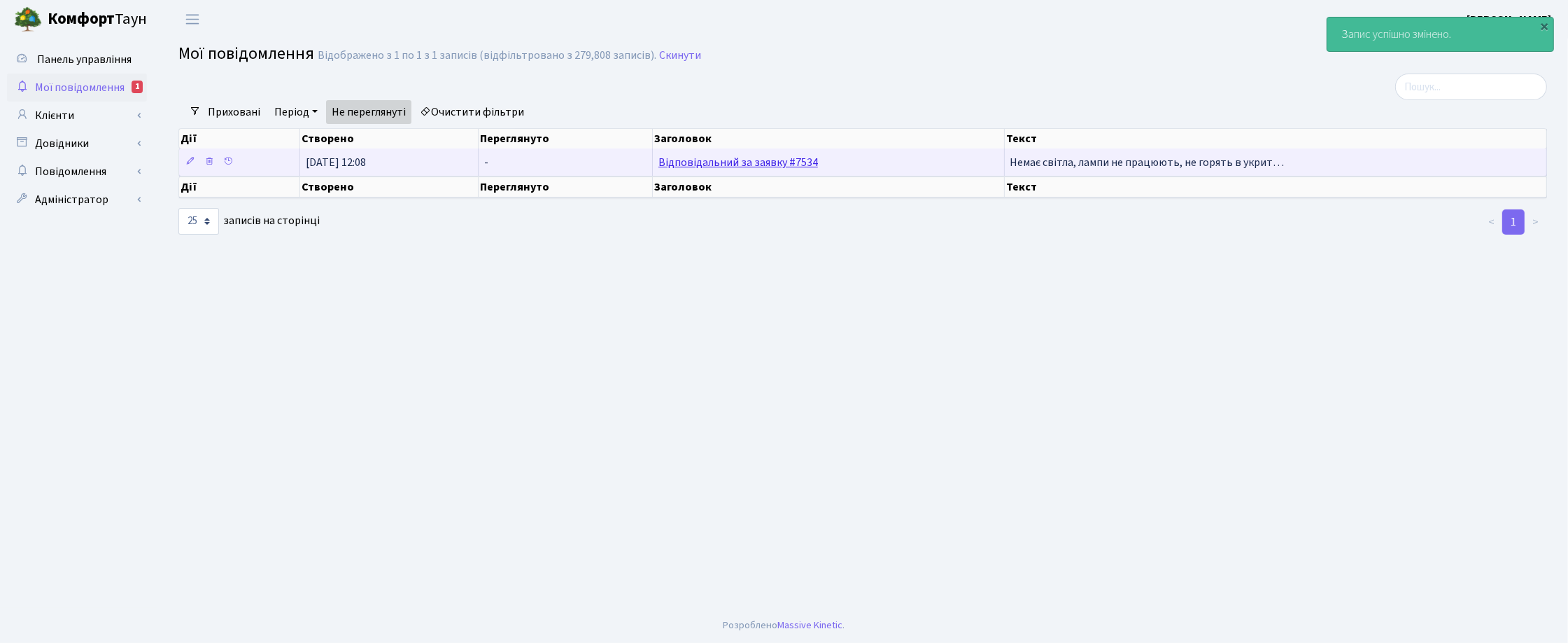
click at [702, 158] on link "Відповідальний за заявку #7534" at bounding box center [738, 163] width 159 height 16
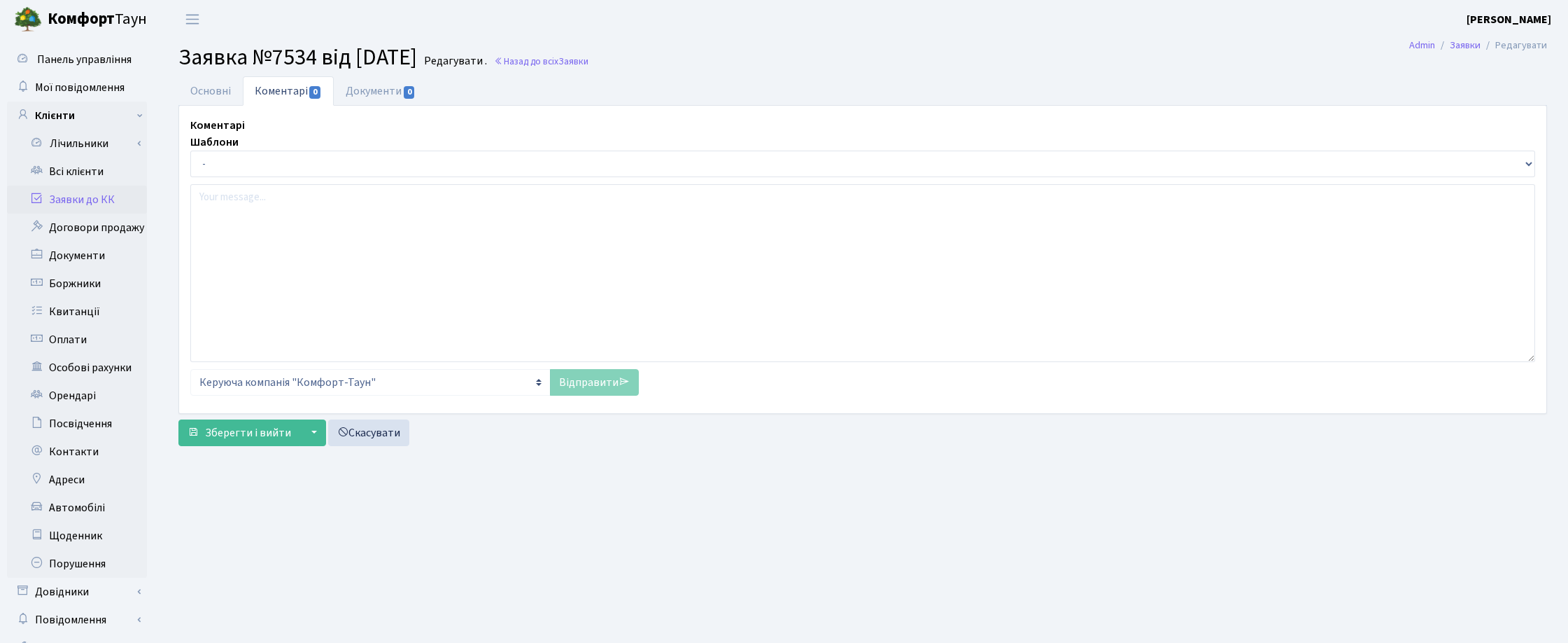
select select "6659"
select select "40"
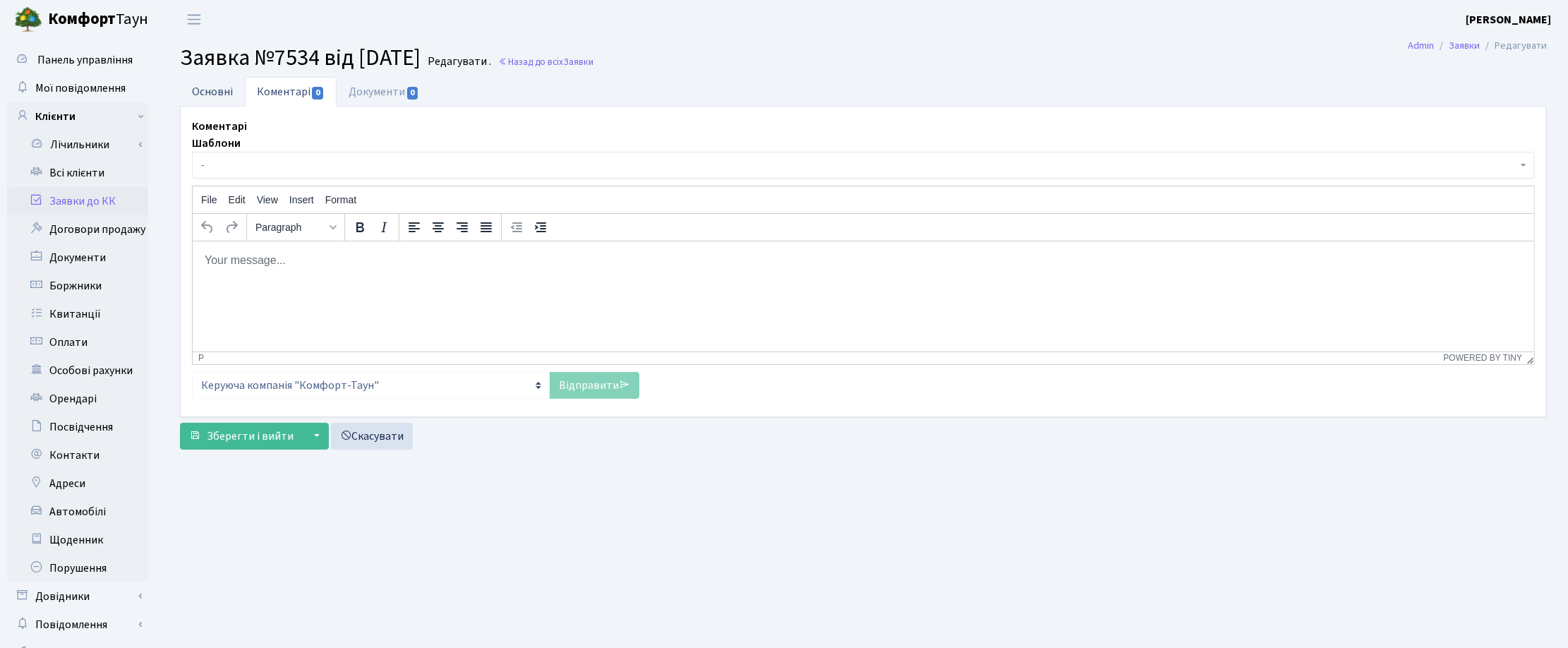
click at [216, 86] on link "Основні" at bounding box center [212, 91] width 65 height 29
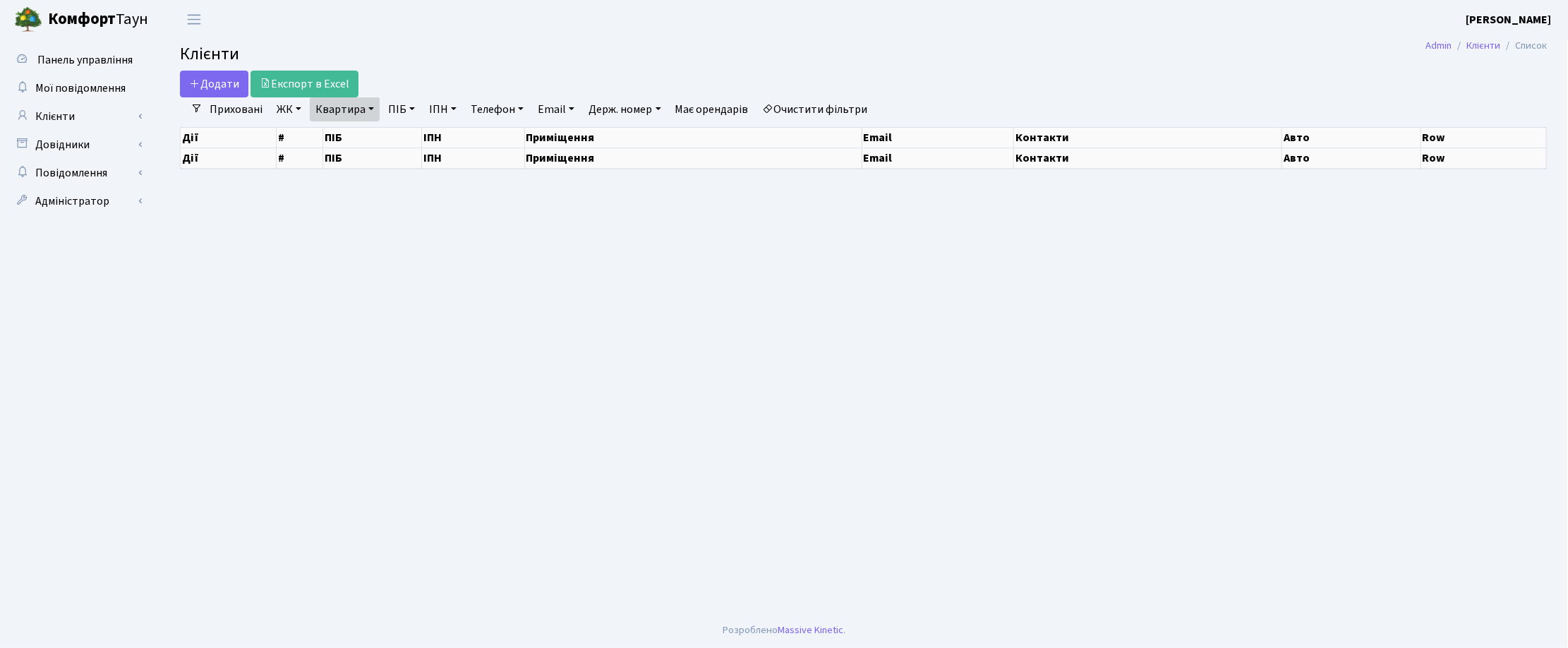
select select "25"
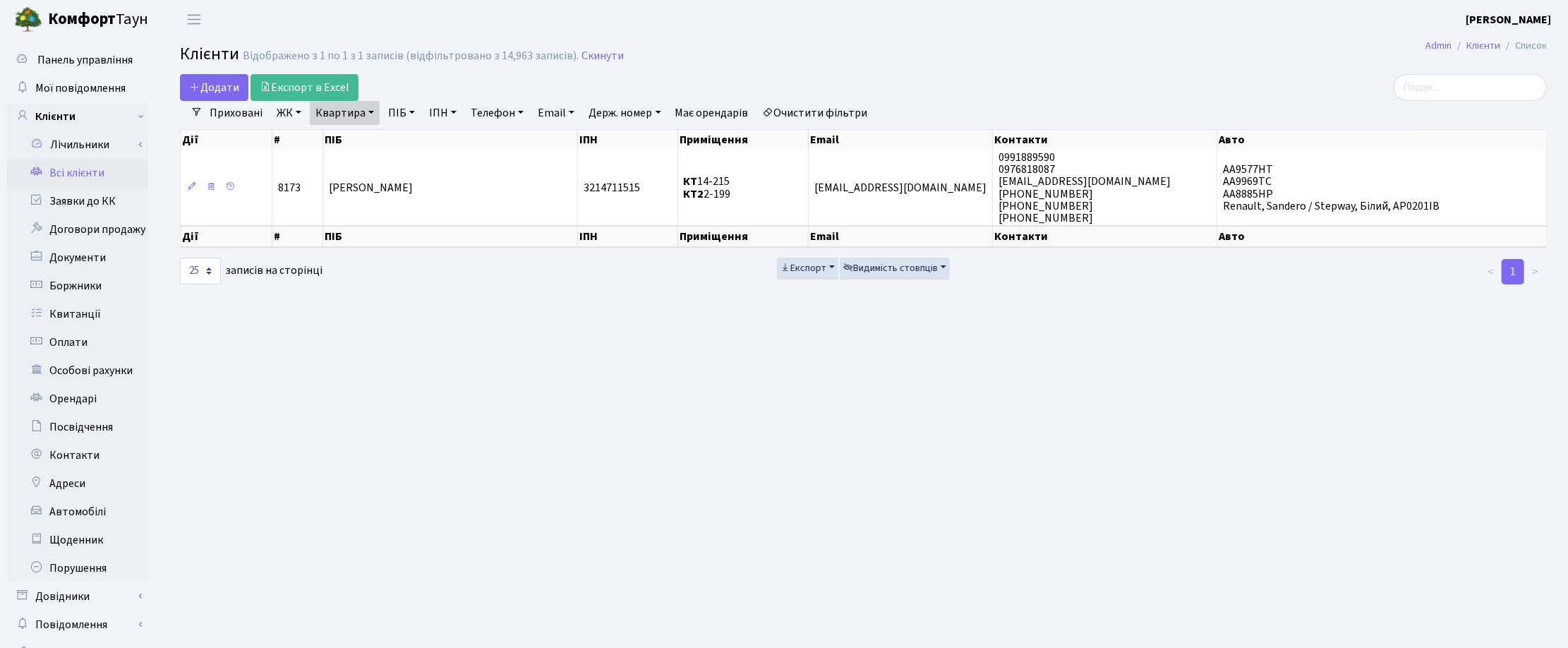
click at [372, 110] on link "Квартира" at bounding box center [345, 113] width 70 height 24
drag, startPoint x: 354, startPoint y: 141, endPoint x: 315, endPoint y: 134, distance: 39.6
click at [318, 139] on input "14-215" at bounding box center [352, 140] width 83 height 27
type input "10-103"
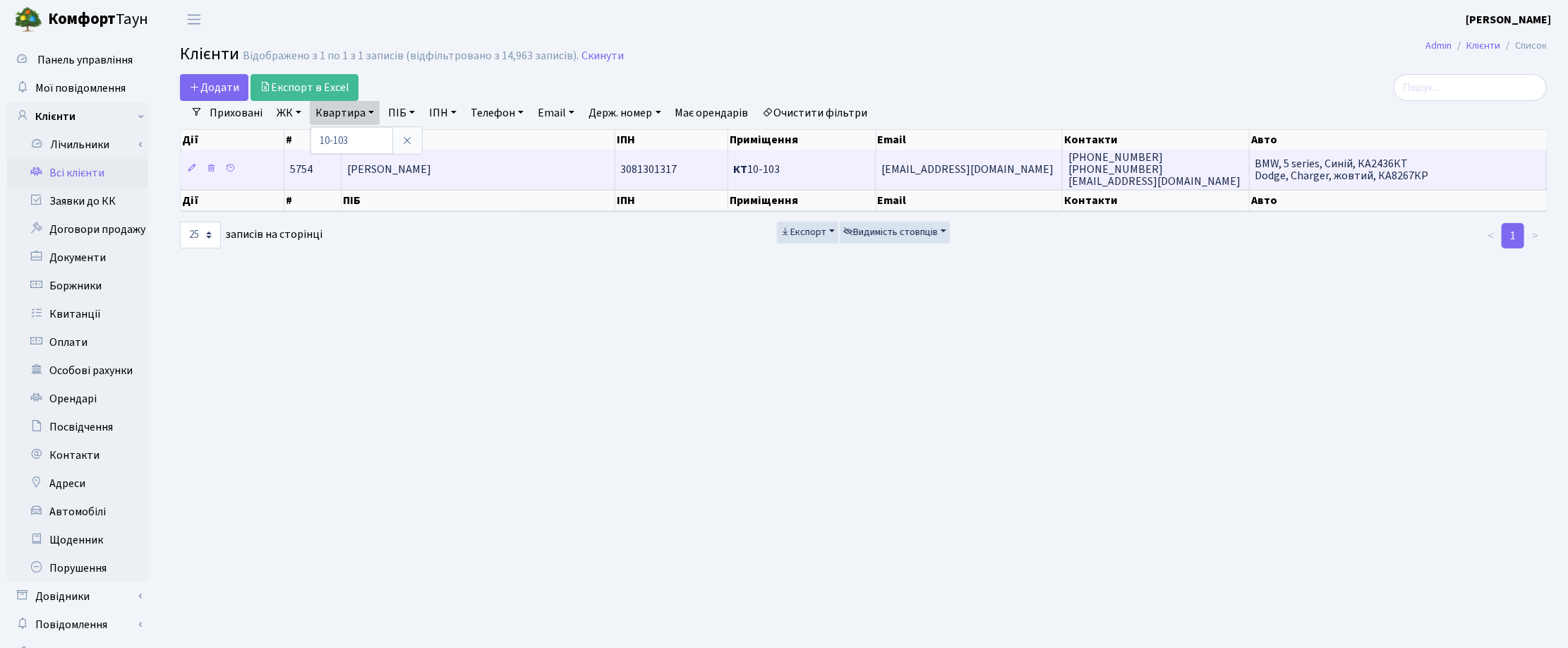
click at [548, 177] on td "[PERSON_NAME] Мар'[PERSON_NAME]-Збігневич" at bounding box center [478, 169] width 273 height 39
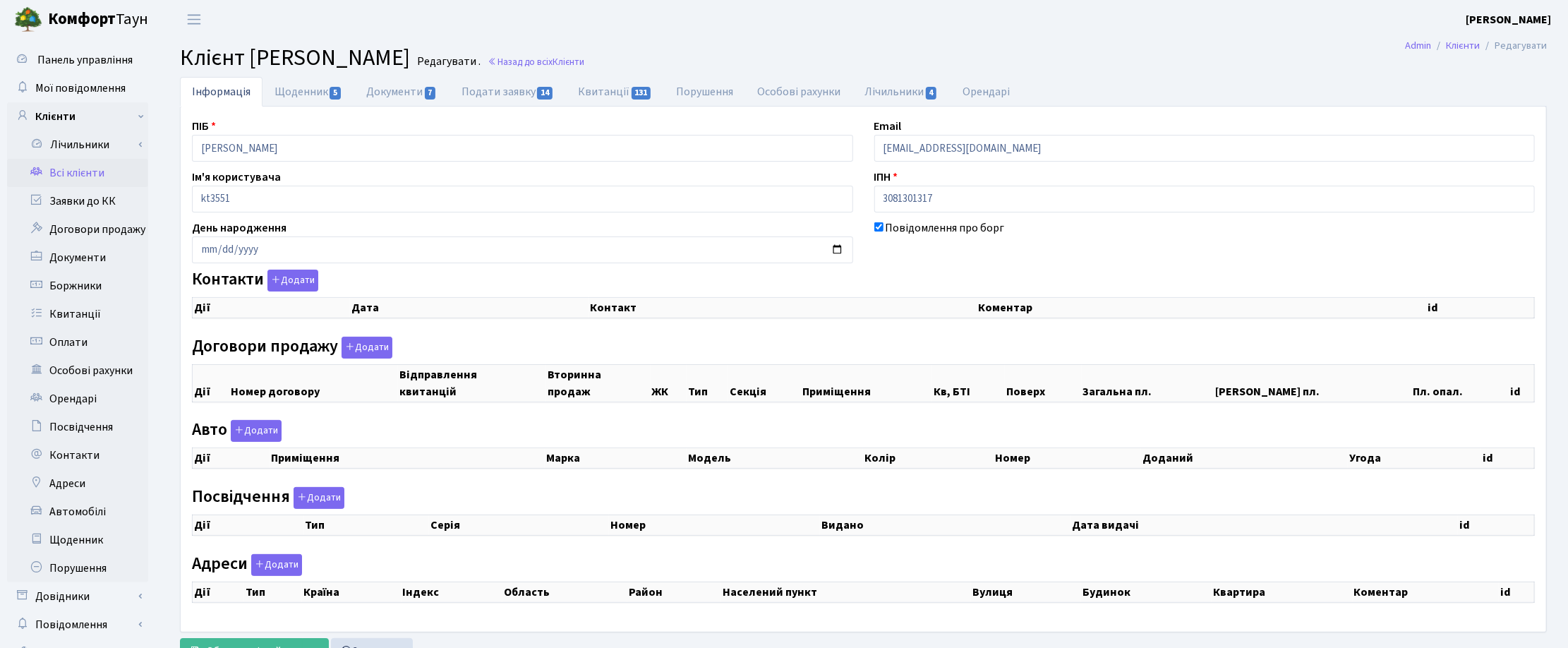
checkbox input "true"
select select "25"
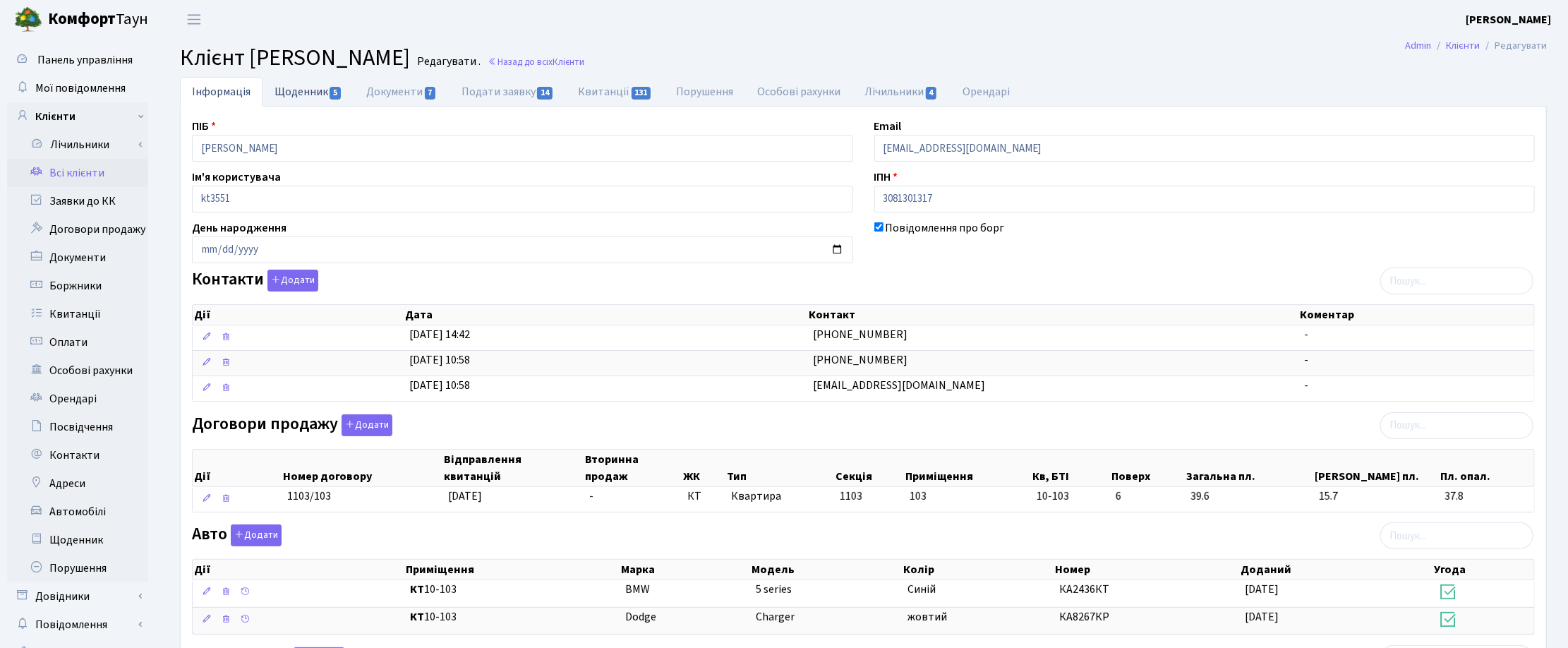
click at [316, 88] on link "Щоденник 5" at bounding box center [308, 91] width 91 height 29
select select "25"
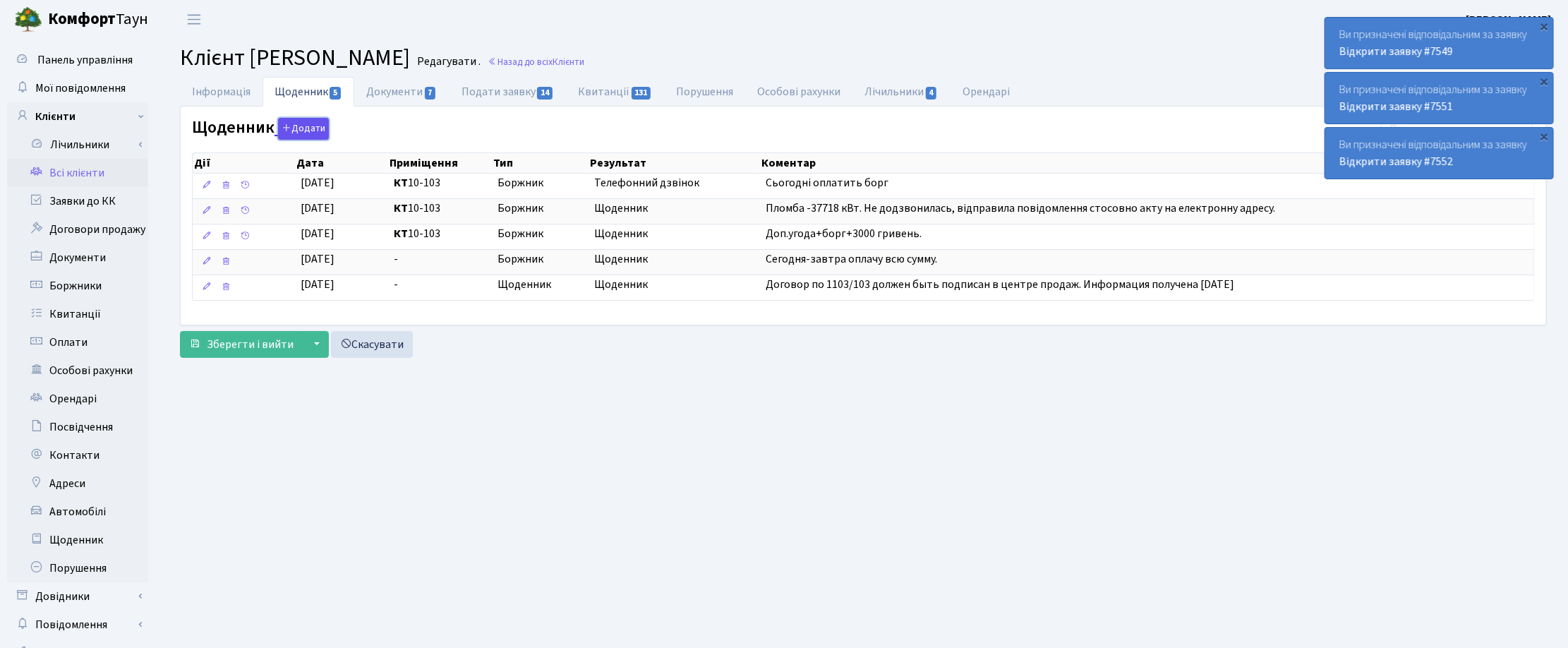
click at [302, 124] on button "Додати" at bounding box center [304, 128] width 50 height 22
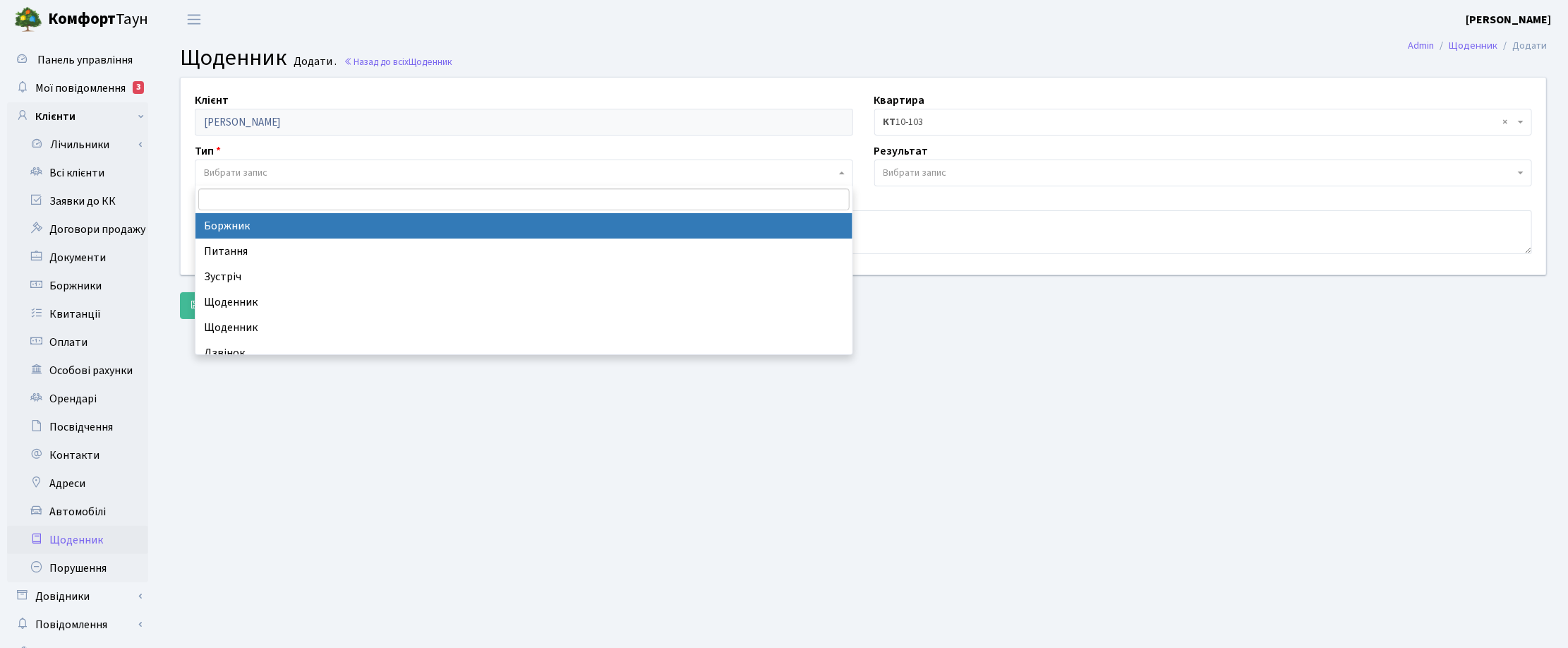
click at [218, 177] on span "Вибрати запис" at bounding box center [236, 173] width 64 height 14
select select "189"
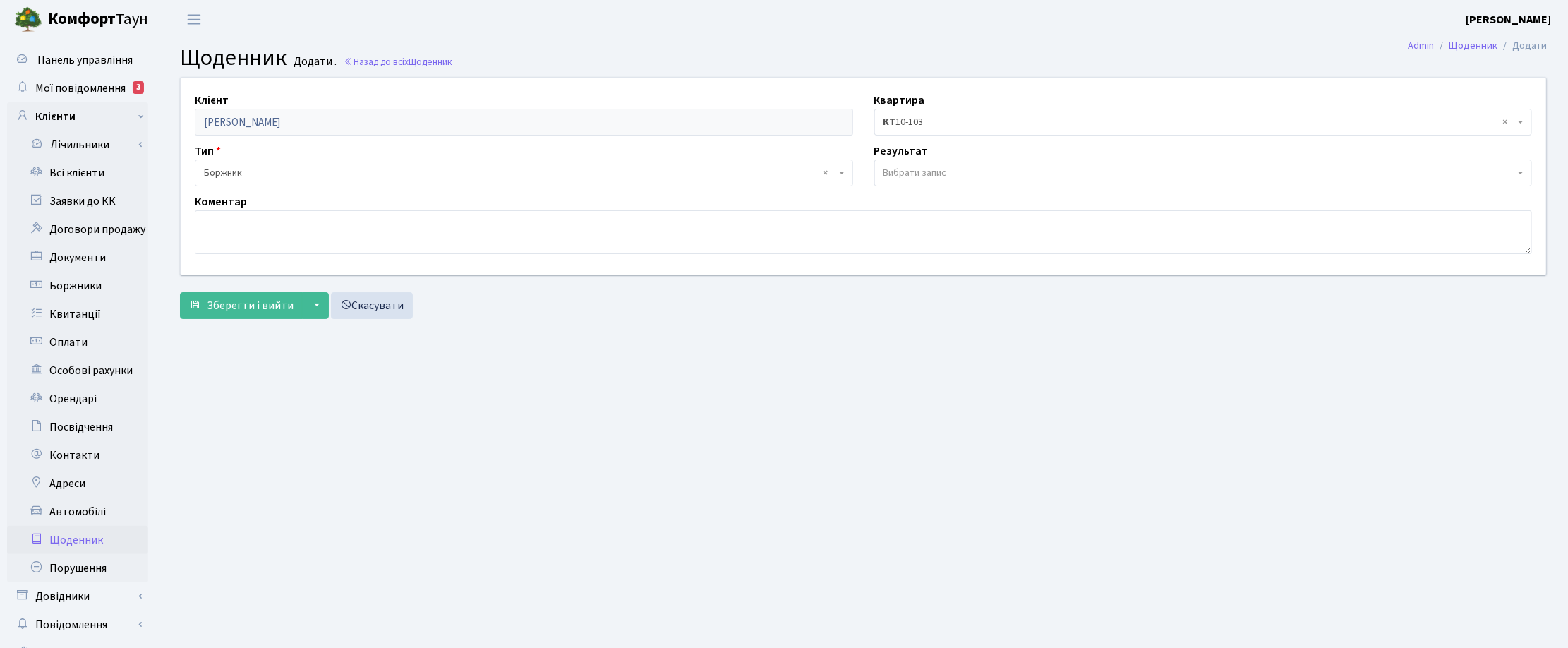
click at [911, 171] on span "Вибрати запис" at bounding box center [915, 173] width 64 height 14
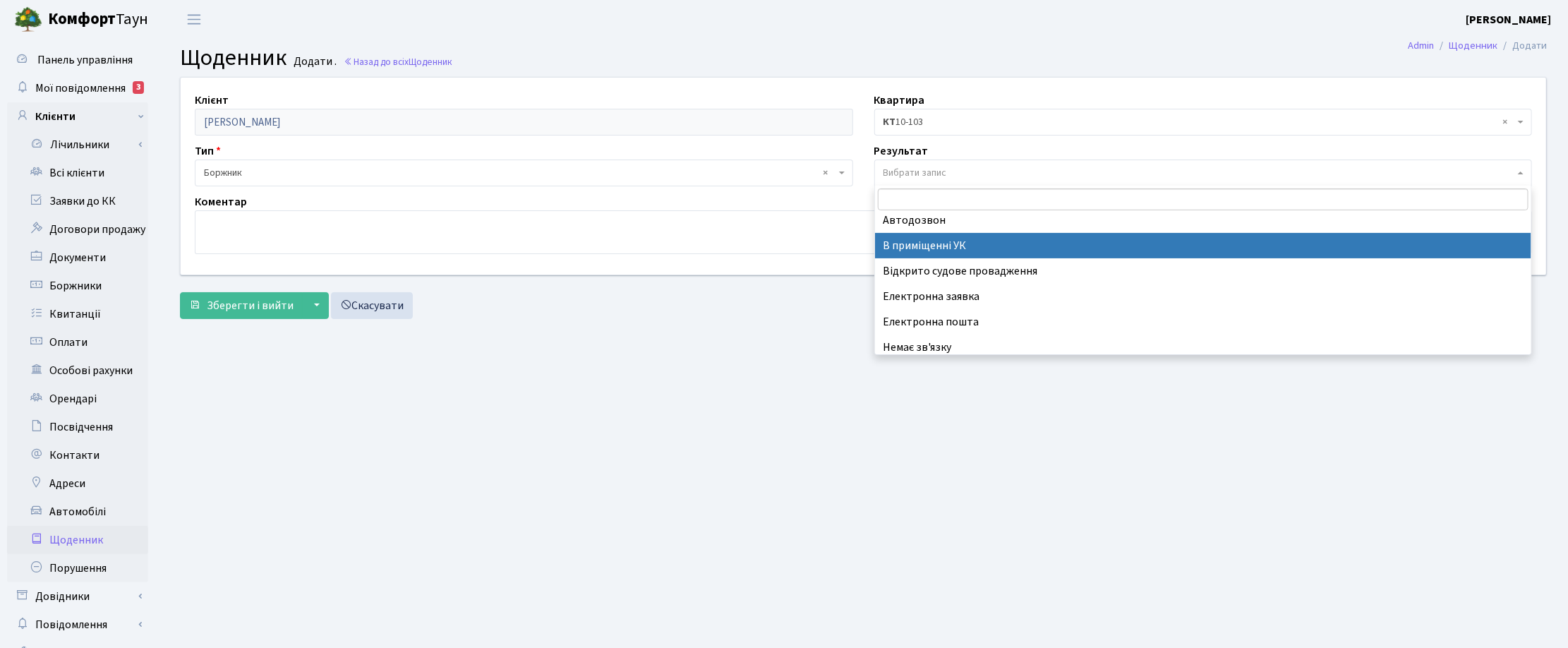
scroll to position [87, 0]
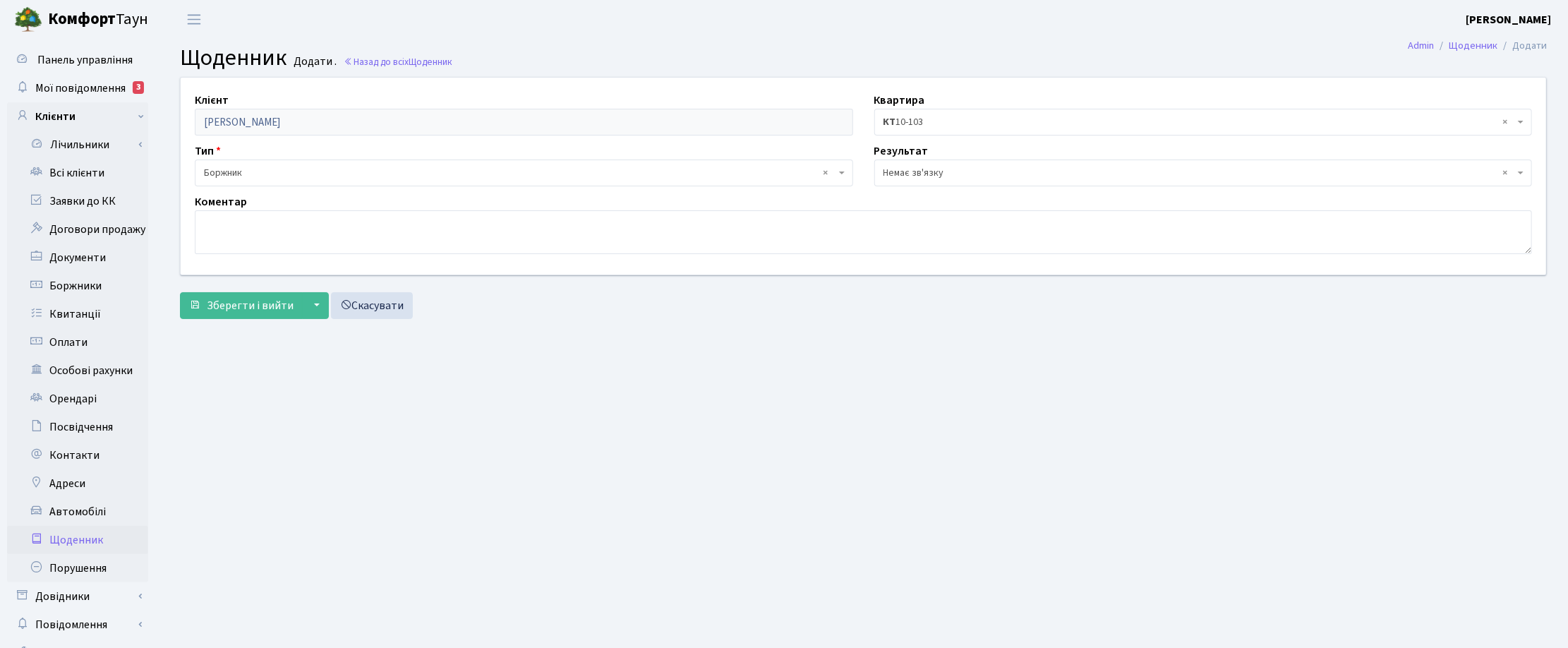
click at [929, 173] on span "× Немає зв'язку" at bounding box center [1199, 173] width 631 height 14
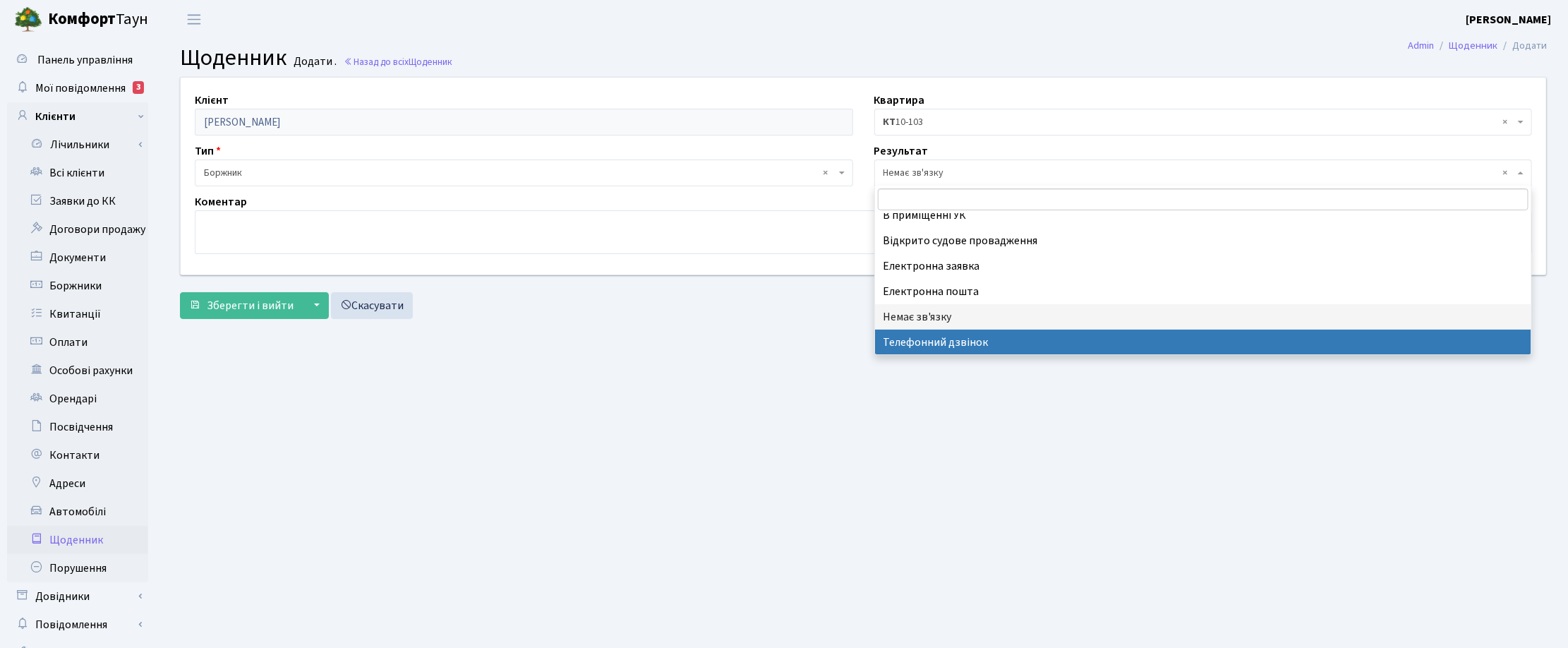
select select "196"
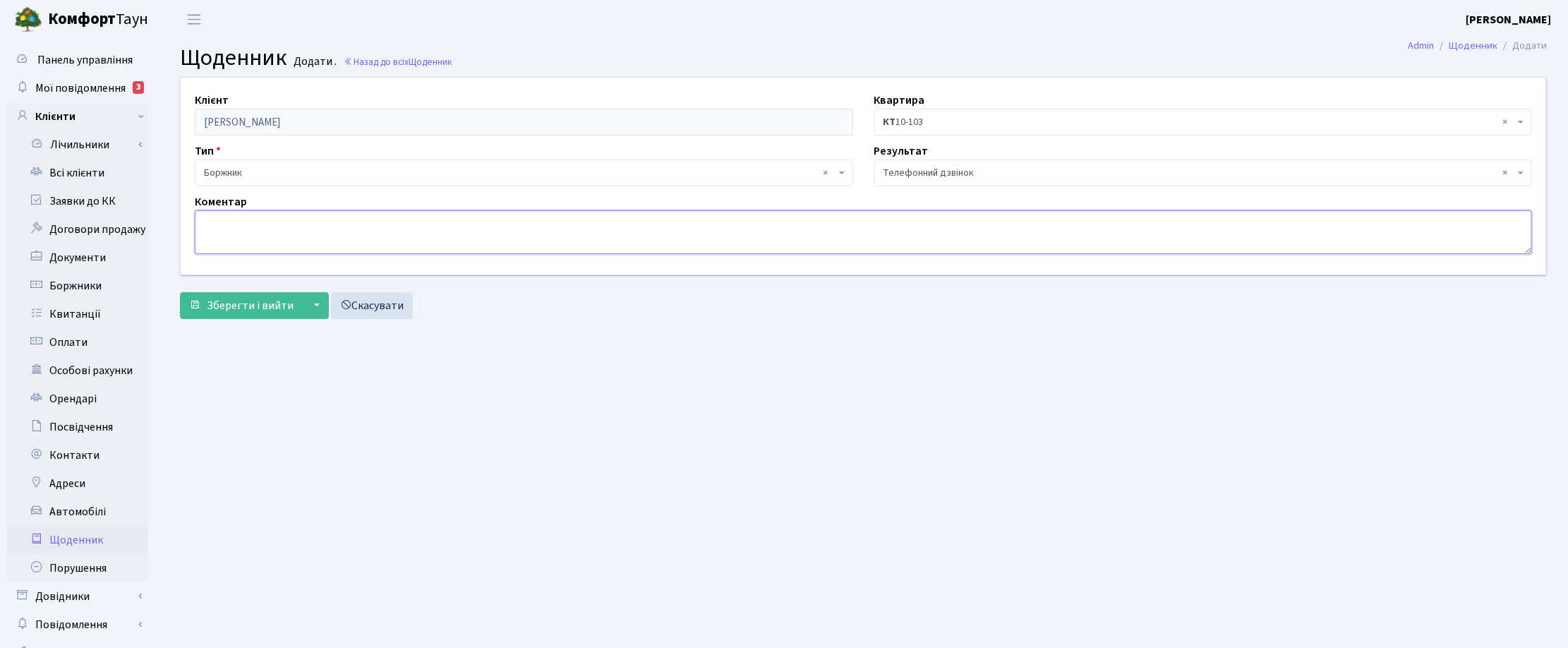
click at [311, 216] on textarea at bounding box center [863, 232] width 1337 height 43
click at [754, 646] on main "Admin Щоденник Додати Щоденник Додати . Назад до всіх Щоденник Клієнт Козира Ад…" at bounding box center [862, 356] width 1409 height 635
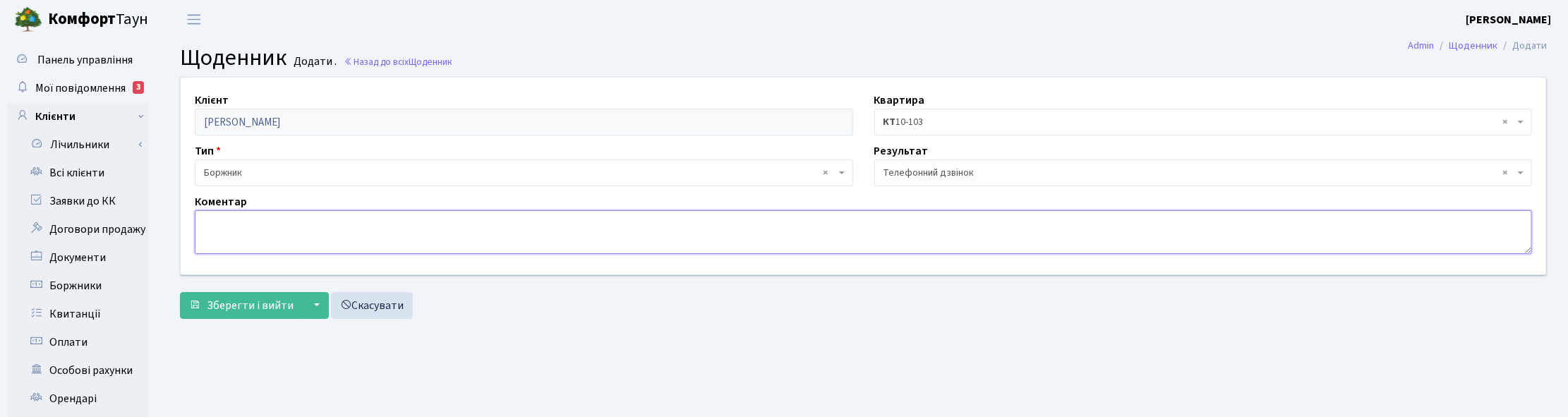
click at [270, 219] on textarea at bounding box center [863, 232] width 1337 height 43
type textarea "Опл.17 т.грн."
click at [244, 308] on span "Зберегти і вийти" at bounding box center [250, 306] width 87 height 16
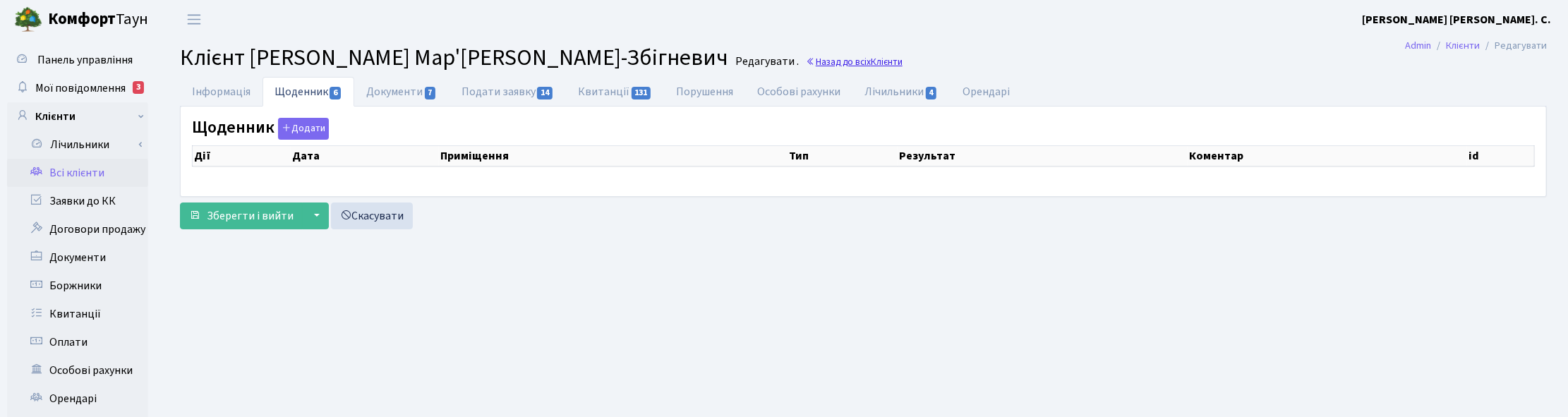
select select "25"
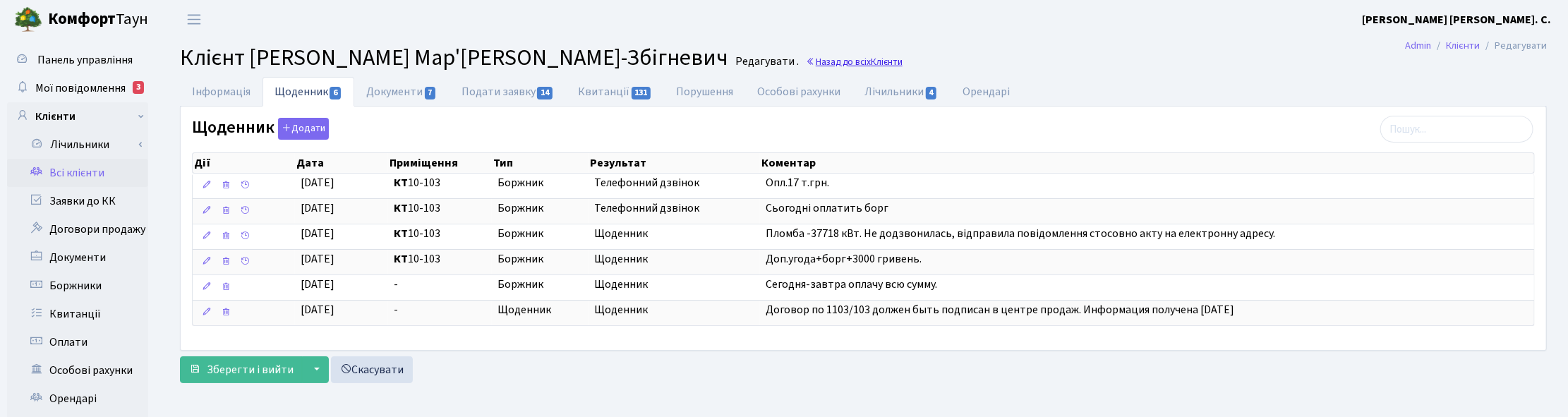
click at [870, 61] on span "Клієнти" at bounding box center [886, 61] width 32 height 13
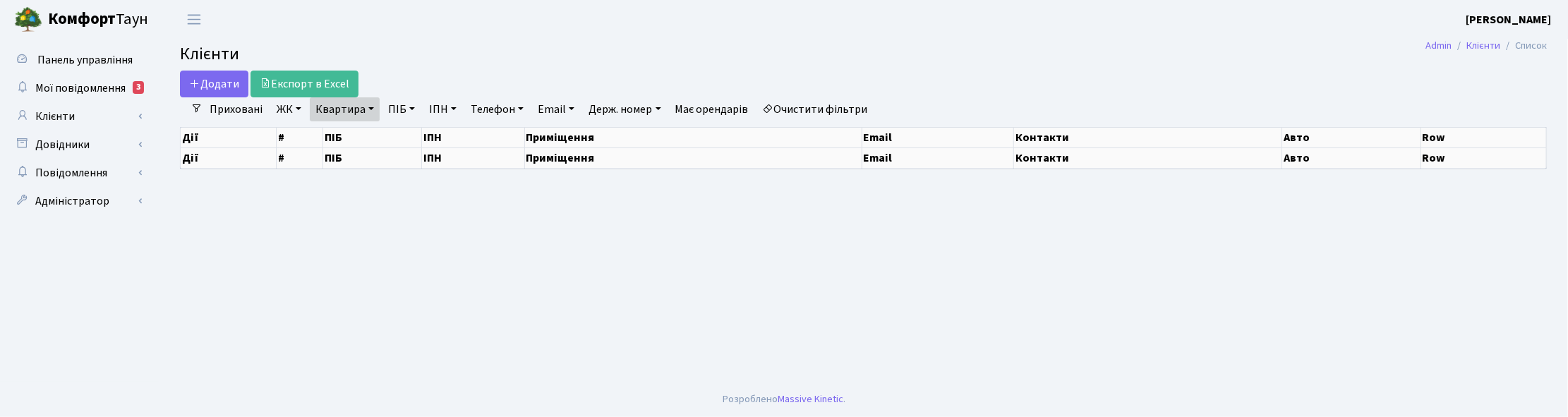
select select "25"
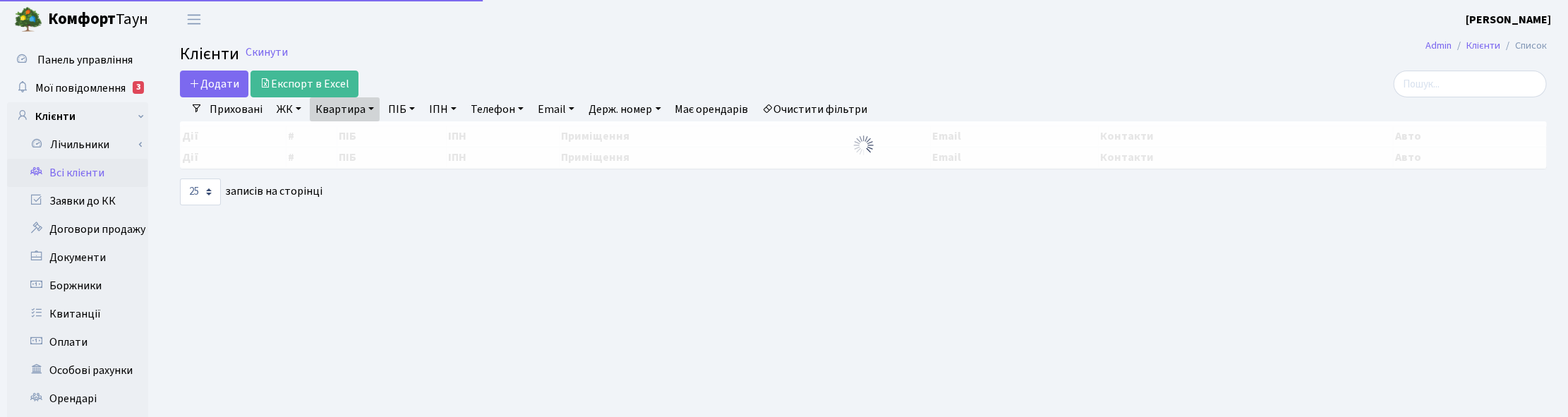
click at [364, 103] on link "Квартира" at bounding box center [345, 110] width 70 height 24
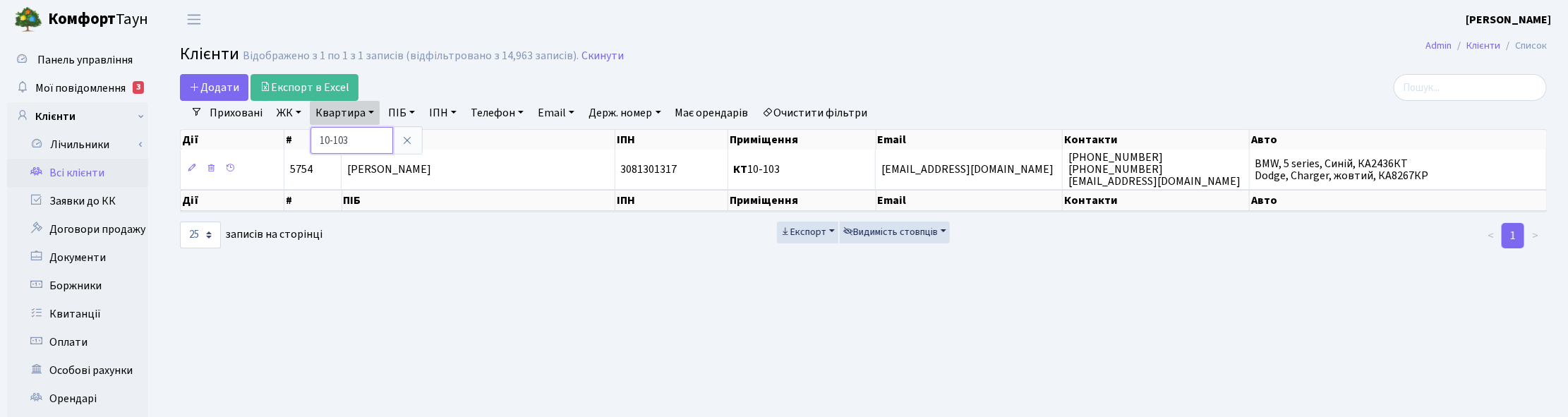
drag, startPoint x: 352, startPoint y: 128, endPoint x: 318, endPoint y: 134, distance: 34.5
click at [318, 134] on input "10-103" at bounding box center [352, 140] width 83 height 27
type input "13-167"
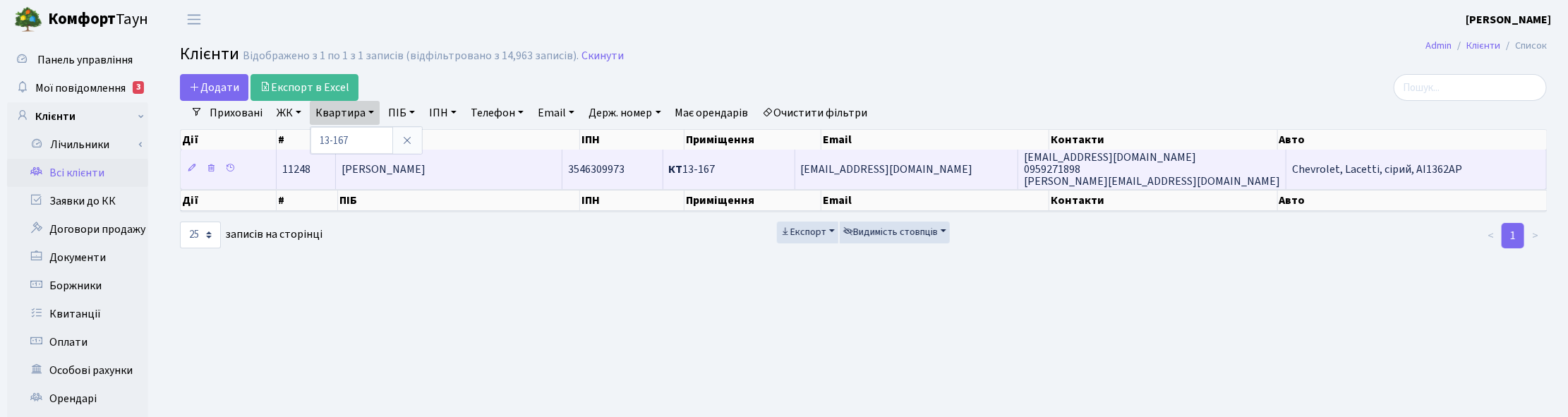
click at [426, 171] on span "[PERSON_NAME]" at bounding box center [383, 169] width 84 height 16
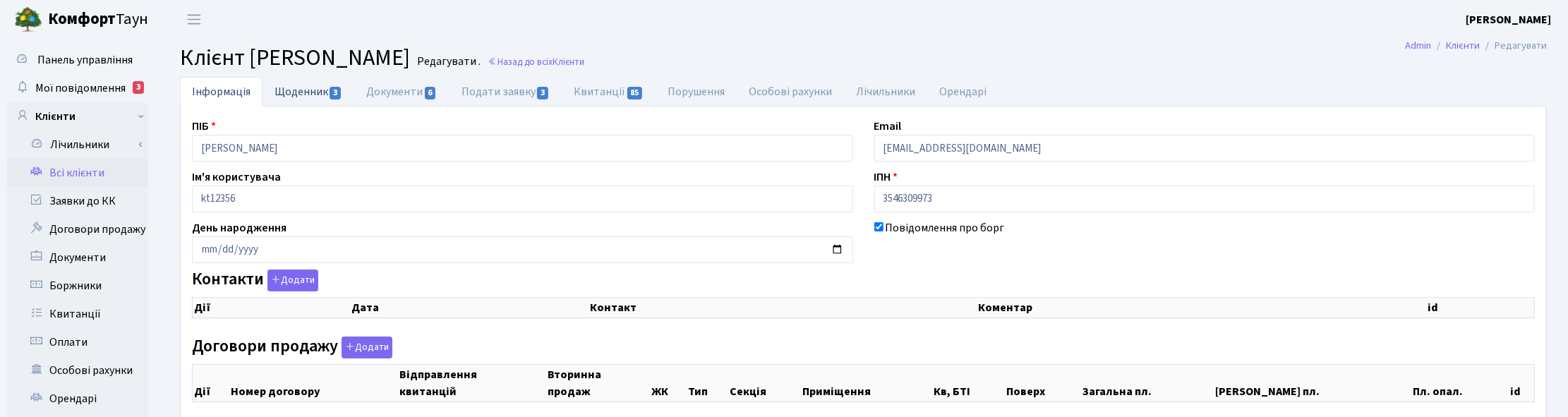
checkbox input "true"
click at [308, 83] on link "Щоденник 3" at bounding box center [308, 91] width 91 height 29
select select "25"
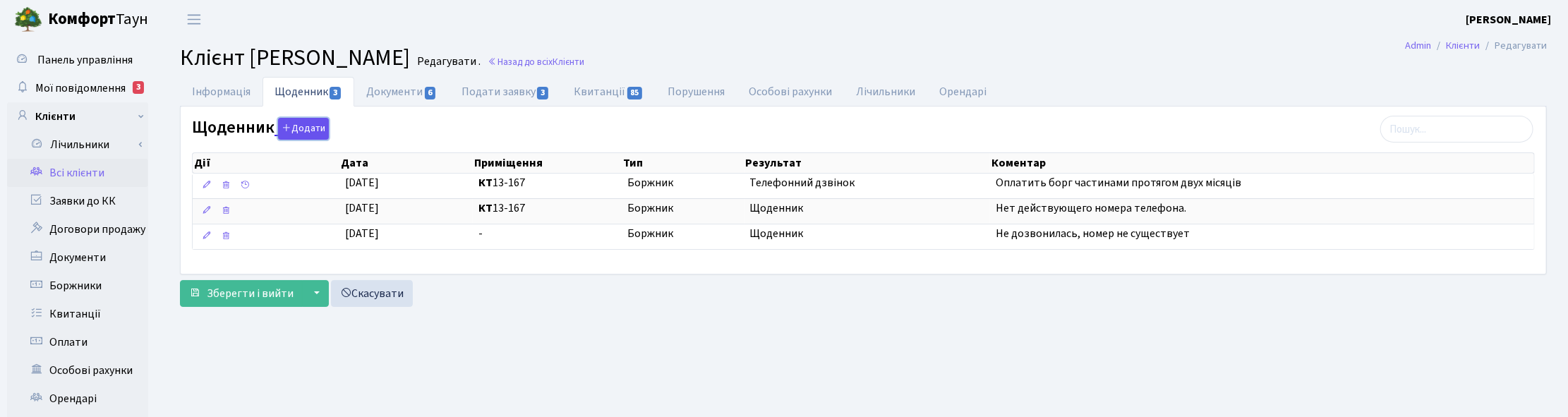
click at [308, 125] on button "Додати" at bounding box center [304, 128] width 50 height 22
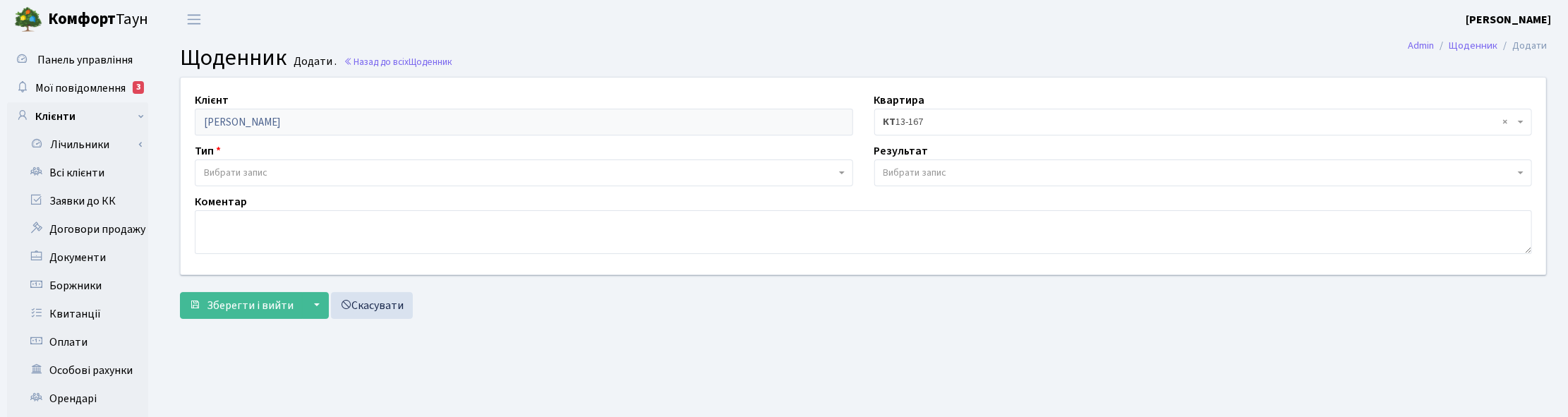
click at [241, 171] on span "Вибрати запис" at bounding box center [236, 173] width 64 height 14
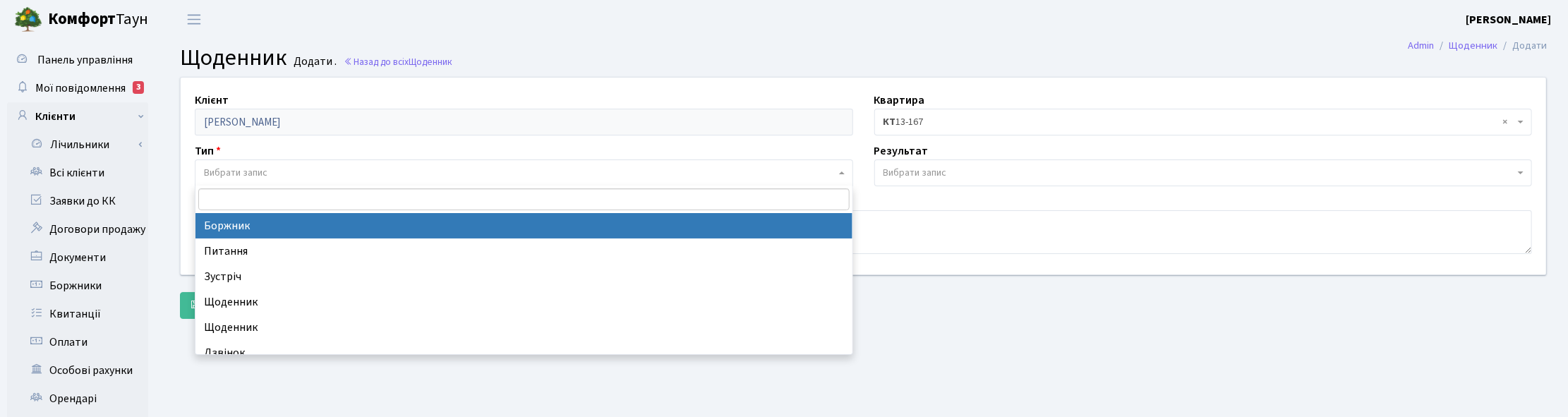
select select "189"
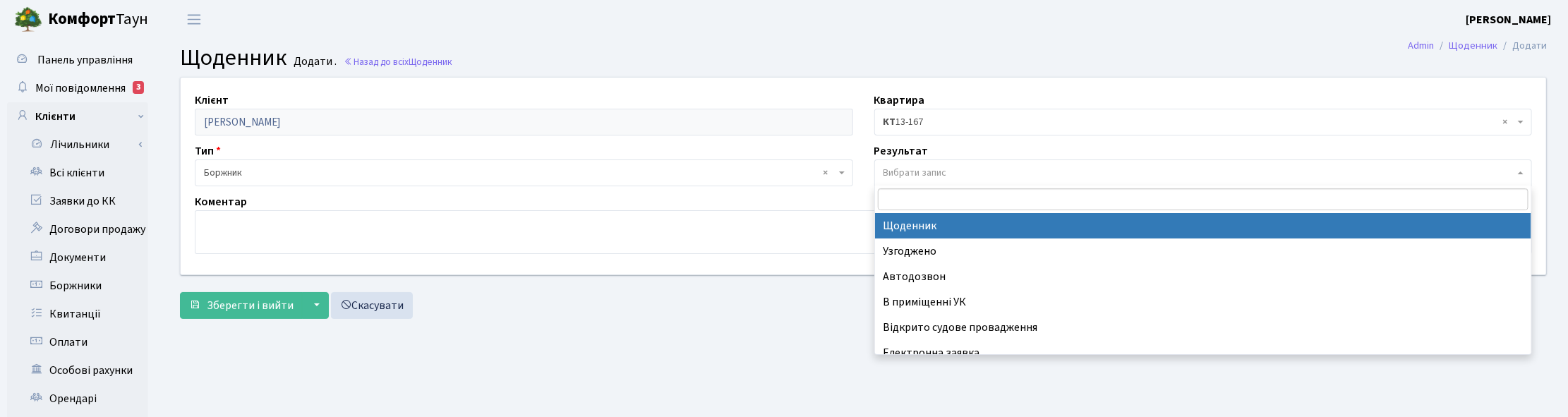
click at [896, 168] on span "Вибрати запис" at bounding box center [915, 173] width 64 height 14
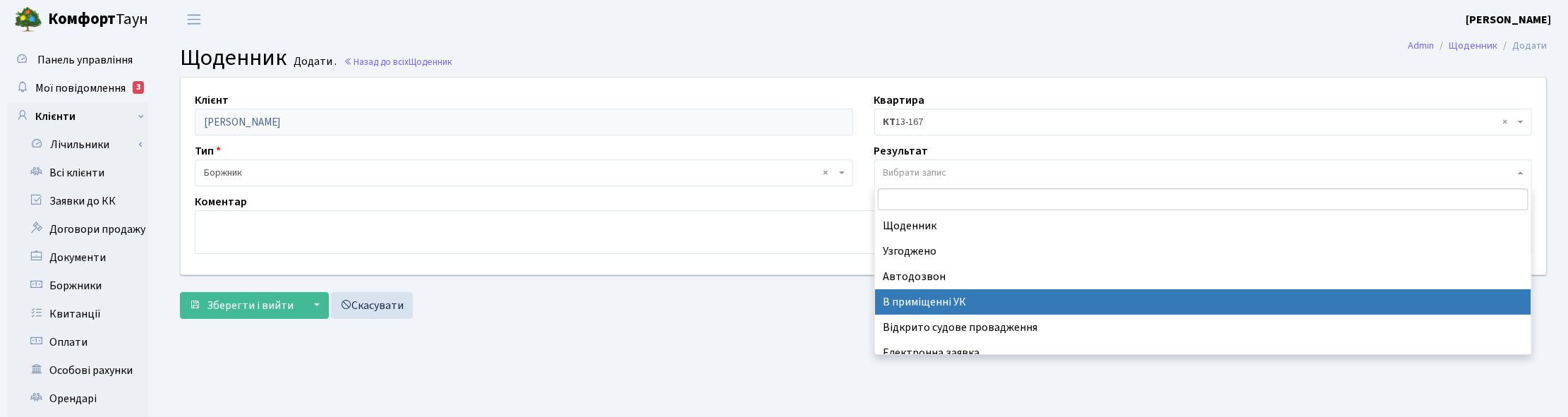
scroll to position [87, 0]
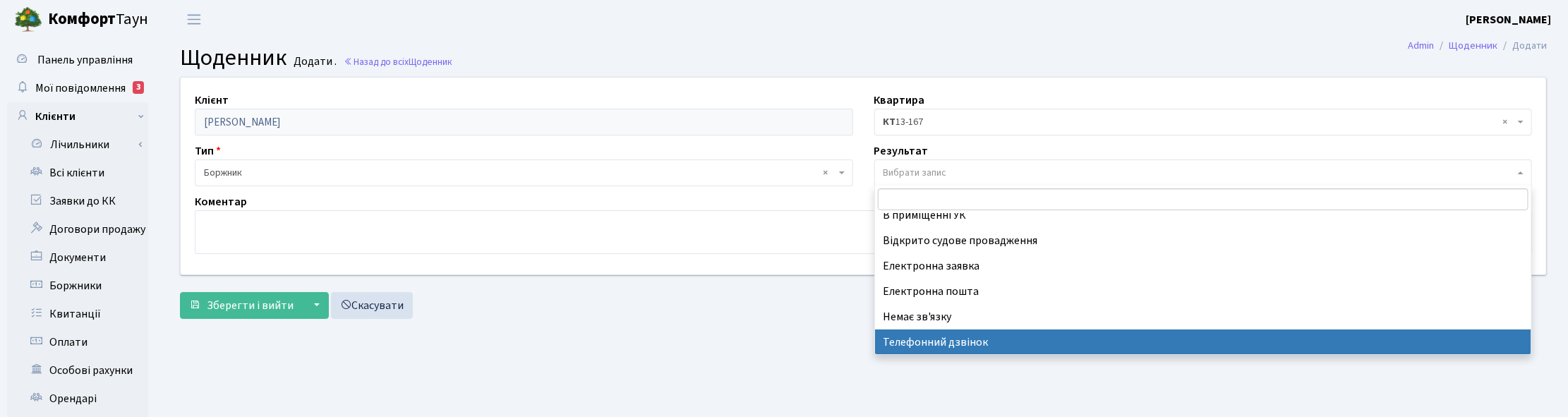
select select "196"
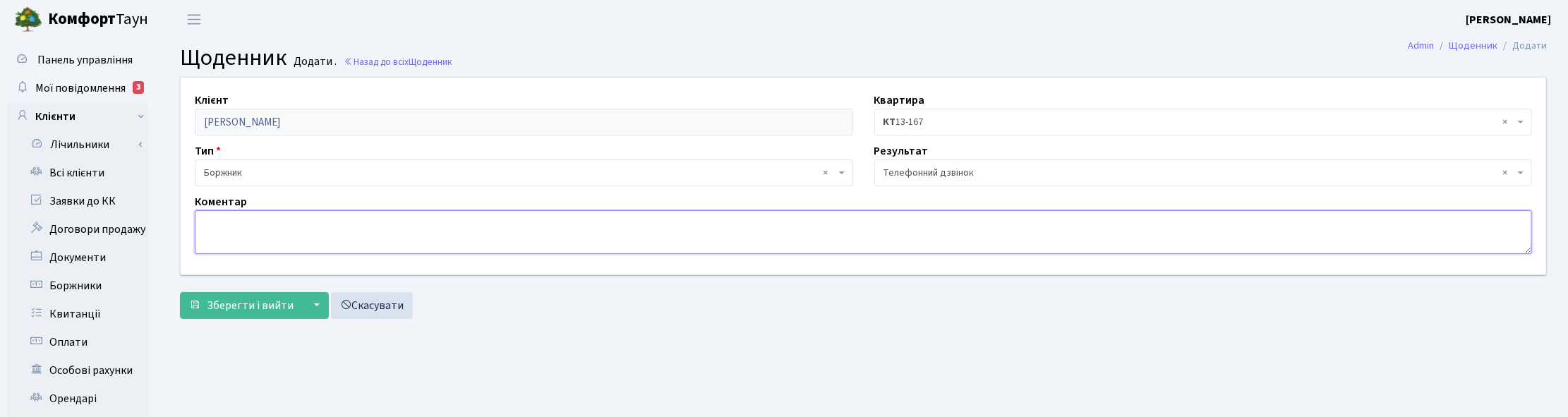
click at [287, 233] on textarea at bounding box center [863, 232] width 1337 height 43
type textarea "Д"
click at [386, 220] on textarea "Опл. 7200,00 грн., залишок боргу закріе в наст міс." at bounding box center [863, 232] width 1337 height 43
drag, startPoint x: 418, startPoint y: 223, endPoint x: 426, endPoint y: 225, distance: 8.2
click at [420, 224] on textarea "Опл. 7200,00 грн., залишок боргу закриє в наст міс." at bounding box center [863, 232] width 1337 height 43
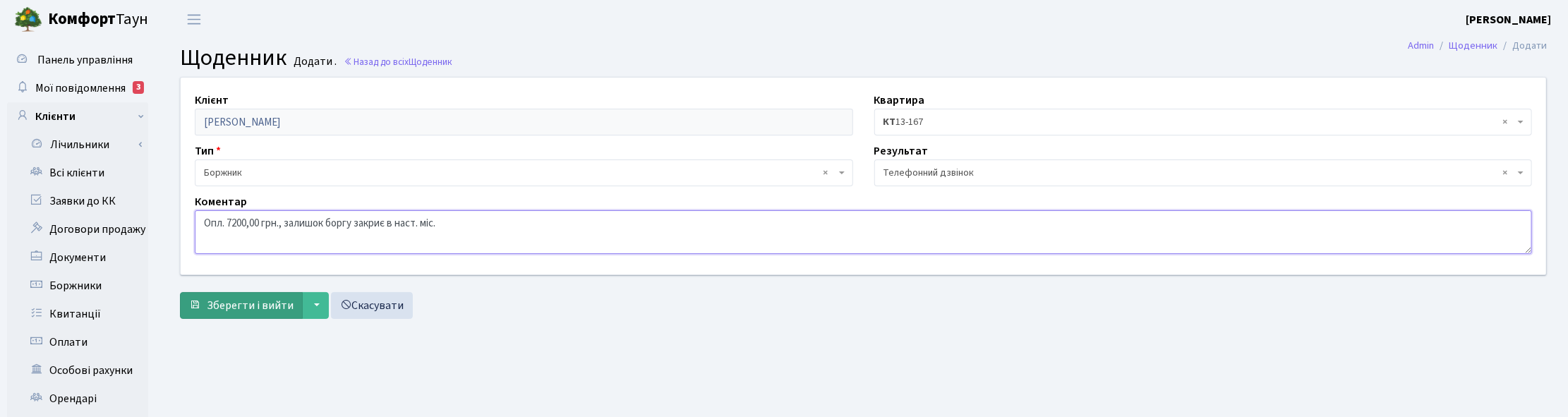
type textarea "Опл. 7200,00 грн., залишок боргу закриє в наст. міс."
click at [285, 300] on span "Зберегти і вийти" at bounding box center [250, 306] width 87 height 16
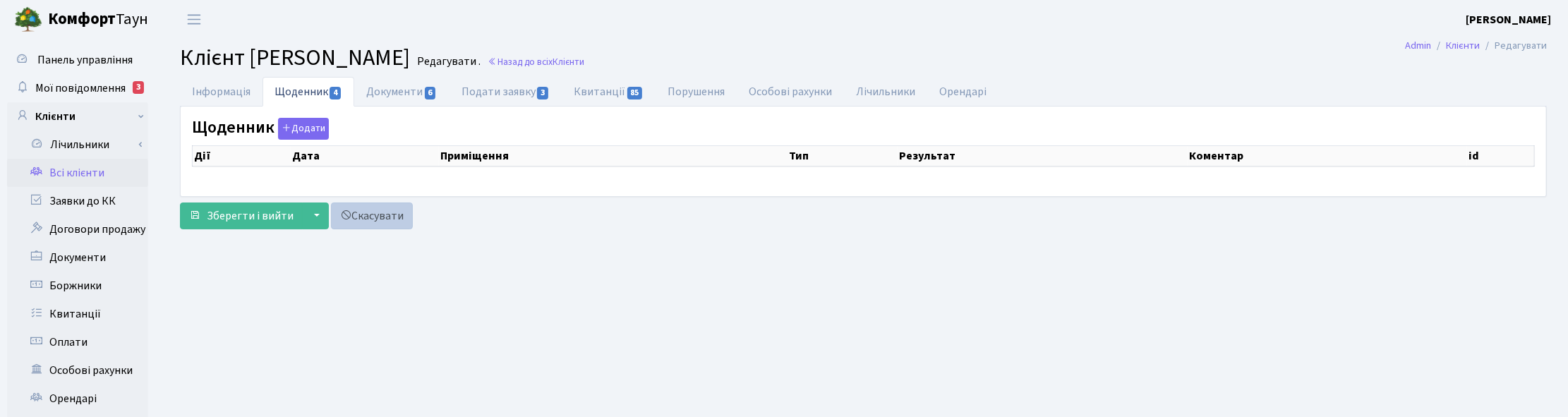
select select "25"
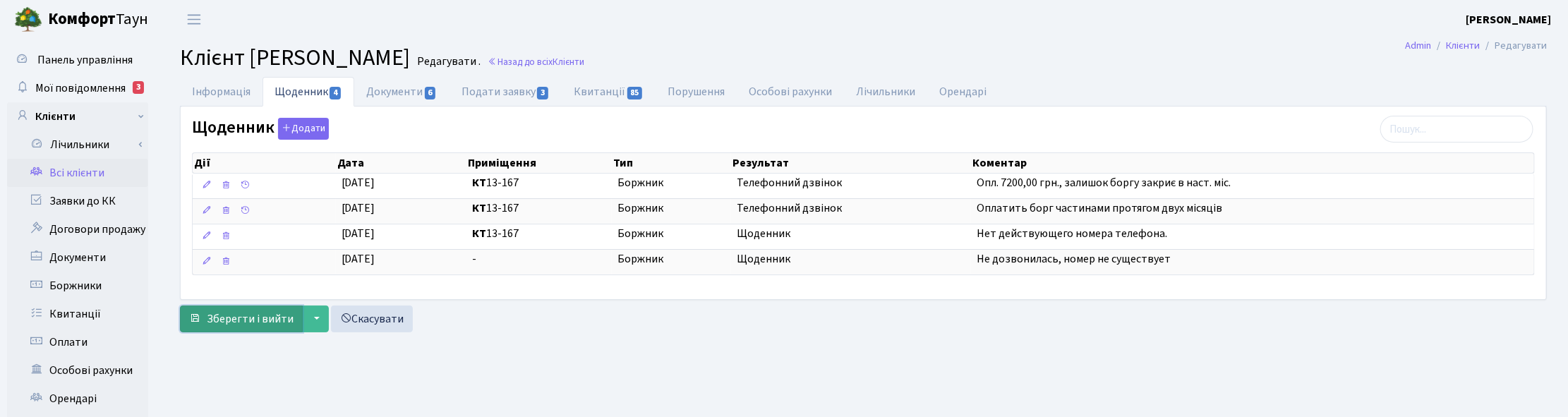
click at [258, 322] on span "Зберегти і вийти" at bounding box center [250, 319] width 87 height 16
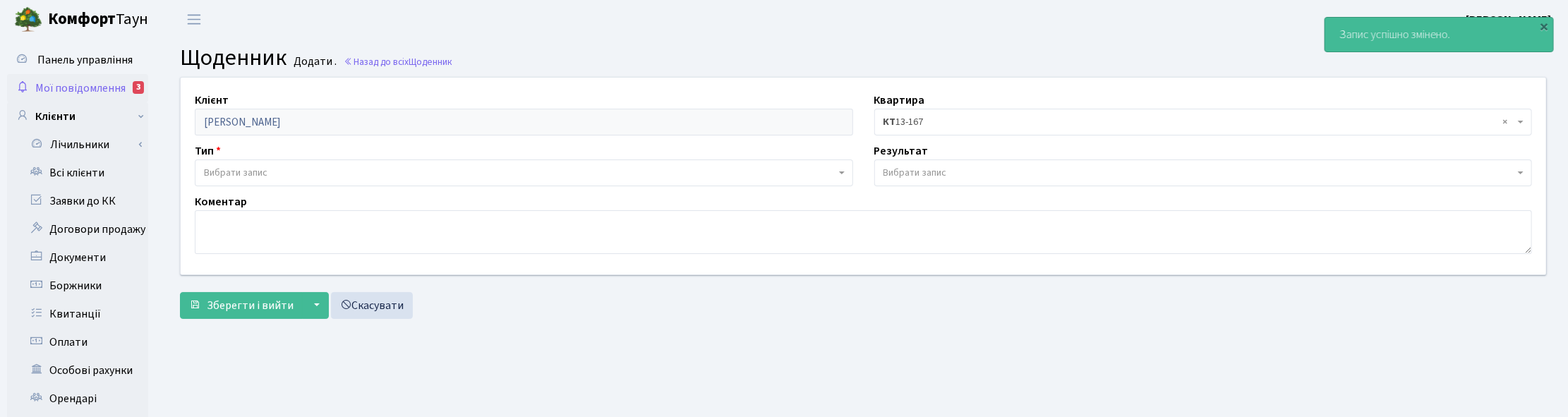
click at [64, 89] on span "Мої повідомлення" at bounding box center [80, 88] width 91 height 16
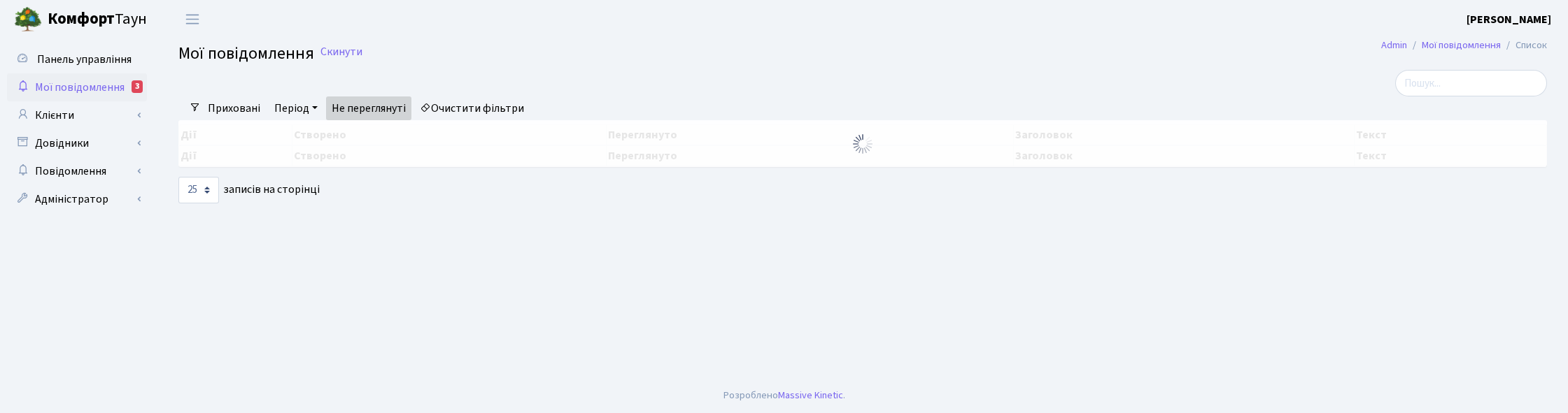
select select "25"
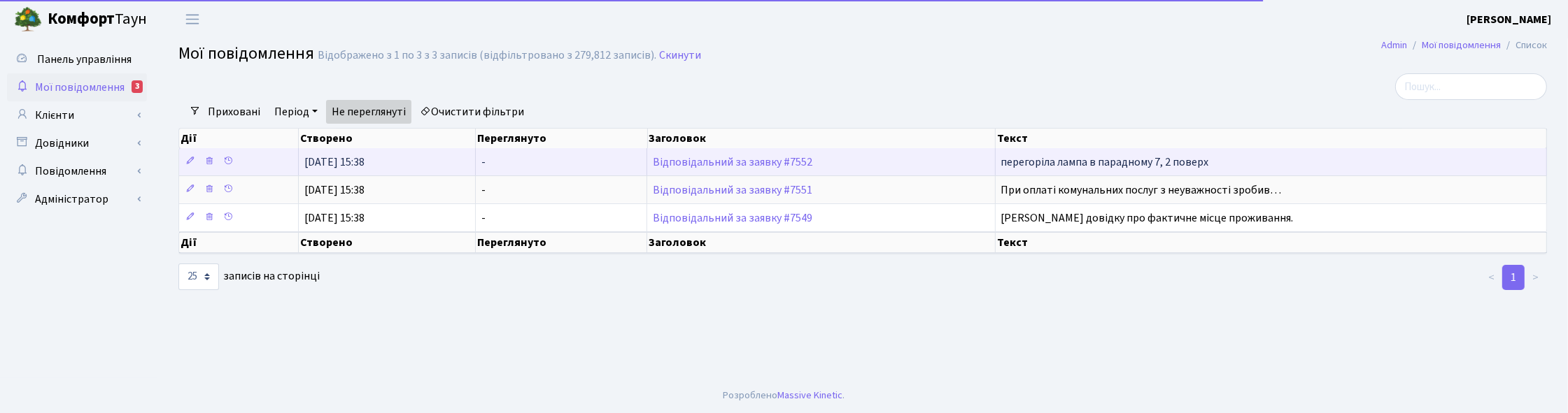
click at [736, 169] on td "Відповідальний за заявку #7552" at bounding box center [821, 162] width 348 height 27
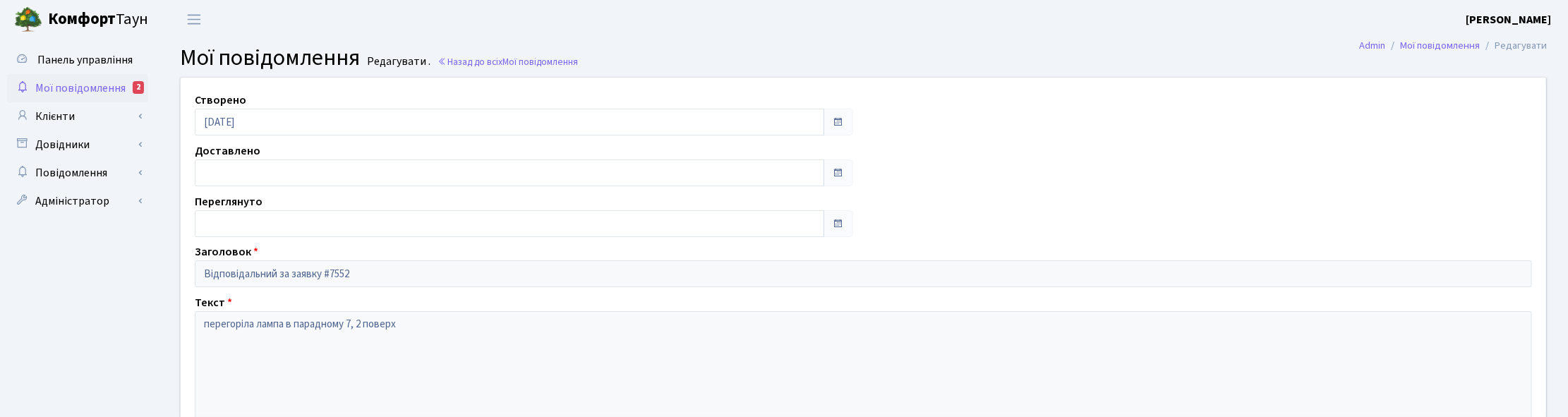
click at [60, 83] on span "Мої повідомлення" at bounding box center [80, 88] width 91 height 16
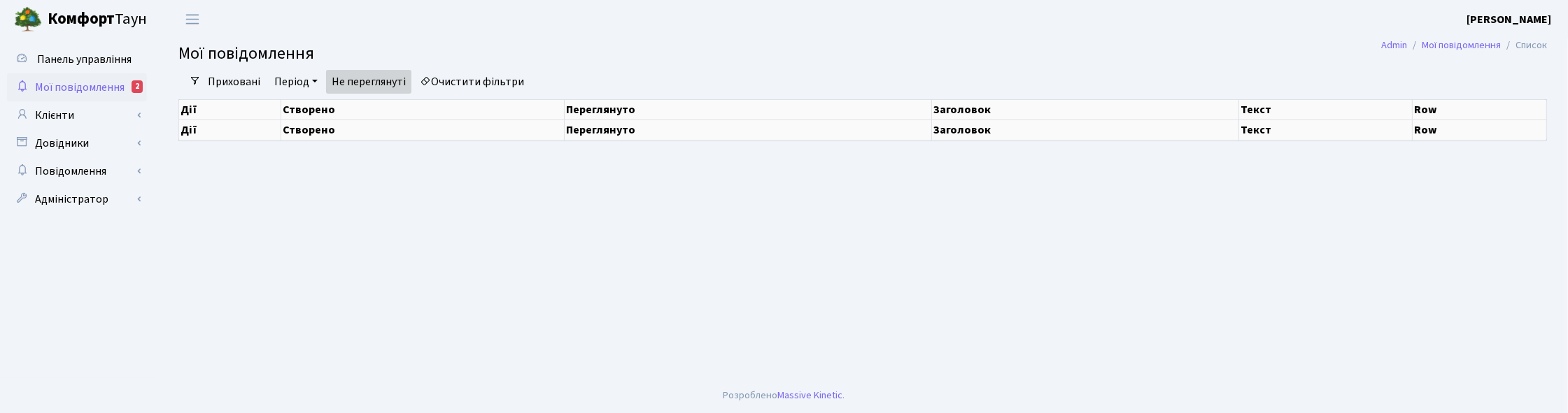
select select "25"
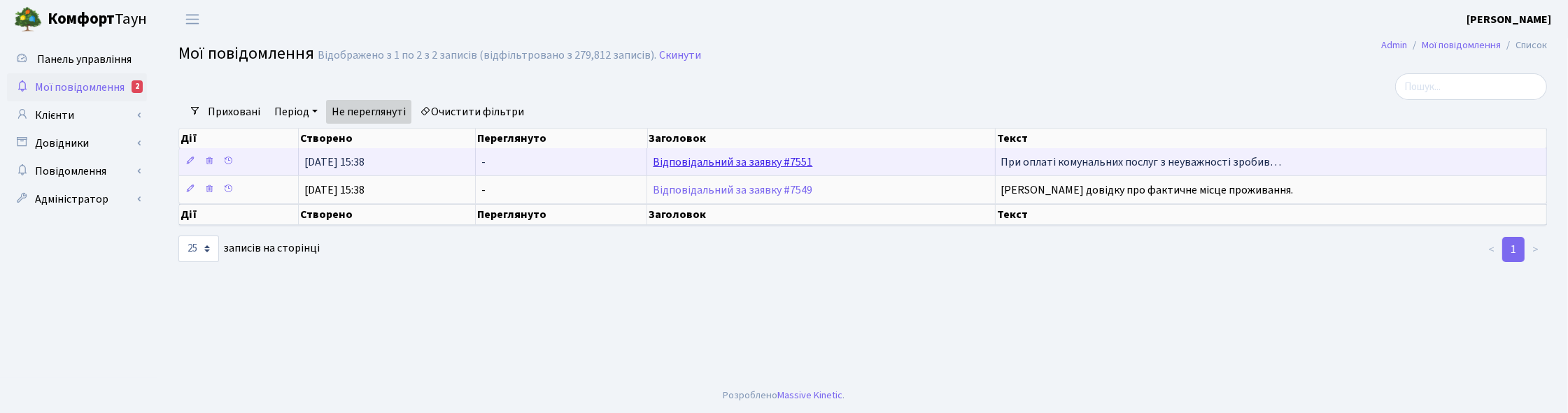
click at [703, 161] on link "Відповідальний за заявку #7551" at bounding box center [732, 162] width 159 height 16
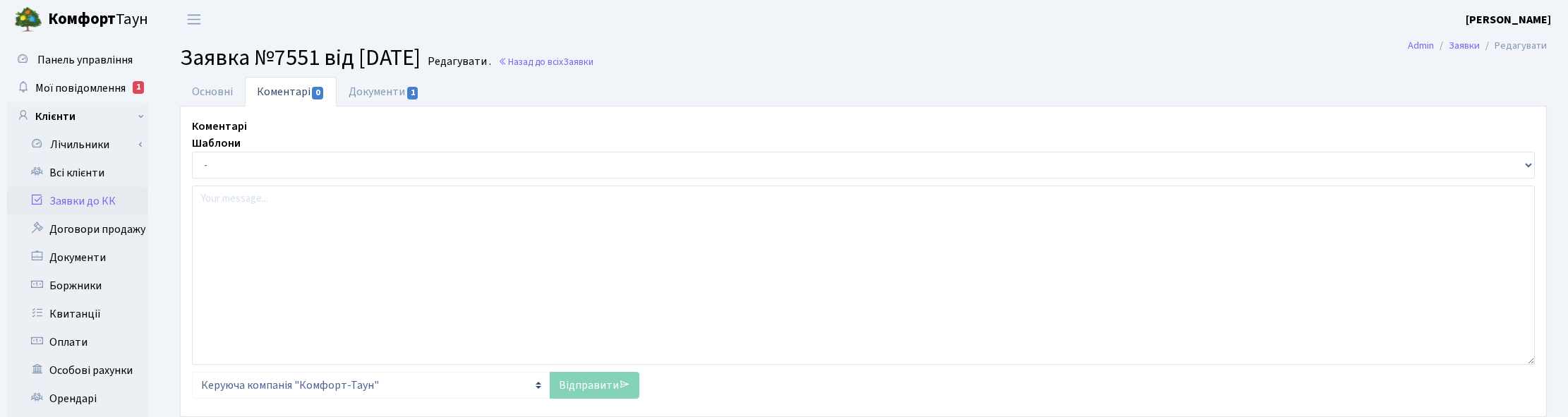
select select "45720"
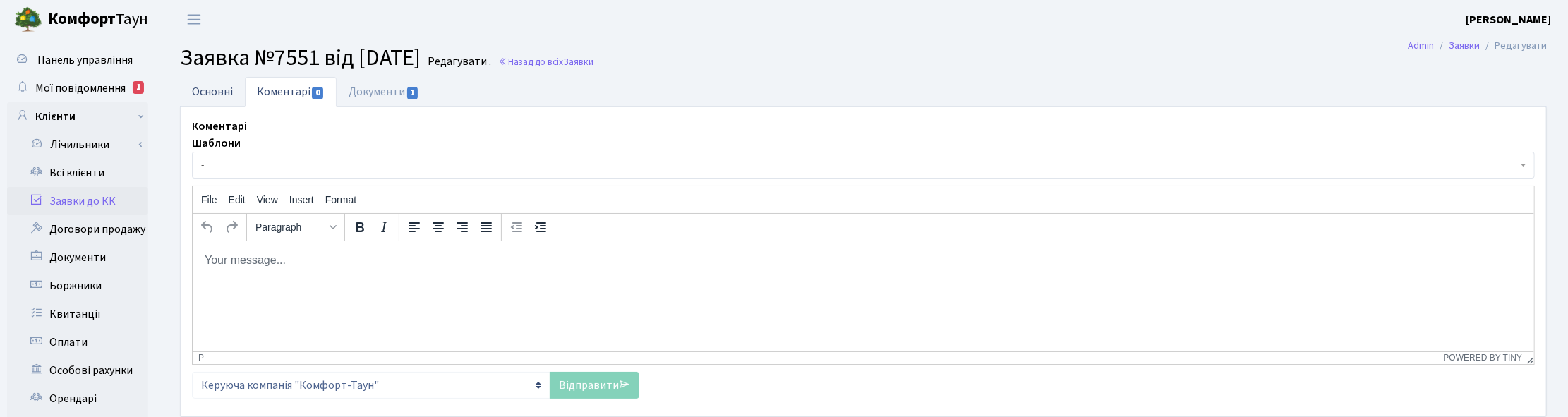
click at [210, 84] on link "Основні" at bounding box center [212, 91] width 65 height 29
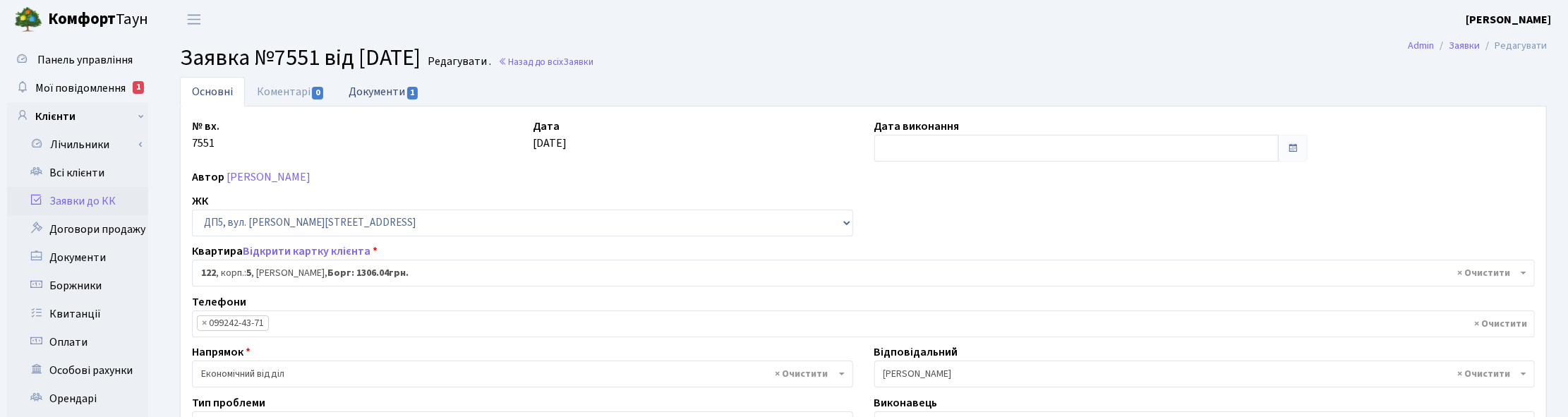
click at [388, 81] on link "Документи 1" at bounding box center [384, 91] width 95 height 29
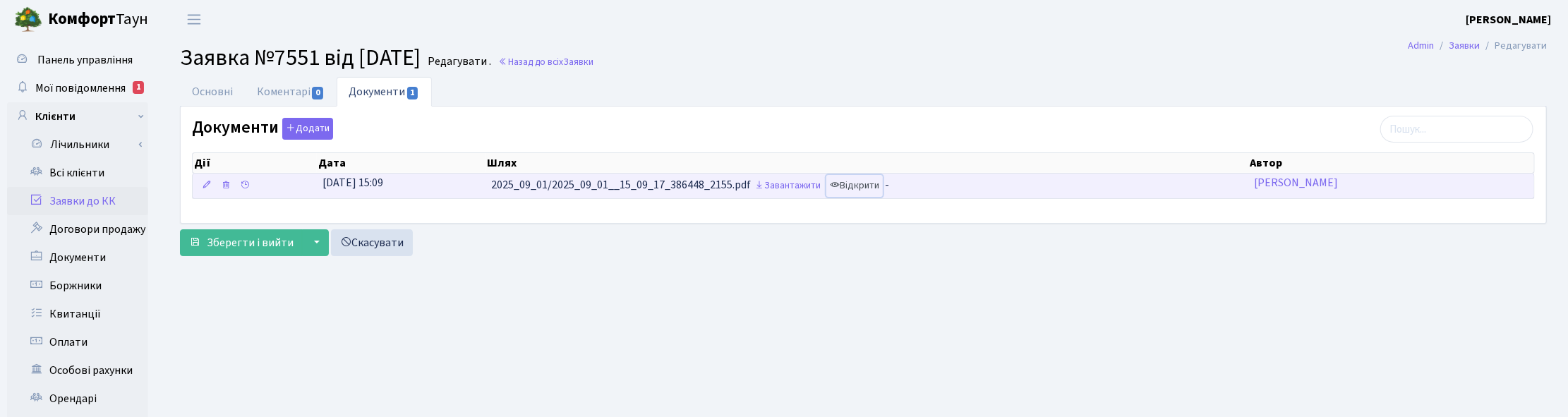
click at [863, 188] on link "Відкрити" at bounding box center [855, 186] width 57 height 22
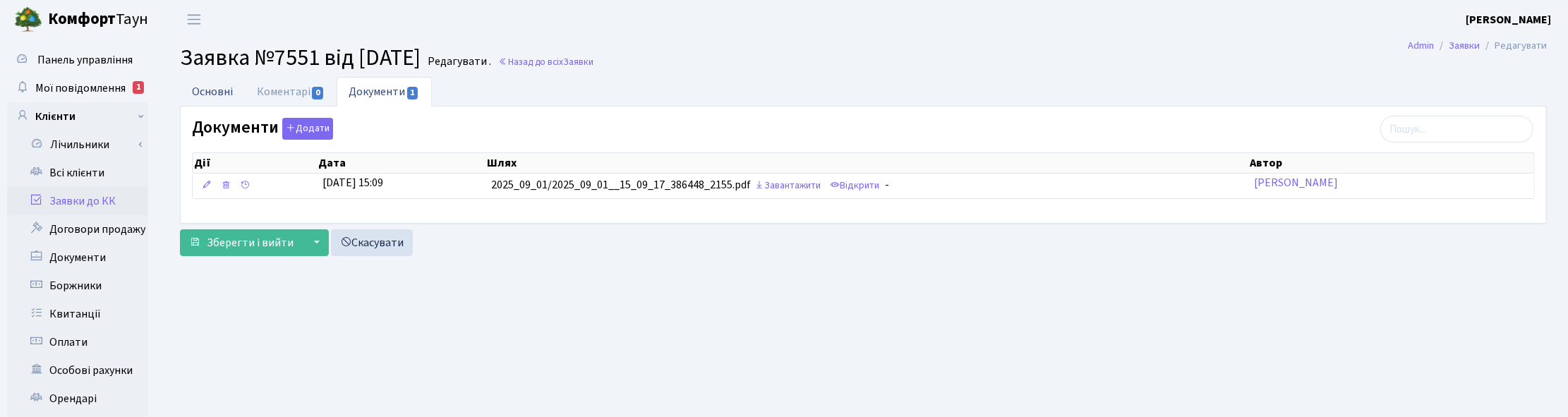
click at [220, 90] on link "Основні" at bounding box center [212, 91] width 65 height 29
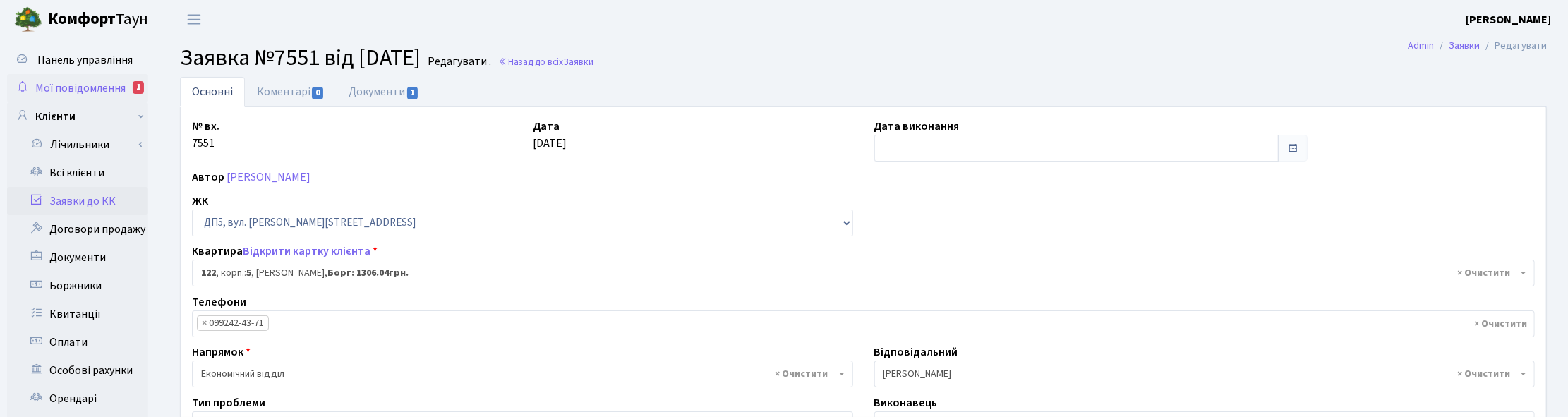
click at [85, 84] on span "Мої повідомлення" at bounding box center [80, 88] width 91 height 16
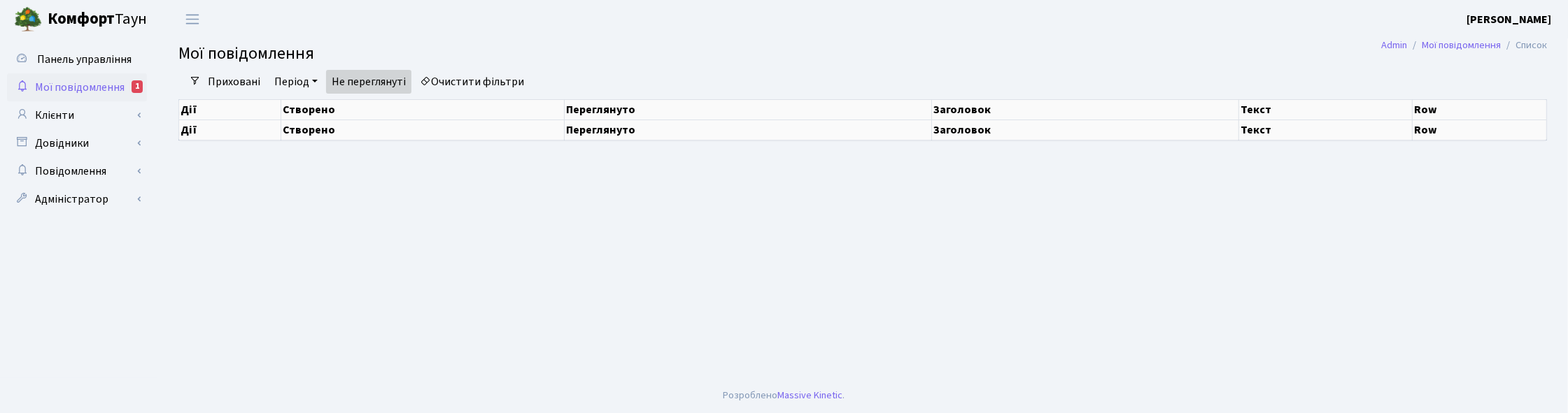
select select "25"
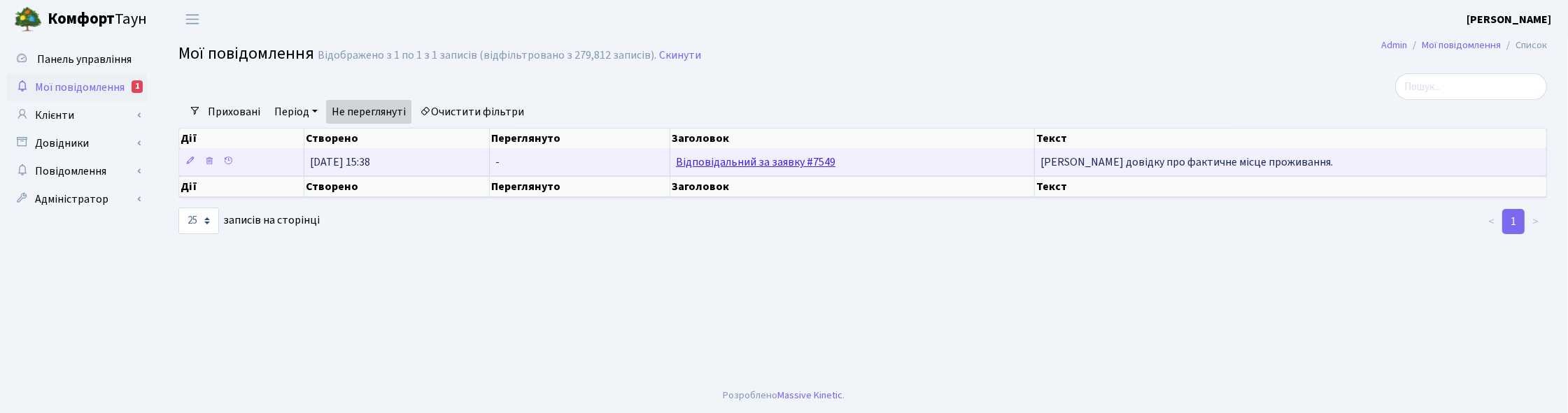
click at [795, 156] on link "Відповідальний за заявку #7549" at bounding box center [756, 162] width 159 height 16
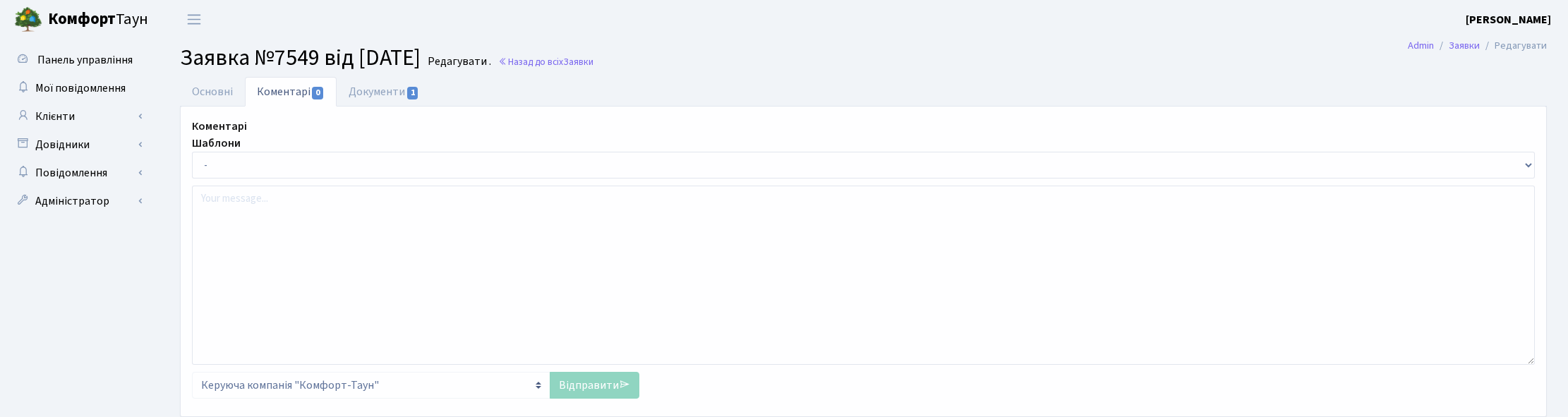
select select "17161"
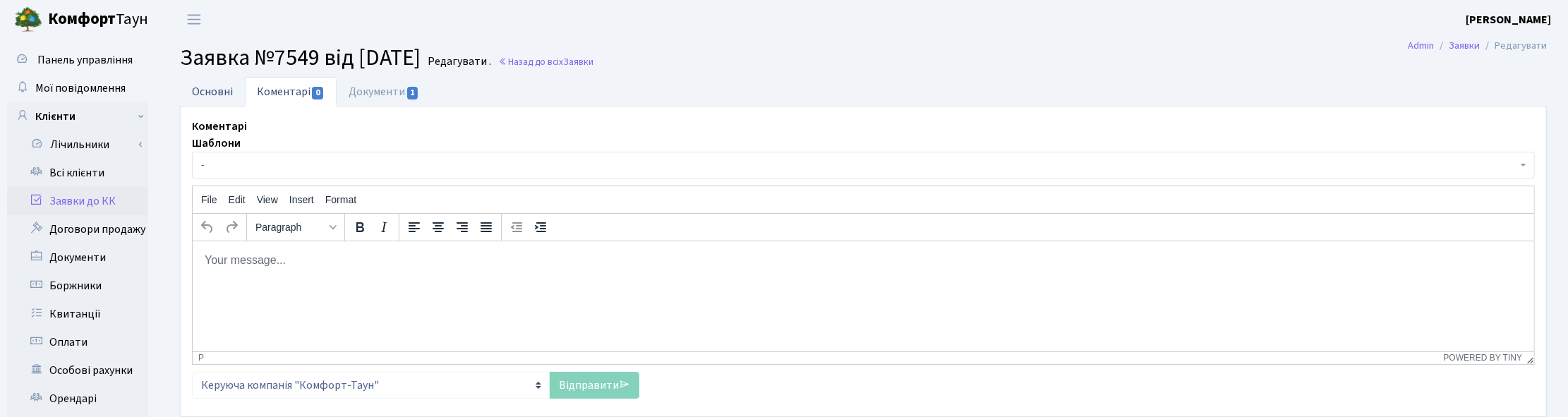
click at [218, 86] on link "Основні" at bounding box center [212, 91] width 65 height 29
